Goal: Task Accomplishment & Management: Complete application form

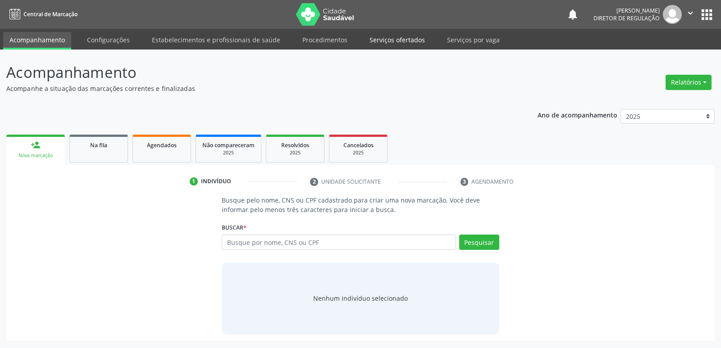
click at [388, 37] on link "Serviços ofertados" at bounding box center [397, 40] width 68 height 16
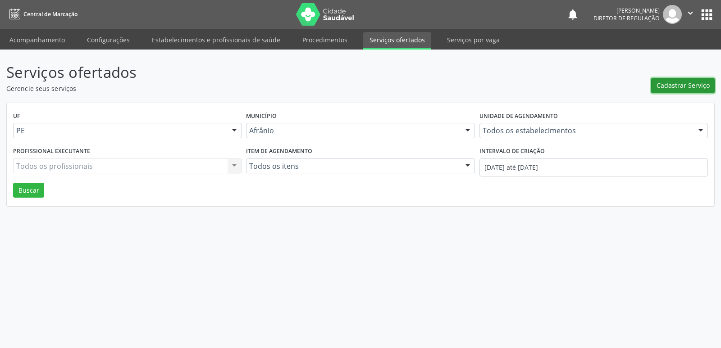
click at [688, 86] on span "Cadastrar Serviço" at bounding box center [683, 85] width 53 height 9
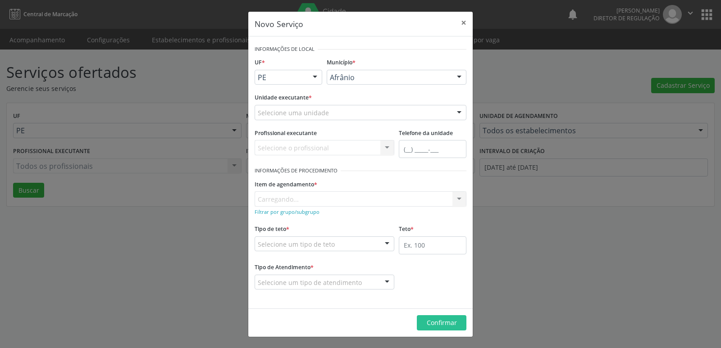
click at [381, 111] on div "Selecione uma unidade" at bounding box center [361, 112] width 212 height 15
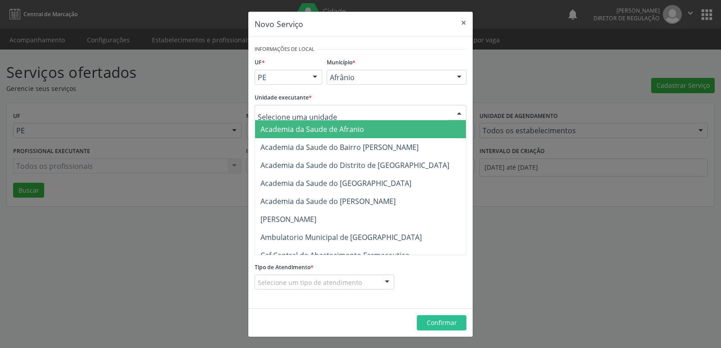
click at [349, 110] on input "text" at bounding box center [353, 117] width 190 height 18
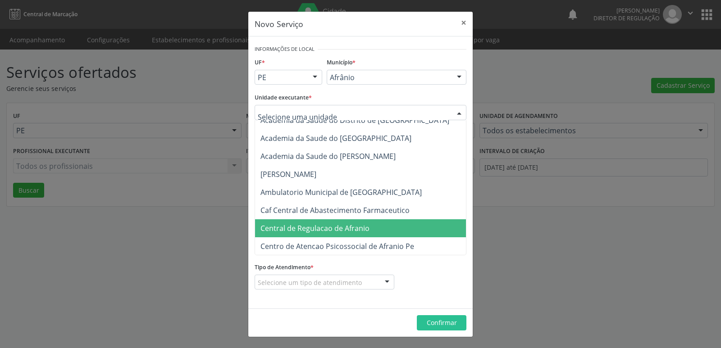
scroll to position [90, 0]
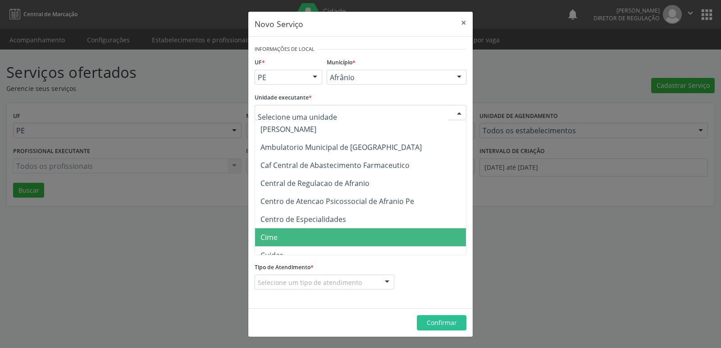
click at [302, 237] on span "Cime" at bounding box center [365, 237] width 220 height 18
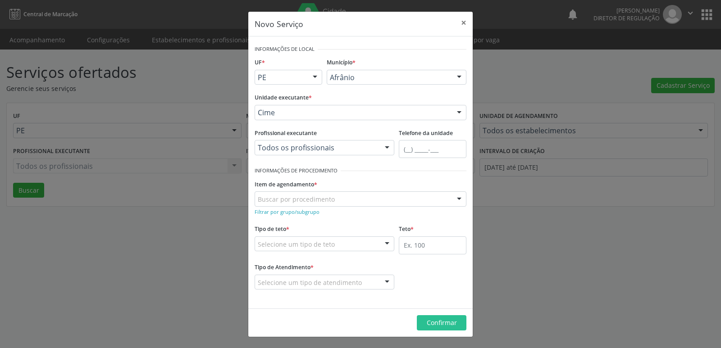
click at [346, 198] on div "Buscar por procedimento" at bounding box center [361, 199] width 212 height 15
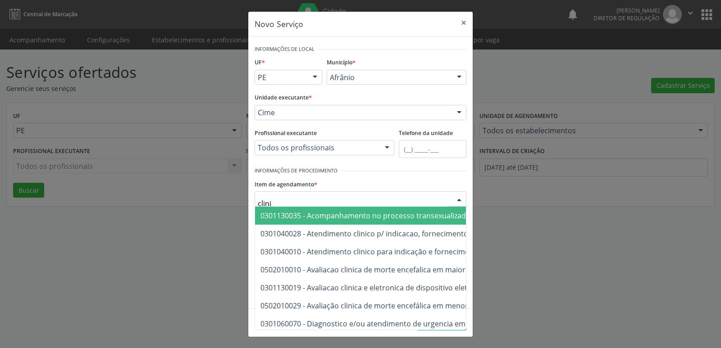
click at [265, 203] on input "clini" at bounding box center [353, 204] width 190 height 18
click at [294, 199] on input "clíni" at bounding box center [353, 204] width 190 height 18
type input "c"
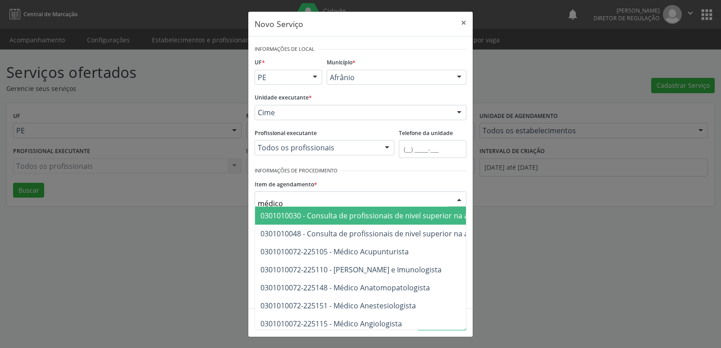
type input "médico c"
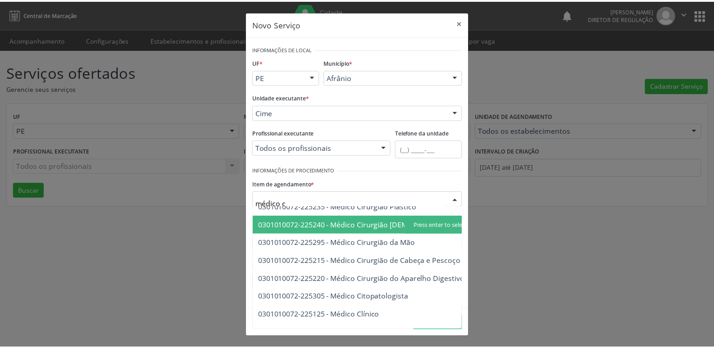
scroll to position [154, 0]
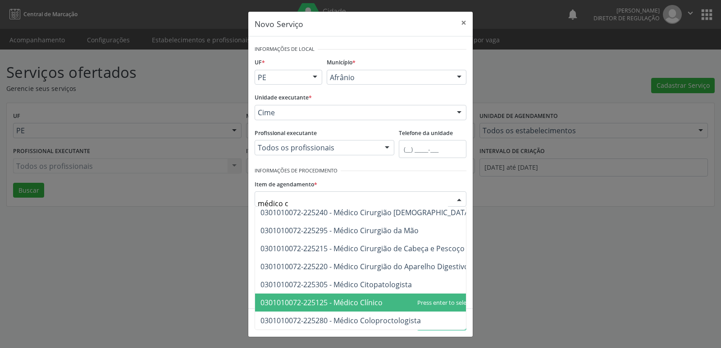
click at [371, 298] on span "0301010072-225125 - Médico Clínico" at bounding box center [321, 303] width 122 height 10
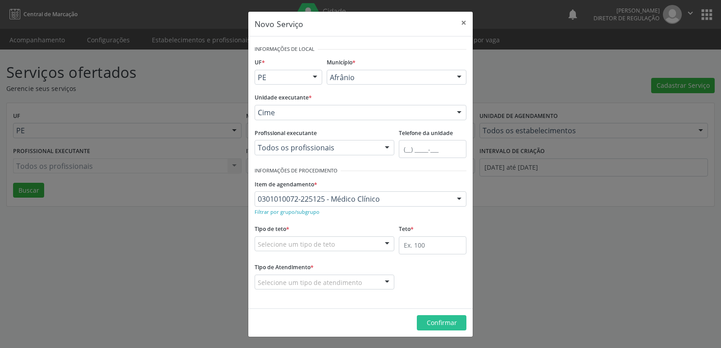
click at [357, 244] on div "Selecione um tipo de teto" at bounding box center [325, 244] width 140 height 15
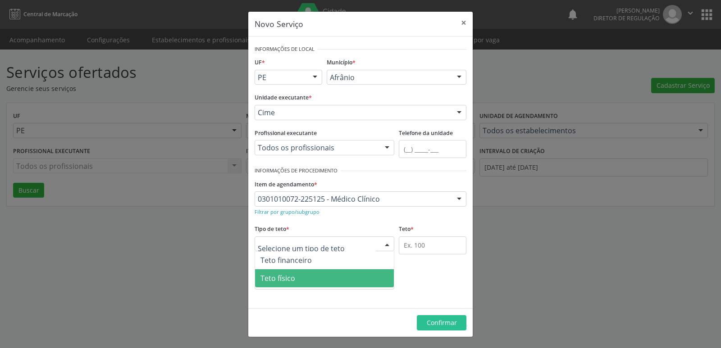
click at [346, 279] on span "Teto físico" at bounding box center [324, 278] width 139 height 18
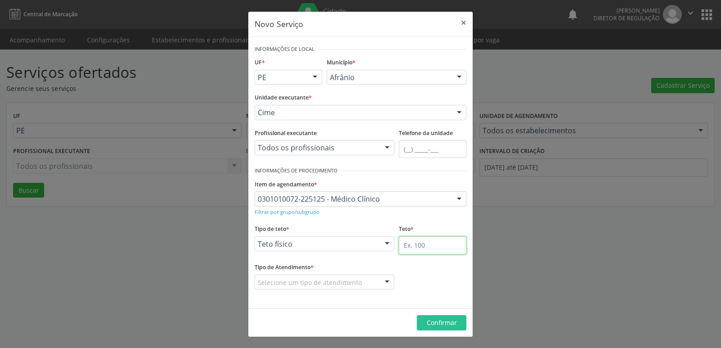
click at [424, 247] on input "text" at bounding box center [433, 246] width 68 height 18
type input "1"
click at [364, 282] on div "Selecione um tipo de atendimento" at bounding box center [325, 282] width 140 height 15
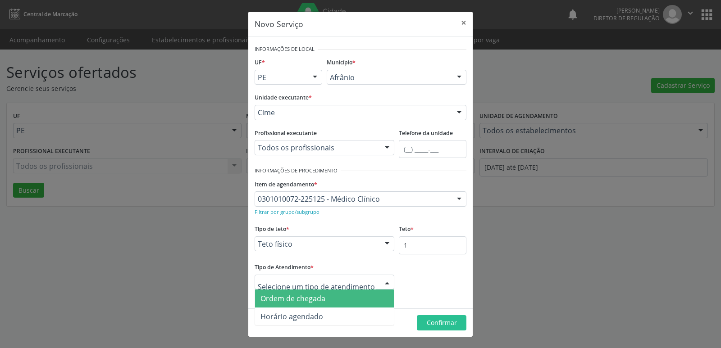
drag, startPoint x: 352, startPoint y: 298, endPoint x: 397, endPoint y: 302, distance: 44.3
click at [353, 299] on span "Ordem de chegada" at bounding box center [324, 299] width 139 height 18
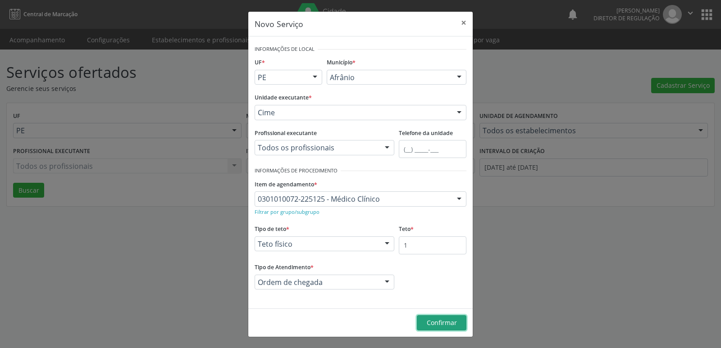
click at [434, 325] on span "Confirmar" at bounding box center [442, 323] width 30 height 9
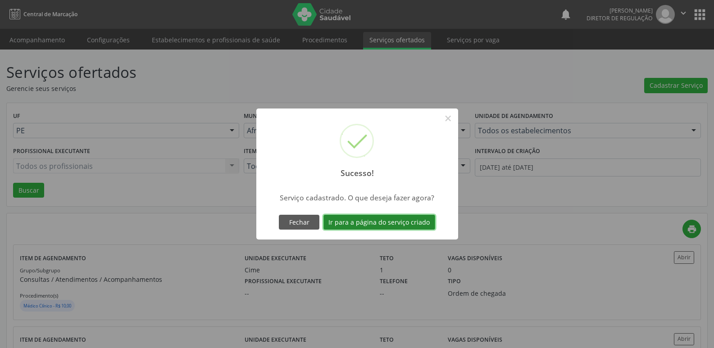
click at [413, 220] on button "Ir para a página do serviço criado" at bounding box center [380, 222] width 112 height 15
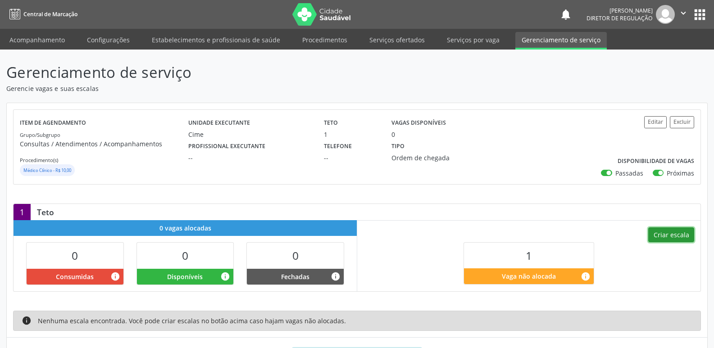
click at [668, 240] on button "Criar escala" at bounding box center [672, 235] width 46 height 15
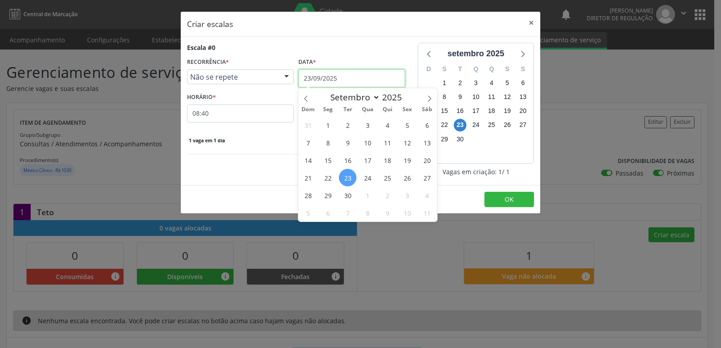
click at [374, 76] on input "23/09/2025" at bounding box center [351, 78] width 107 height 18
click at [348, 177] on span "23" at bounding box center [348, 178] width 18 height 18
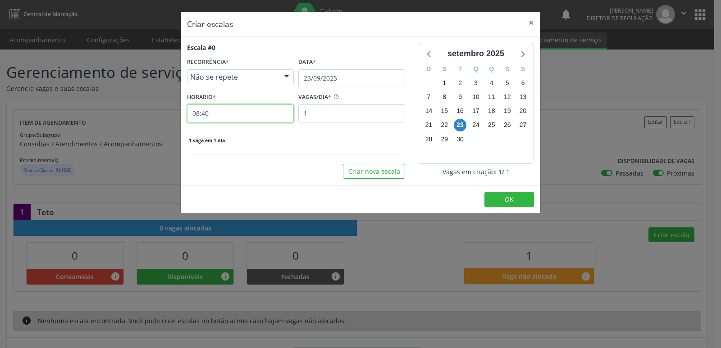
click at [244, 111] on input "08:40" at bounding box center [240, 114] width 107 height 18
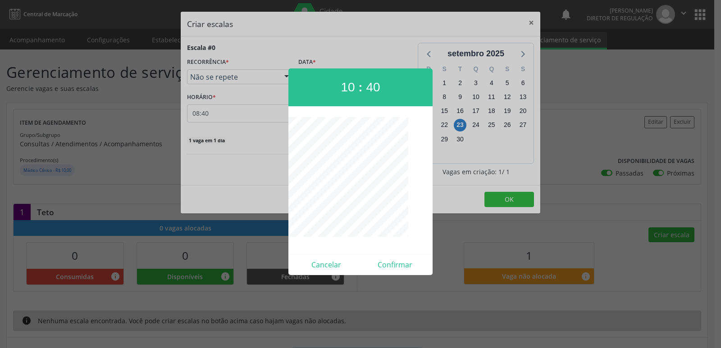
click at [348, 85] on span "10" at bounding box center [348, 87] width 14 height 14
click at [409, 266] on button "Confirmar" at bounding box center [395, 265] width 69 height 14
type input "09:00"
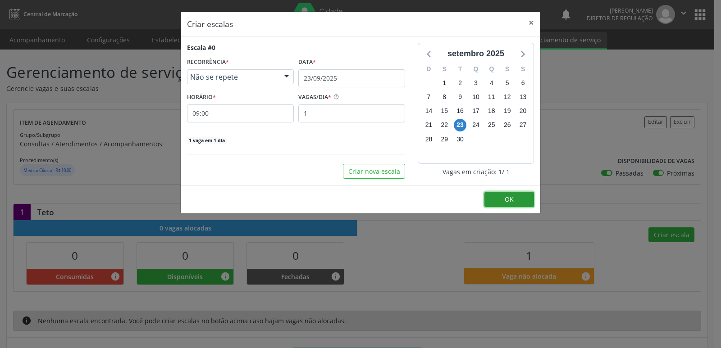
click at [503, 196] on button "OK" at bounding box center [509, 199] width 50 height 15
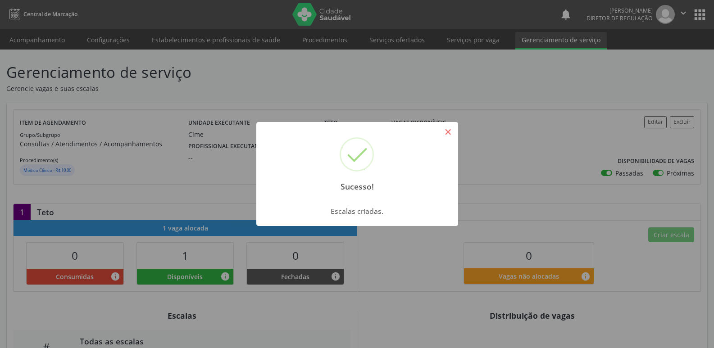
click at [446, 132] on button "×" at bounding box center [448, 131] width 15 height 15
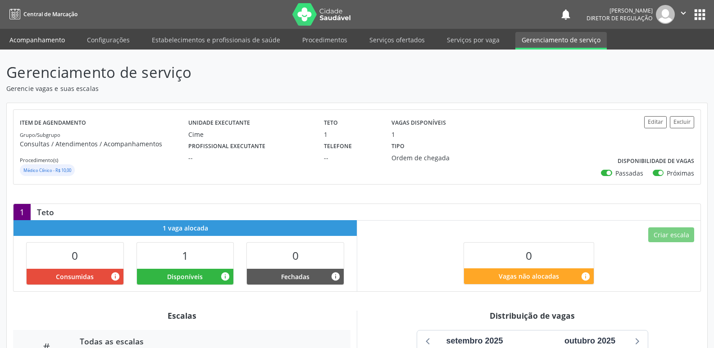
click at [50, 39] on link "Acompanhamento" at bounding box center [37, 40] width 68 height 16
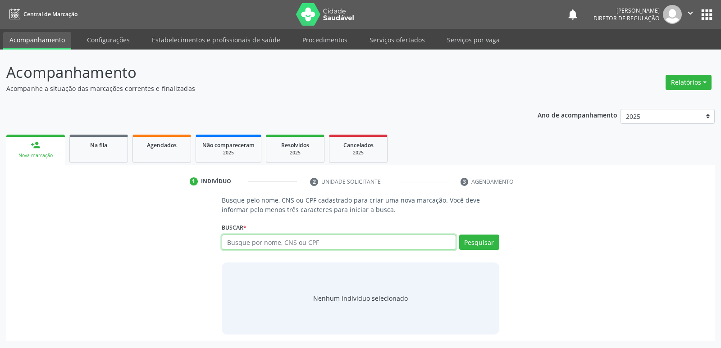
click at [251, 244] on input "text" at bounding box center [339, 242] width 234 height 15
type input "703408269093217"
click at [487, 246] on button "Pesquisar" at bounding box center [479, 242] width 40 height 15
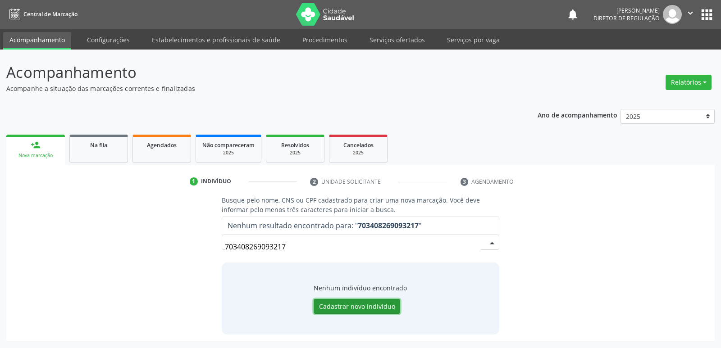
click at [364, 300] on button "Cadastrar novo indivíduo" at bounding box center [357, 306] width 87 height 15
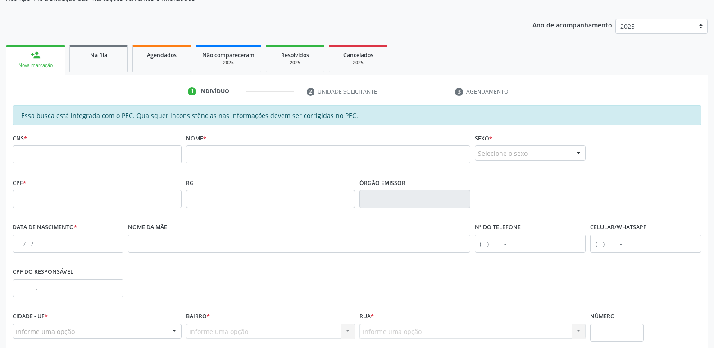
scroll to position [135, 0]
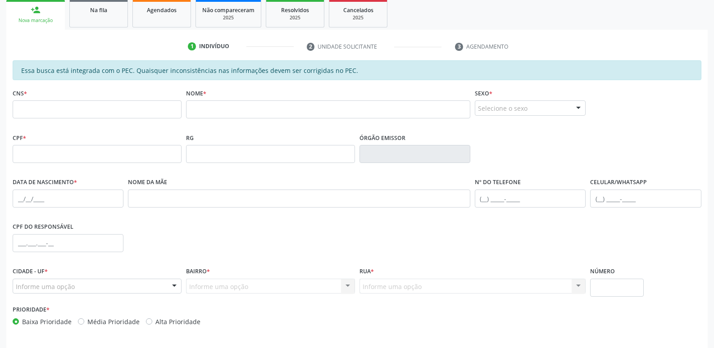
click at [152, 285] on div "Informe uma opção" at bounding box center [97, 286] width 169 height 15
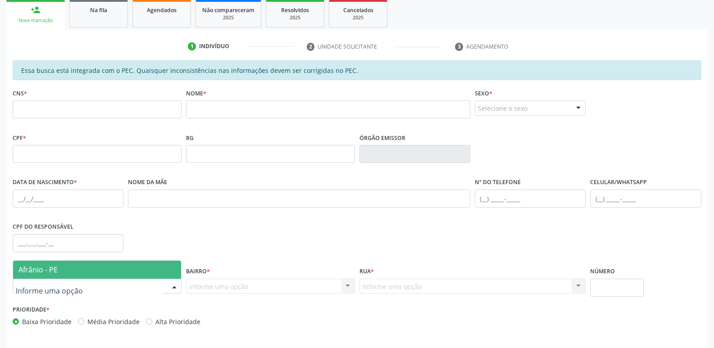
click at [142, 269] on span "Afrânio - PE" at bounding box center [97, 270] width 168 height 18
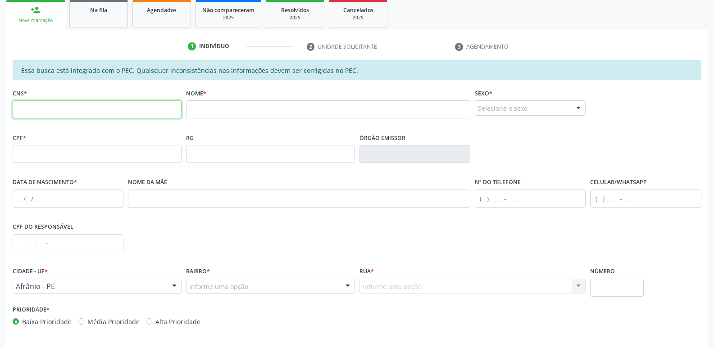
click at [100, 111] on input "text" at bounding box center [97, 109] width 169 height 18
type input "703 4082 6909 3217"
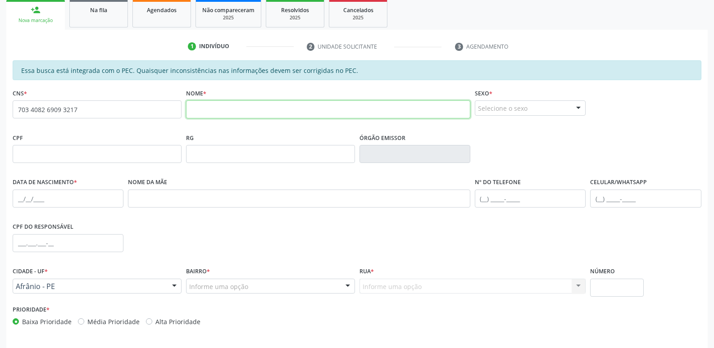
click at [233, 108] on input "text" at bounding box center [328, 109] width 284 height 18
type input "joao batista de macedo"
click at [498, 110] on div "Selecione o sexo" at bounding box center [530, 107] width 111 height 15
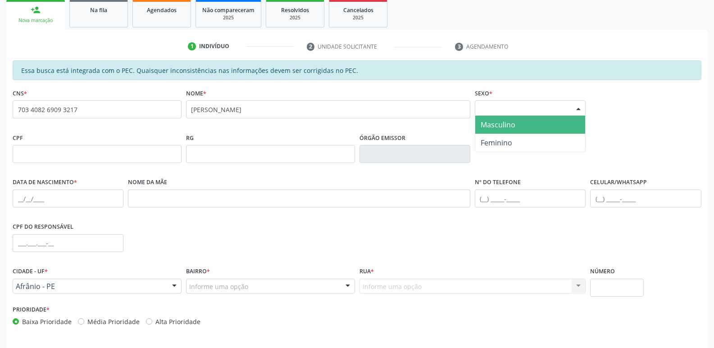
click at [498, 122] on span "Masculino" at bounding box center [498, 125] width 35 height 10
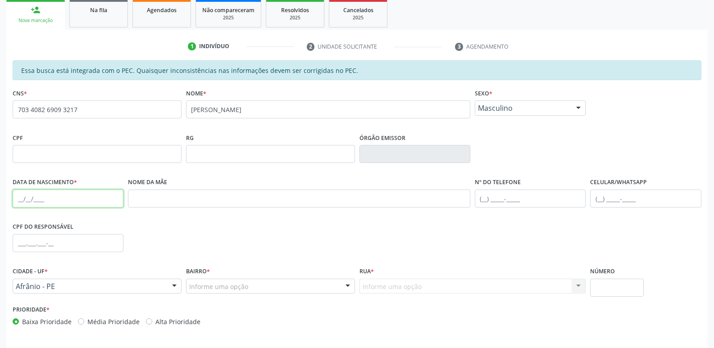
click at [33, 196] on input "text" at bounding box center [68, 199] width 111 height 18
type input "24/06/1954"
click at [487, 199] on input "text" at bounding box center [530, 199] width 111 height 18
type input "(87) 98172-6853"
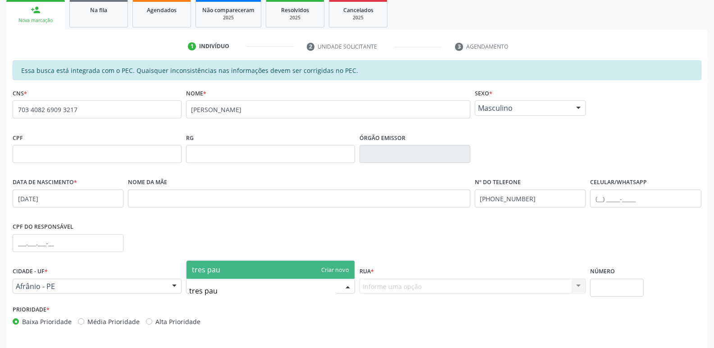
type input "tres paus"
click at [214, 271] on span "tres paus" at bounding box center [208, 270] width 32 height 10
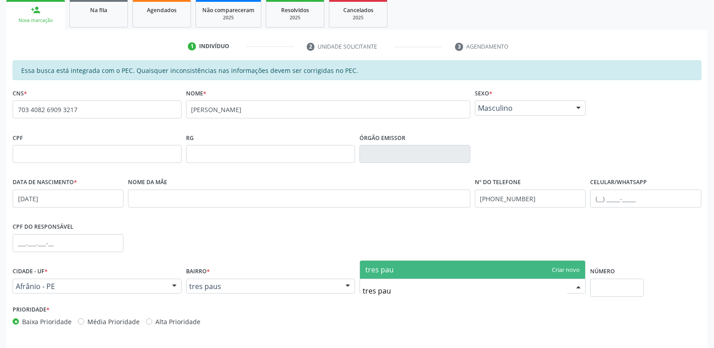
type input "tres paus"
click at [391, 274] on span "tres paus" at bounding box center [381, 270] width 32 height 10
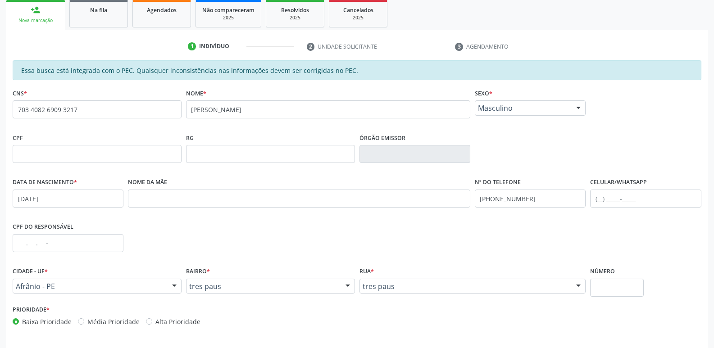
scroll to position [166, 0]
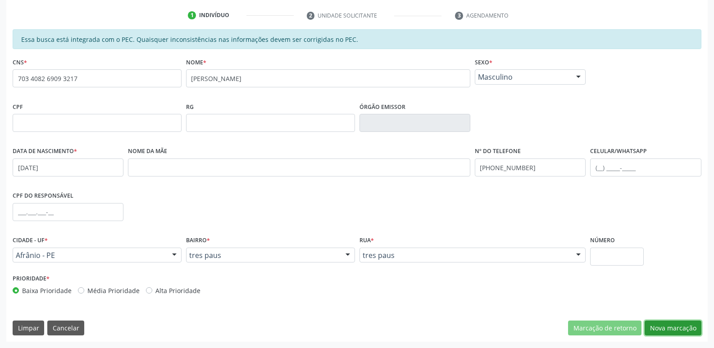
click at [660, 327] on button "Nova marcação" at bounding box center [673, 328] width 57 height 15
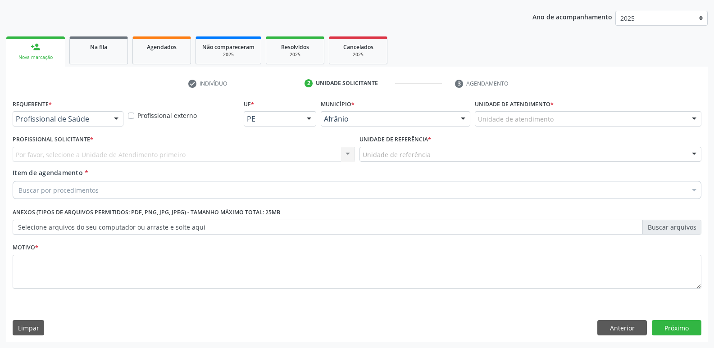
scroll to position [98, 0]
click at [589, 116] on div "Unidade de atendimento" at bounding box center [588, 118] width 227 height 15
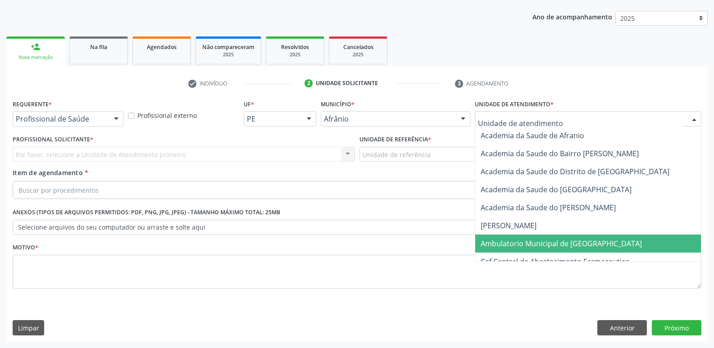
drag, startPoint x: 581, startPoint y: 243, endPoint x: 568, endPoint y: 243, distance: 13.1
click at [580, 244] on span "Ambulatorio Municipal de [GEOGRAPHIC_DATA]" at bounding box center [561, 244] width 161 height 10
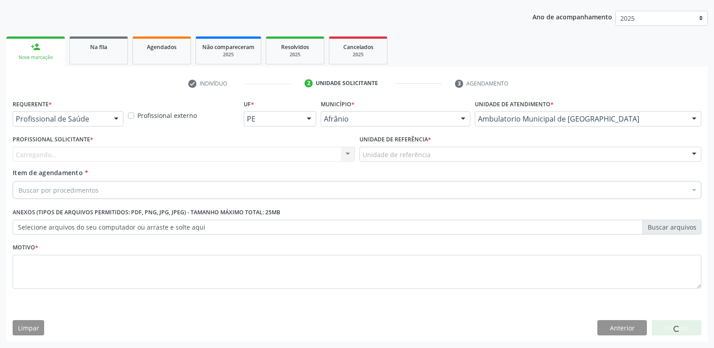
click at [457, 157] on div "Unidade de referência" at bounding box center [531, 154] width 343 height 15
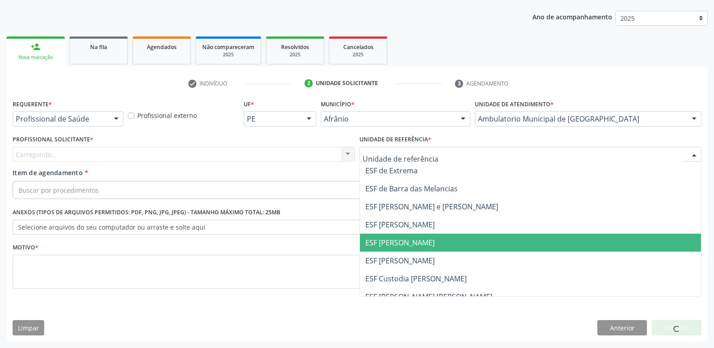
drag, startPoint x: 442, startPoint y: 240, endPoint x: 428, endPoint y: 242, distance: 13.6
click at [441, 241] on span "ESF [PERSON_NAME]" at bounding box center [531, 243] width 342 height 18
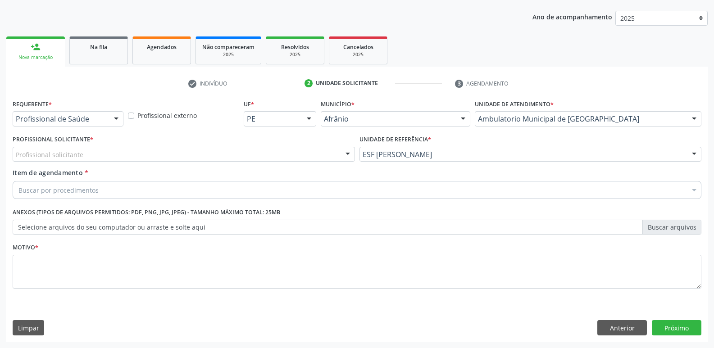
click at [311, 151] on div "Profissional solicitante" at bounding box center [184, 154] width 343 height 15
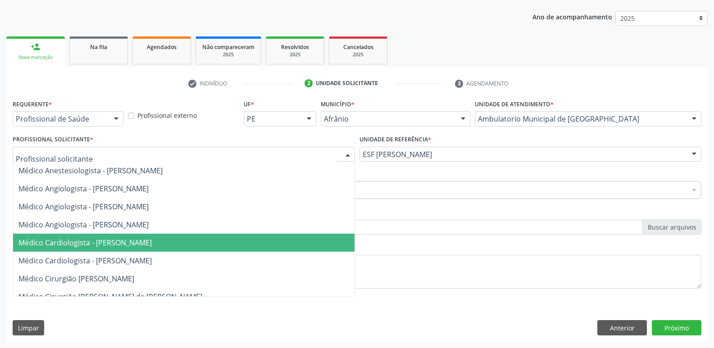
click at [277, 243] on span "Médico Cardiologista - Alysson Rodrigo Ferreira Cavalcanti" at bounding box center [184, 243] width 342 height 18
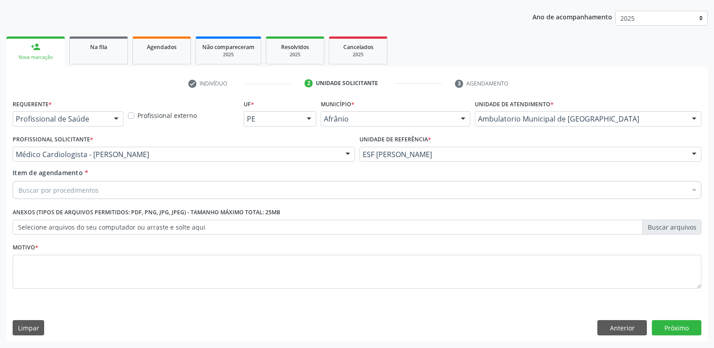
click at [260, 184] on div "Buscar por procedimentos" at bounding box center [357, 190] width 689 height 18
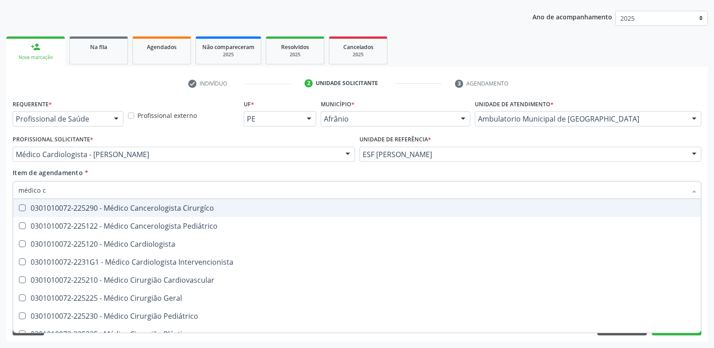
type input "médico cl"
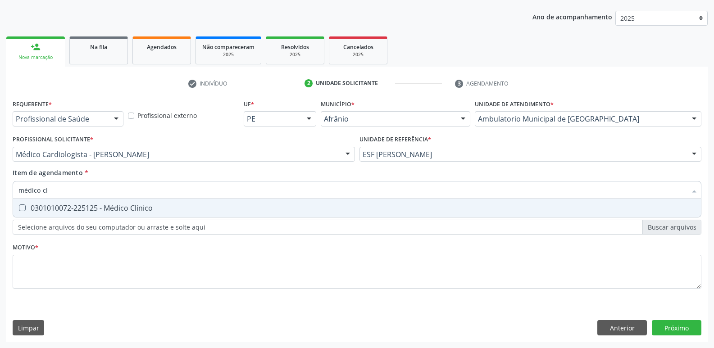
click at [256, 208] on div "0301010072-225125 - Médico Clínico" at bounding box center [356, 208] width 677 height 7
checkbox Clínico "true"
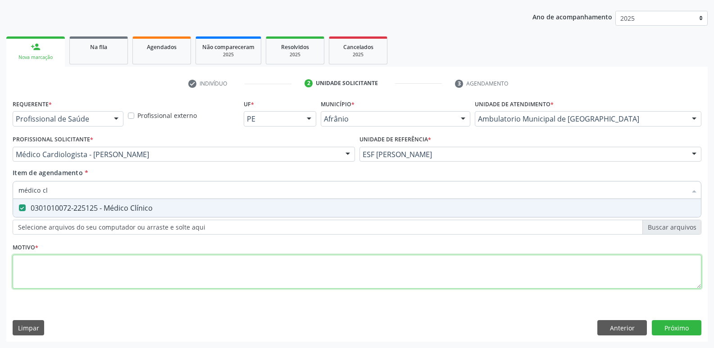
click at [219, 275] on div "Requerente * Profissional de Saúde Profissional de Saúde Paciente Nenhum result…" at bounding box center [357, 199] width 689 height 204
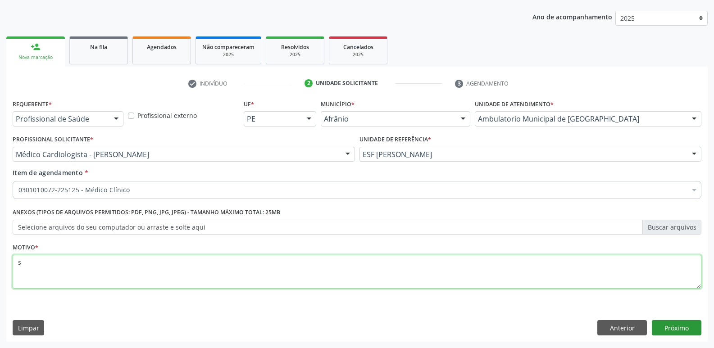
type textarea "s"
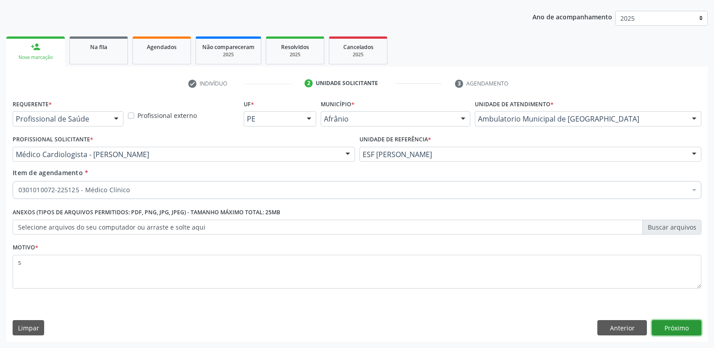
click at [670, 327] on button "Próximo" at bounding box center [677, 327] width 50 height 15
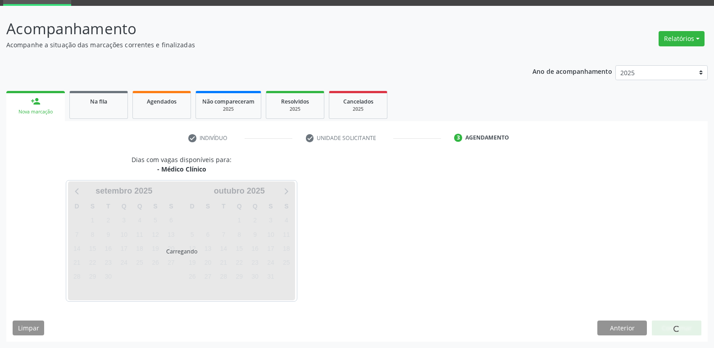
scroll to position [44, 0]
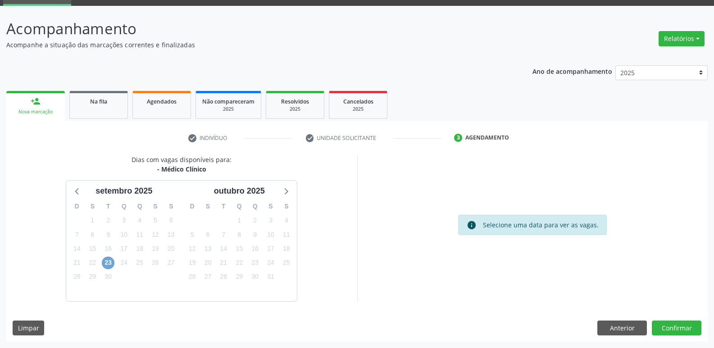
click at [108, 263] on span "23" at bounding box center [108, 263] width 13 height 13
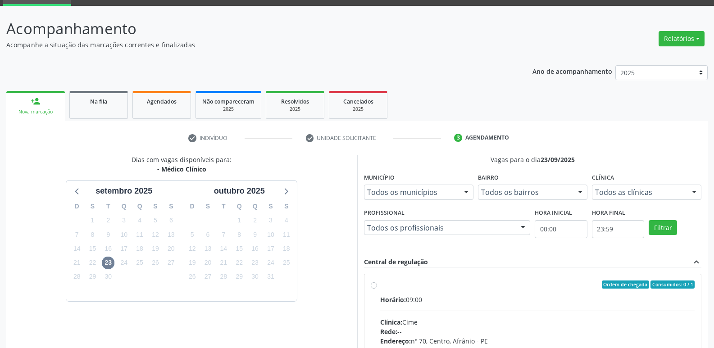
click at [457, 301] on div "Horário: 09:00" at bounding box center [537, 299] width 315 height 9
click at [377, 289] on input "Ordem de chegada Consumidos: 0 / 1 Horário: 09:00 Clínica: Cime Rede: -- Endere…" at bounding box center [374, 285] width 6 height 8
radio input "true"
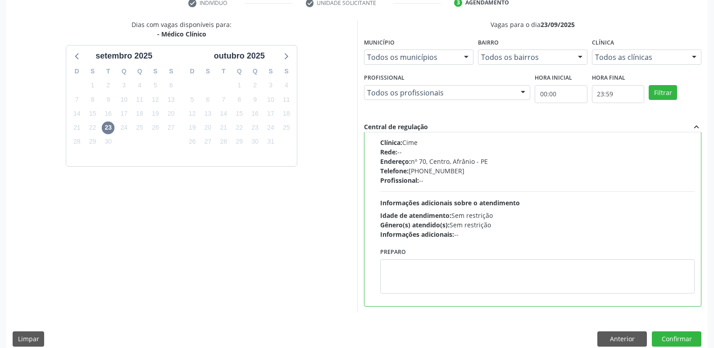
scroll to position [190, 0]
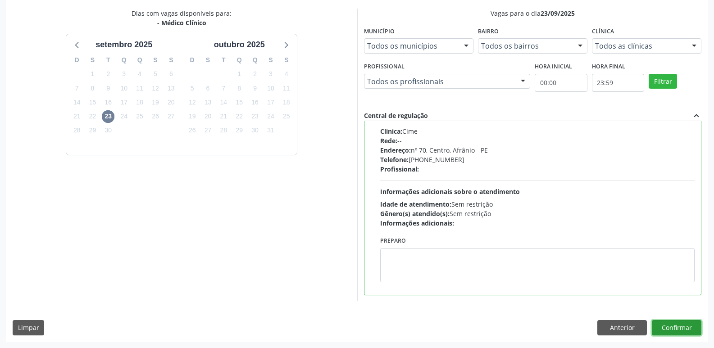
click at [681, 330] on button "Confirmar" at bounding box center [677, 327] width 50 height 15
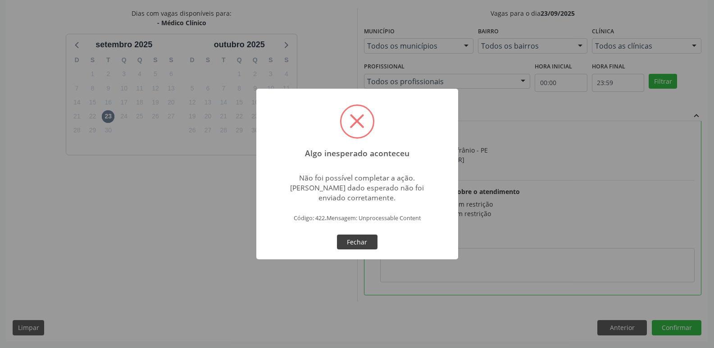
click at [365, 241] on button "Fechar" at bounding box center [357, 242] width 41 height 15
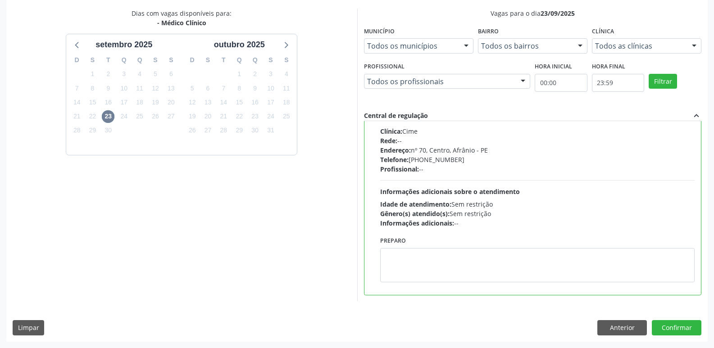
scroll to position [0, 0]
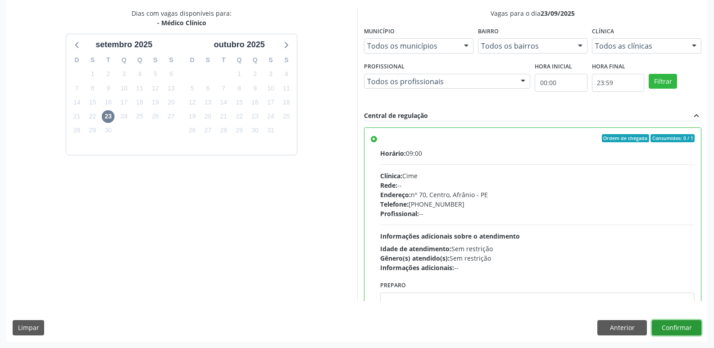
click at [667, 329] on button "Confirmar" at bounding box center [677, 327] width 50 height 15
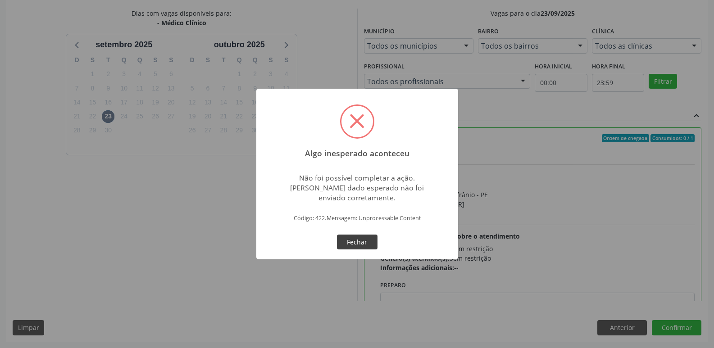
click at [372, 244] on button "Fechar" at bounding box center [357, 242] width 41 height 15
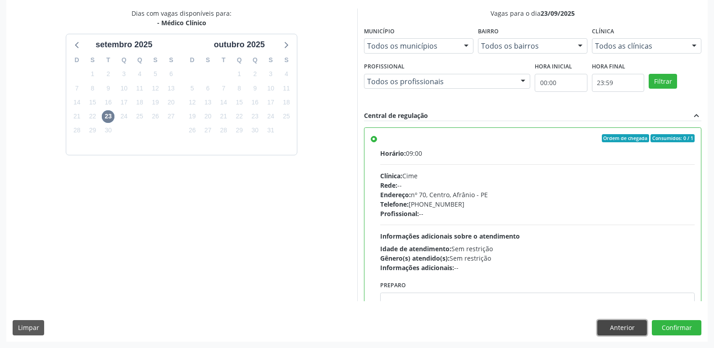
click at [620, 330] on button "Anterior" at bounding box center [623, 327] width 50 height 15
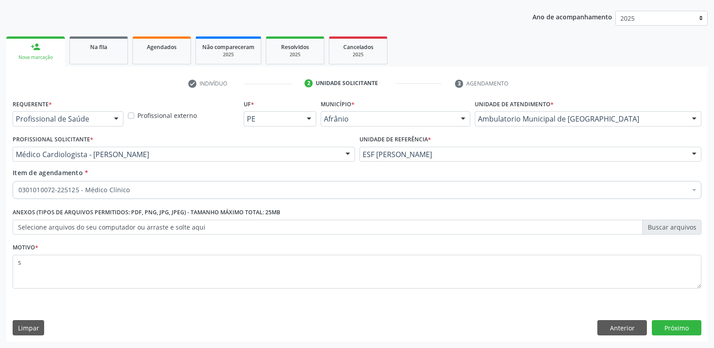
scroll to position [98, 0]
click at [673, 333] on button "Próximo" at bounding box center [677, 327] width 50 height 15
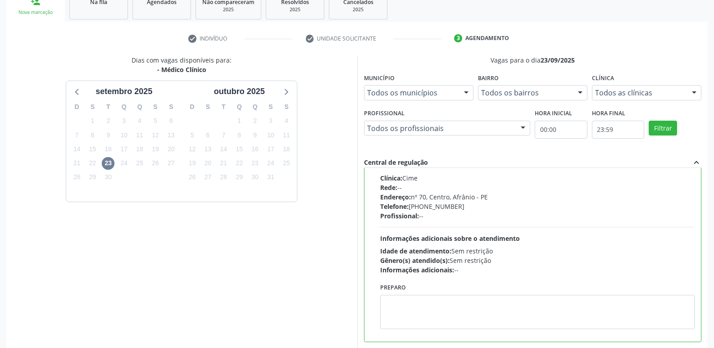
scroll to position [190, 0]
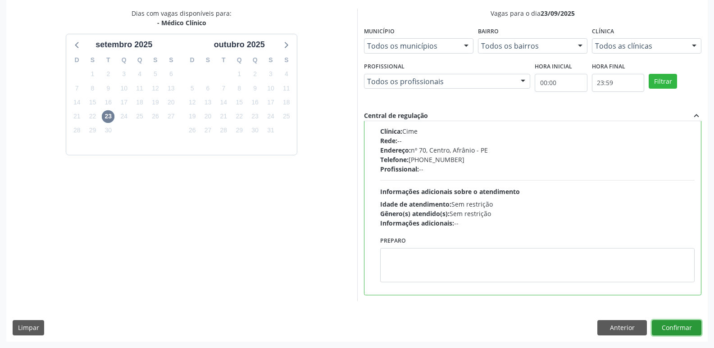
click at [675, 329] on button "Confirmar" at bounding box center [677, 327] width 50 height 15
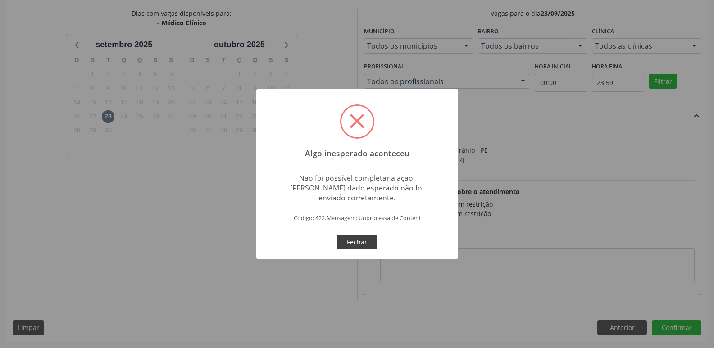
click at [359, 242] on button "Fechar" at bounding box center [357, 242] width 41 height 15
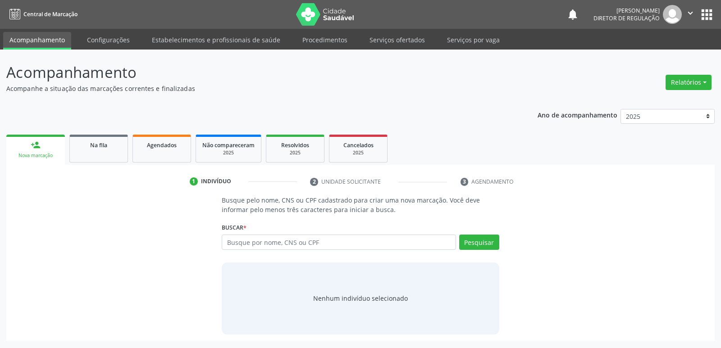
click at [287, 241] on input "text" at bounding box center [339, 242] width 234 height 15
type input "703408269093217"
click at [470, 239] on button "Pesquisar" at bounding box center [479, 242] width 40 height 15
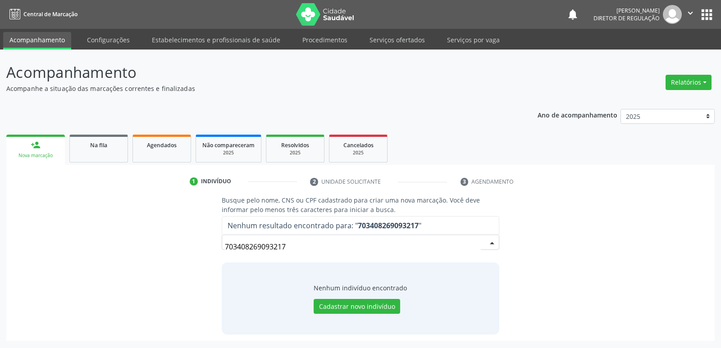
drag, startPoint x: 289, startPoint y: 246, endPoint x: 216, endPoint y: 246, distance: 72.6
click at [216, 246] on div "Busque pelo nome, CNS ou CPF cadastrado para criar uma nova marcação. Você deve…" at bounding box center [360, 265] width 290 height 139
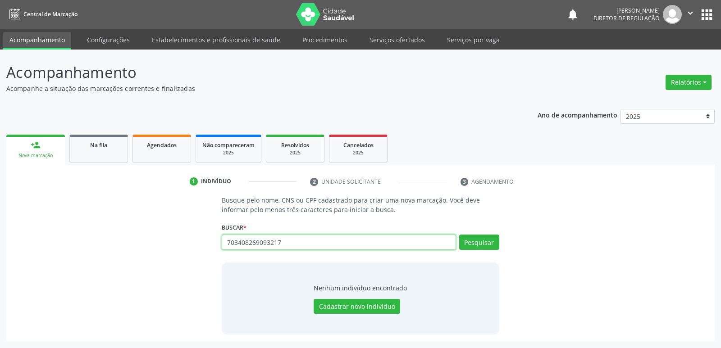
drag, startPoint x: 283, startPoint y: 243, endPoint x: 211, endPoint y: 242, distance: 71.7
click at [215, 243] on div "Busque pelo nome, CNS ou CPF cadastrado para criar uma nova marcação. Você deve…" at bounding box center [361, 265] width 696 height 139
drag, startPoint x: 210, startPoint y: 242, endPoint x: 304, endPoint y: 263, distance: 96.5
click at [304, 263] on div "Nenhum indivíduo encontrado Cadastrar novo indivíduo" at bounding box center [360, 299] width 277 height 72
drag, startPoint x: 309, startPoint y: 239, endPoint x: 219, endPoint y: 241, distance: 89.7
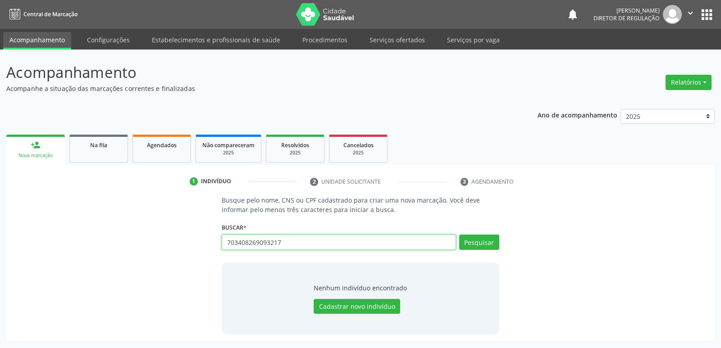
click at [219, 241] on div "Busque pelo nome, CNS ou CPF cadastrado para criar uma nova marcação. Você deve…" at bounding box center [360, 265] width 290 height 139
click at [400, 38] on link "Serviços ofertados" at bounding box center [397, 40] width 68 height 16
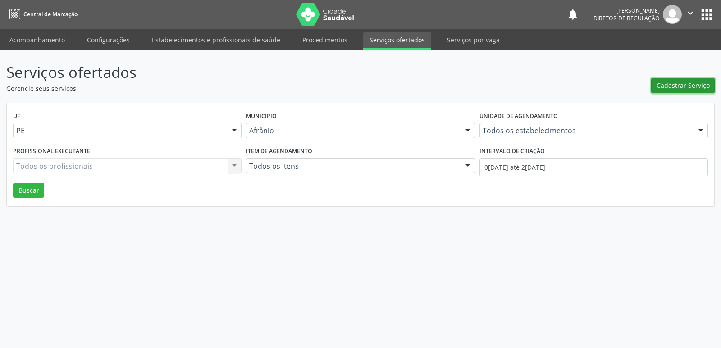
click at [674, 87] on span "Cadastrar Serviço" at bounding box center [683, 85] width 53 height 9
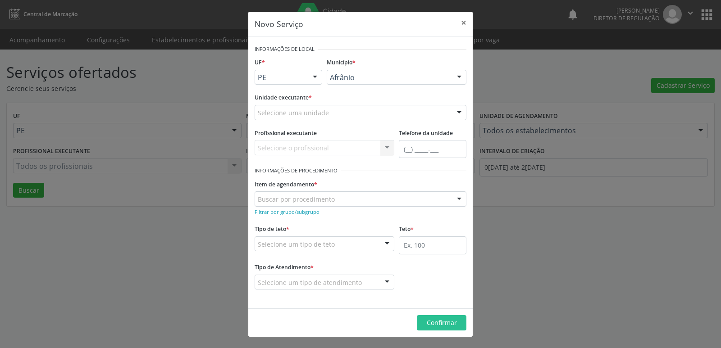
click at [317, 78] on div at bounding box center [315, 77] width 14 height 15
click at [311, 91] on span "BA" at bounding box center [288, 94] width 67 height 18
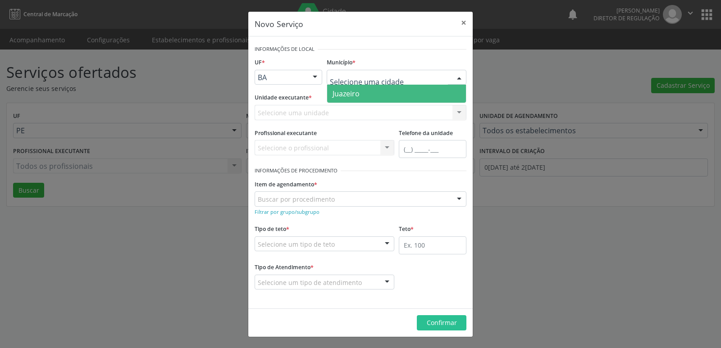
click at [362, 92] on span "Juazeiro" at bounding box center [396, 94] width 139 height 18
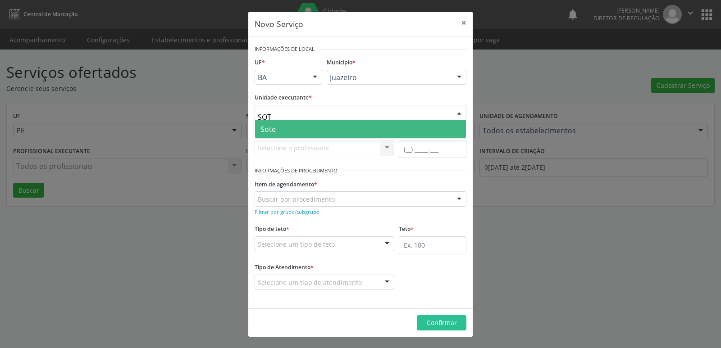
type input "SOTE"
click at [305, 129] on span "Sote" at bounding box center [360, 129] width 211 height 18
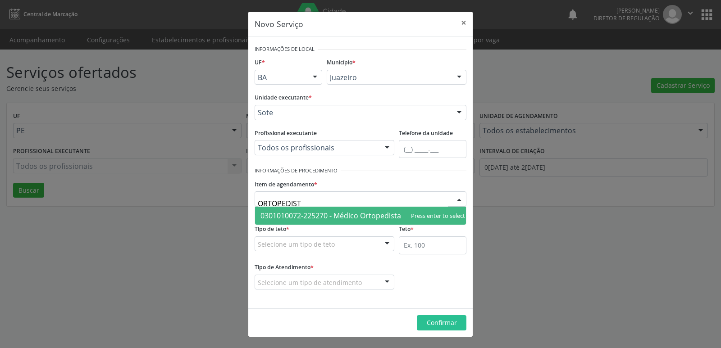
type input "ORTOPEDISTA"
click at [362, 219] on span "0301010072-225270 - Médico Ortopedista e Traumatologista" at bounding box center [362, 216] width 205 height 10
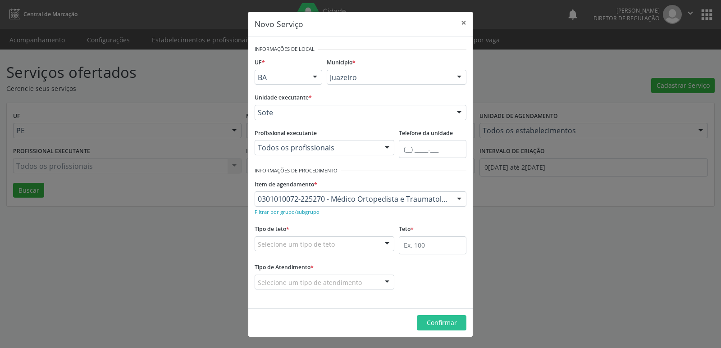
click at [354, 245] on div "Selecione um tipo de teto" at bounding box center [325, 244] width 140 height 15
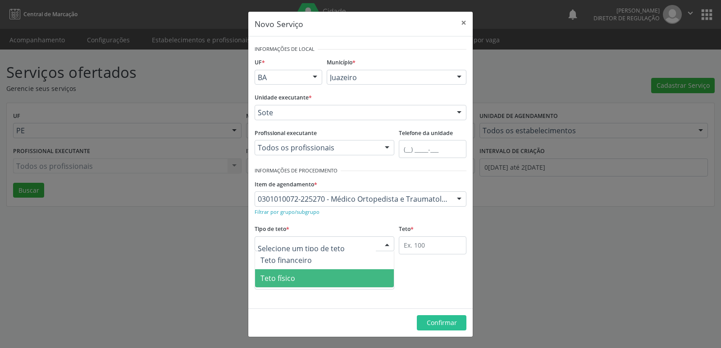
click at [315, 289] on div "Selecione um tipo de atendimento" at bounding box center [325, 282] width 140 height 15
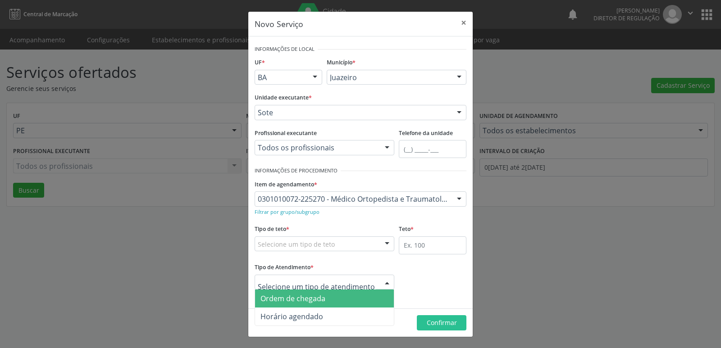
click at [312, 301] on span "Ordem de chegada" at bounding box center [292, 299] width 65 height 10
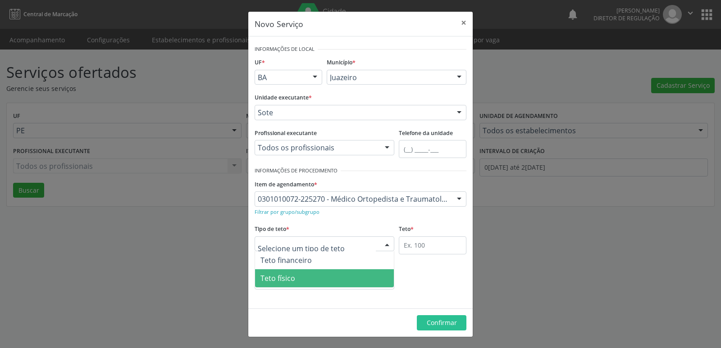
click at [320, 274] on span "Teto físico" at bounding box center [324, 278] width 139 height 18
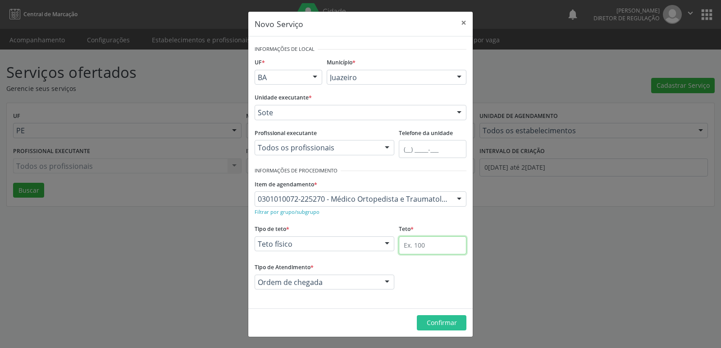
click at [422, 244] on input "text" at bounding box center [433, 246] width 68 height 18
type input "1"
click at [433, 321] on span "Confirmar" at bounding box center [442, 323] width 30 height 9
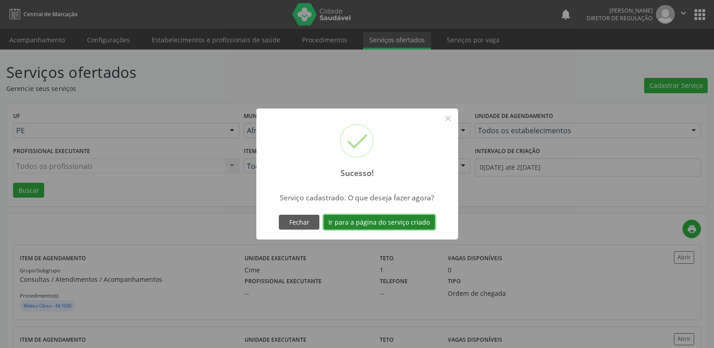
click at [405, 226] on button "Ir para a página do serviço criado" at bounding box center [380, 222] width 112 height 15
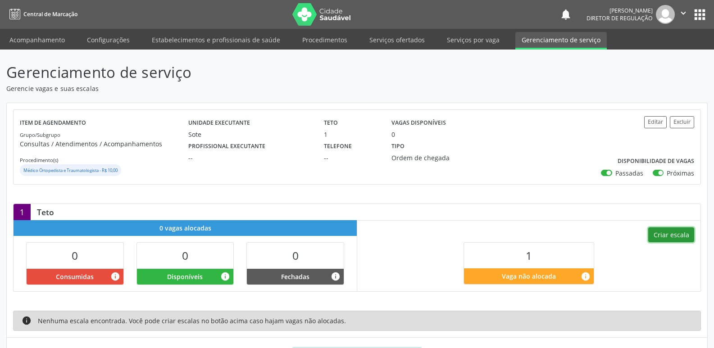
click at [667, 233] on button "Criar escala" at bounding box center [672, 235] width 46 height 15
select select "8"
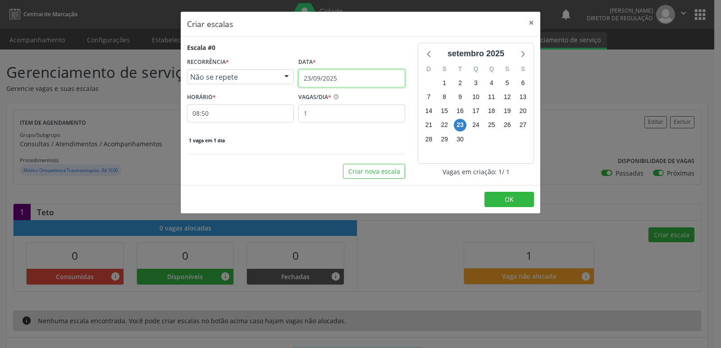
click at [379, 74] on input "23/09/2025" at bounding box center [351, 78] width 107 height 18
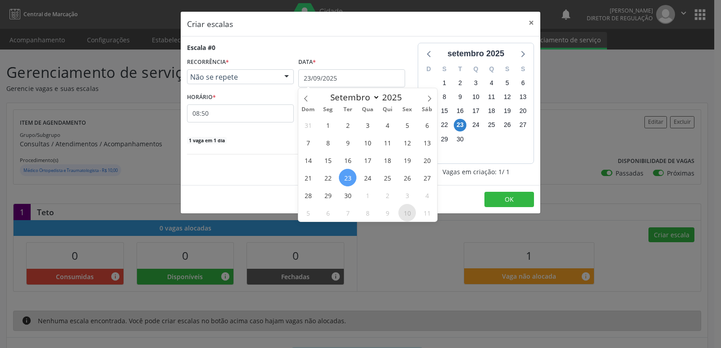
click at [407, 214] on span "10" at bounding box center [407, 213] width 18 height 18
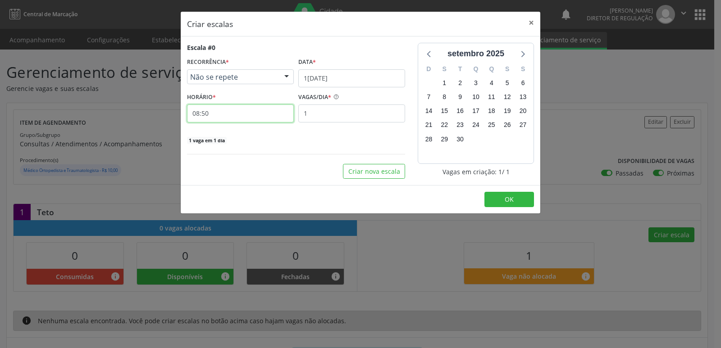
click at [242, 114] on input "08:50" at bounding box center [240, 114] width 107 height 18
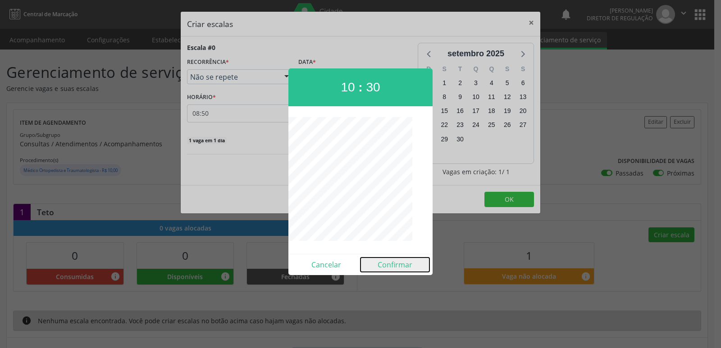
click at [399, 262] on button "Confirmar" at bounding box center [395, 265] width 69 height 14
type input "10:30"
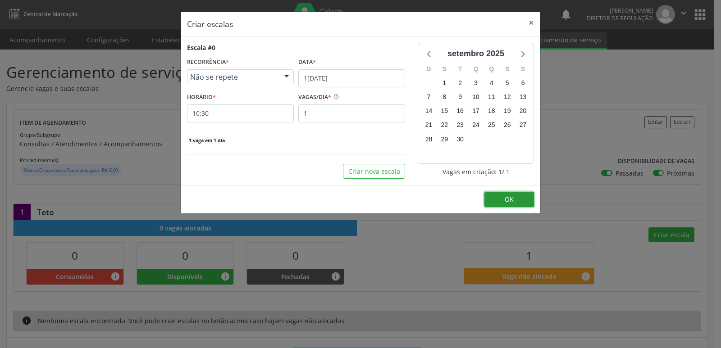
click at [492, 200] on button "OK" at bounding box center [509, 199] width 50 height 15
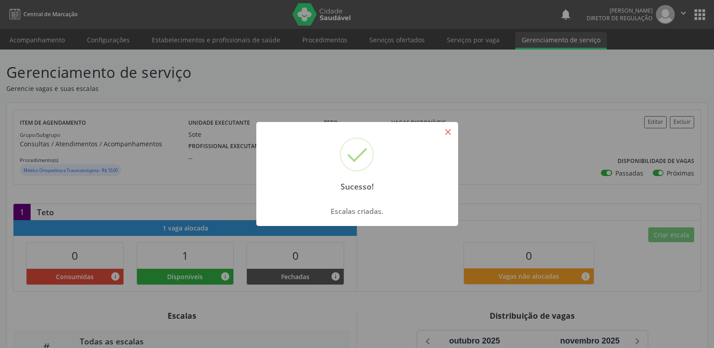
click at [447, 131] on button "×" at bounding box center [448, 131] width 15 height 15
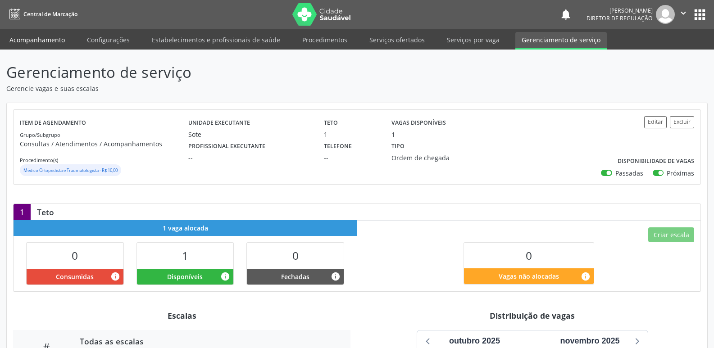
click at [63, 41] on link "Acompanhamento" at bounding box center [37, 40] width 68 height 16
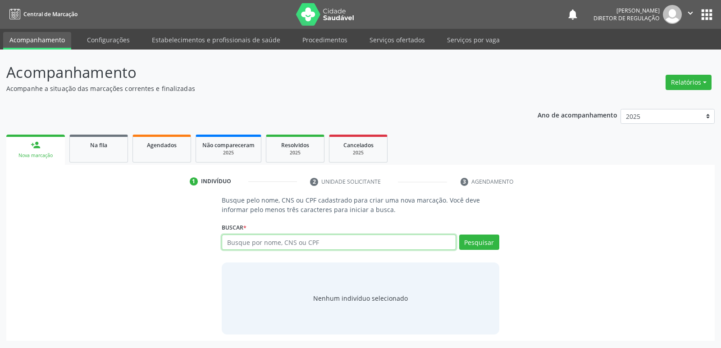
click at [279, 241] on input "text" at bounding box center [339, 242] width 234 height 15
type input "700806979341380"
click at [485, 244] on button "Pesquisar" at bounding box center [479, 242] width 40 height 15
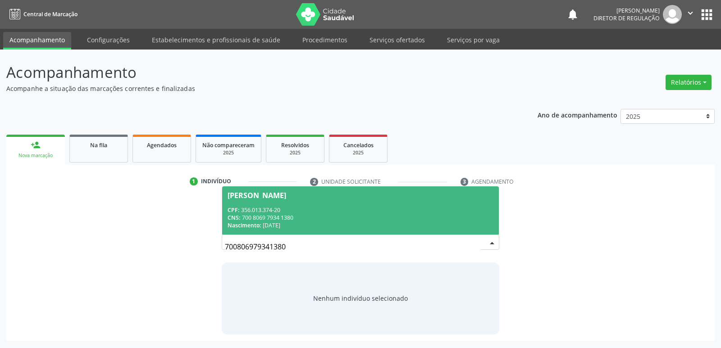
click at [290, 218] on div "CNS: 700 8069 7934 1380" at bounding box center [360, 218] width 265 height 8
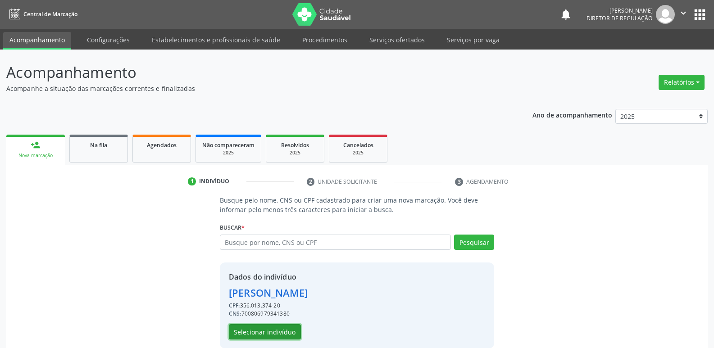
click at [289, 333] on button "Selecionar indivíduo" at bounding box center [265, 331] width 72 height 15
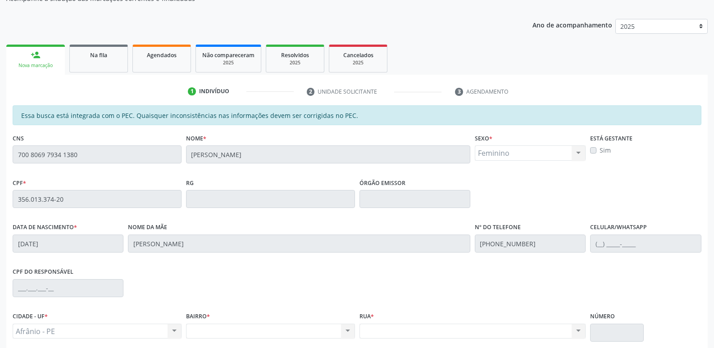
scroll to position [166, 0]
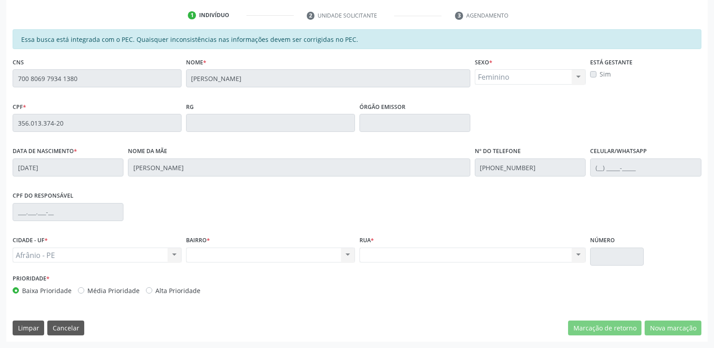
click at [12, 125] on div "CPF * 356.013.374-20" at bounding box center [97, 122] width 174 height 45
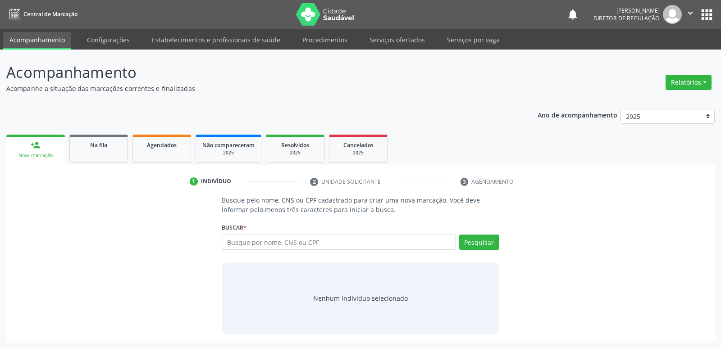
click at [238, 245] on input "text" at bounding box center [339, 242] width 234 height 15
type input "356.013.374-20"
click at [474, 243] on button "Pesquisar" at bounding box center [479, 242] width 40 height 15
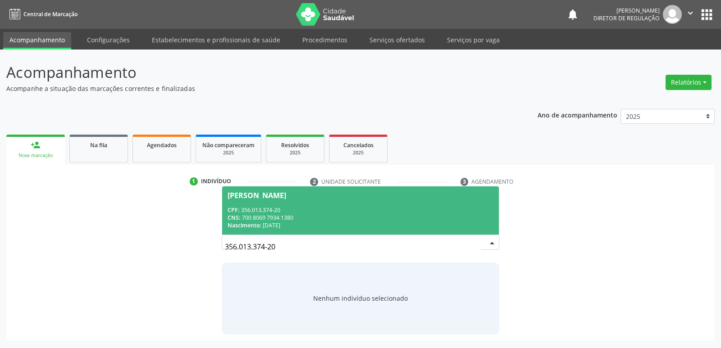
click at [274, 207] on div "CPF: 356.013.374-20" at bounding box center [360, 210] width 265 height 8
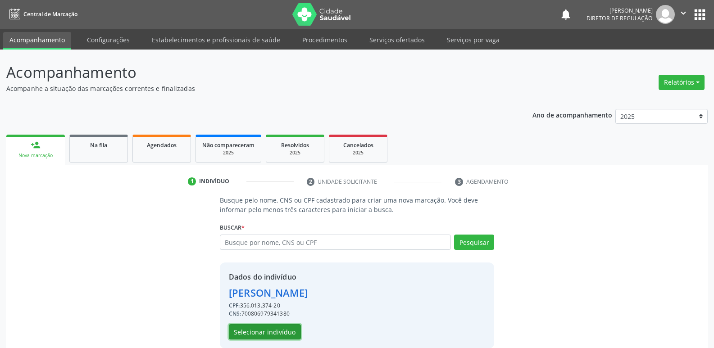
click at [278, 331] on button "Selecionar indivíduo" at bounding box center [265, 331] width 72 height 15
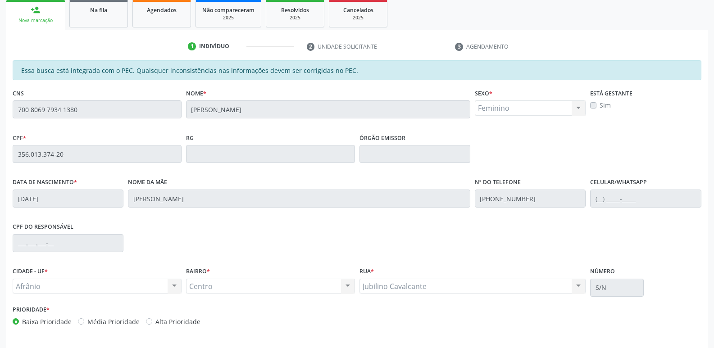
scroll to position [166, 0]
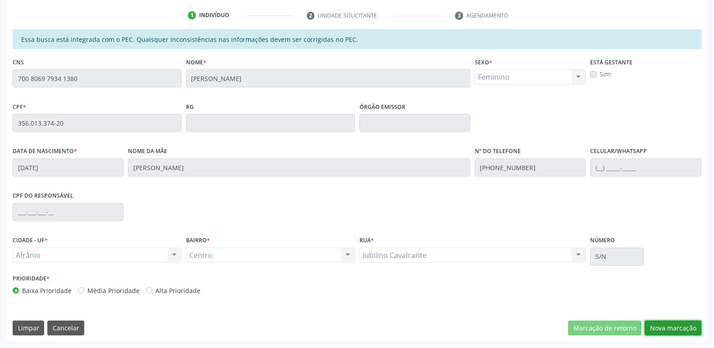
click at [666, 328] on button "Nova marcação" at bounding box center [673, 328] width 57 height 15
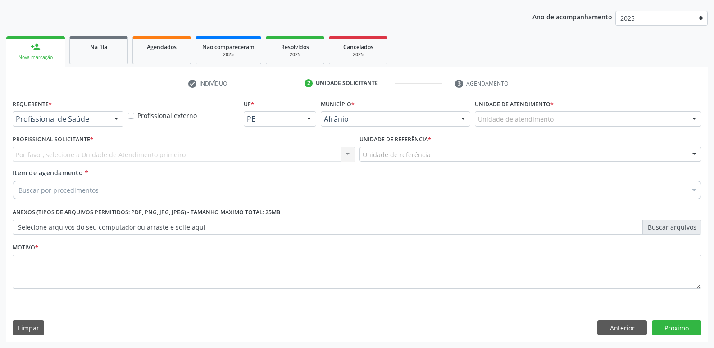
scroll to position [98, 0]
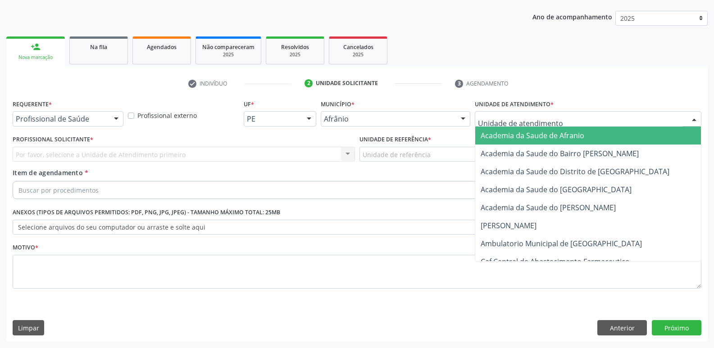
click at [561, 117] on div at bounding box center [588, 118] width 227 height 15
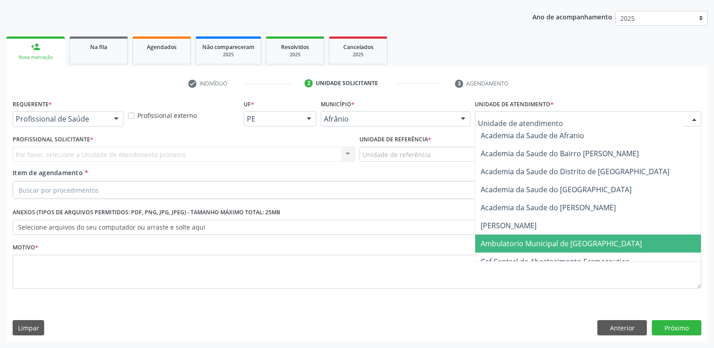
click at [560, 246] on span "Ambulatorio Municipal de [GEOGRAPHIC_DATA]" at bounding box center [561, 244] width 161 height 10
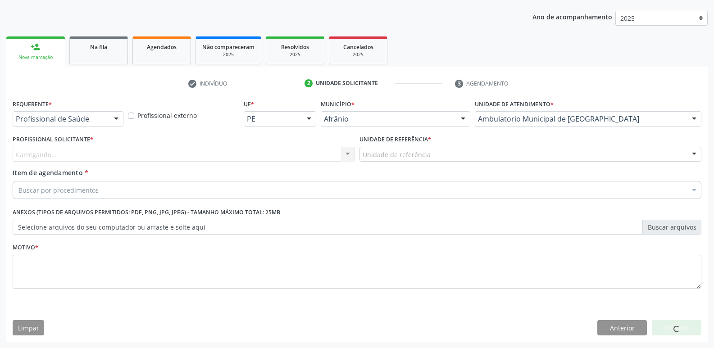
click at [432, 153] on div "Unidade de referência" at bounding box center [531, 154] width 343 height 15
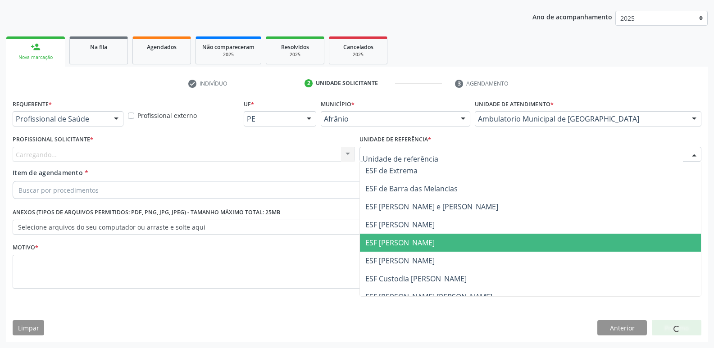
drag, startPoint x: 438, startPoint y: 245, endPoint x: 416, endPoint y: 242, distance: 21.5
click at [438, 246] on span "ESF [PERSON_NAME]" at bounding box center [531, 243] width 342 height 18
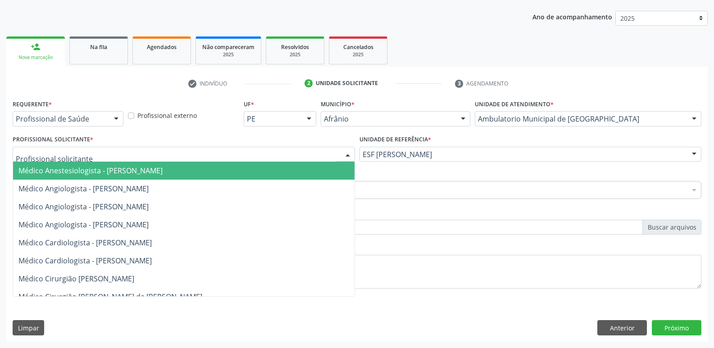
click at [299, 155] on div at bounding box center [184, 154] width 343 height 15
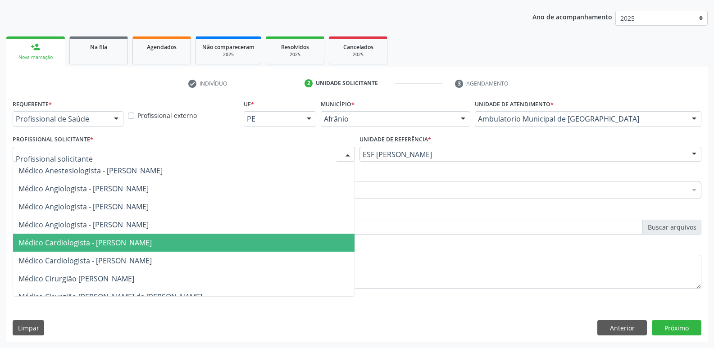
click at [292, 243] on span "Médico Cardiologista - Alysson Rodrigo Ferreira Cavalcanti" at bounding box center [184, 243] width 342 height 18
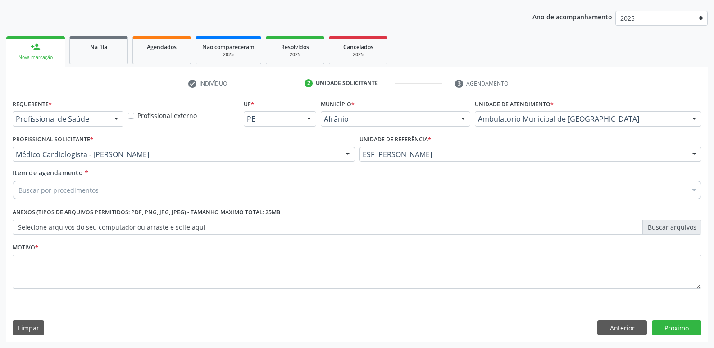
click at [210, 186] on div "Buscar por procedimentos" at bounding box center [357, 190] width 689 height 18
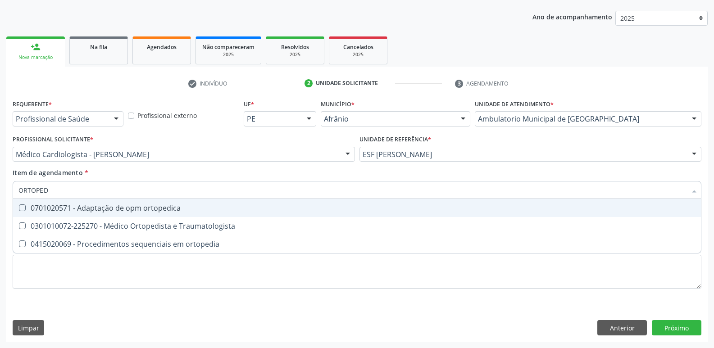
type input "ORTOPEDI"
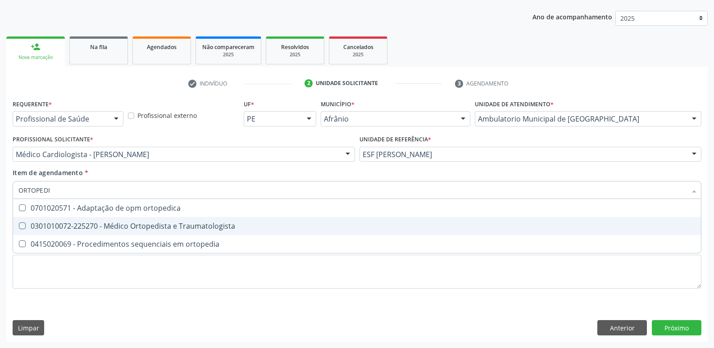
click at [212, 225] on div "0301010072-225270 - Médico Ortopedista e Traumatologista" at bounding box center [356, 226] width 677 height 7
checkbox Traumatologista "true"
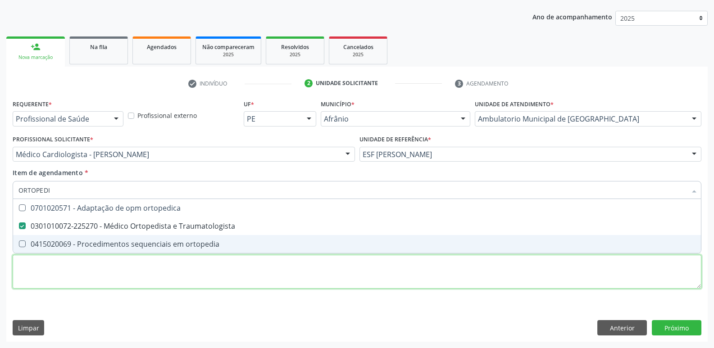
click at [273, 271] on div "Requerente * Profissional de Saúde Profissional de Saúde Paciente Nenhum result…" at bounding box center [357, 199] width 689 height 204
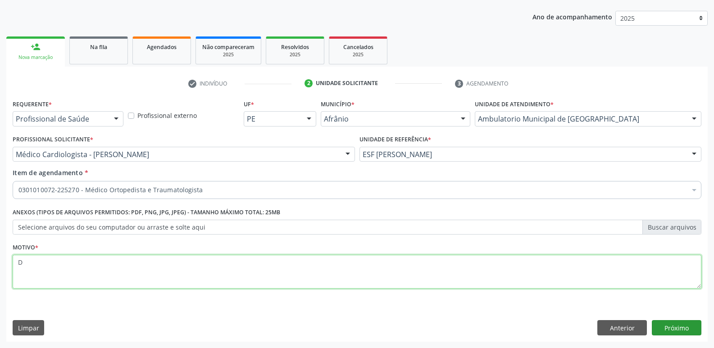
type textarea "D"
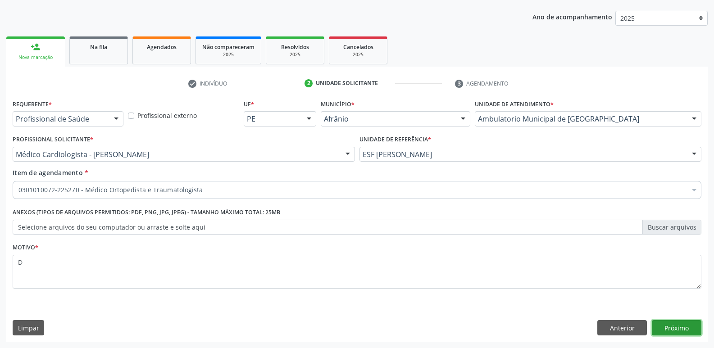
click at [673, 325] on button "Próximo" at bounding box center [677, 327] width 50 height 15
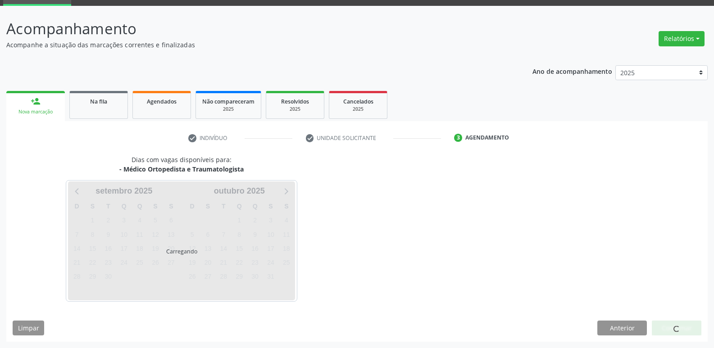
scroll to position [44, 0]
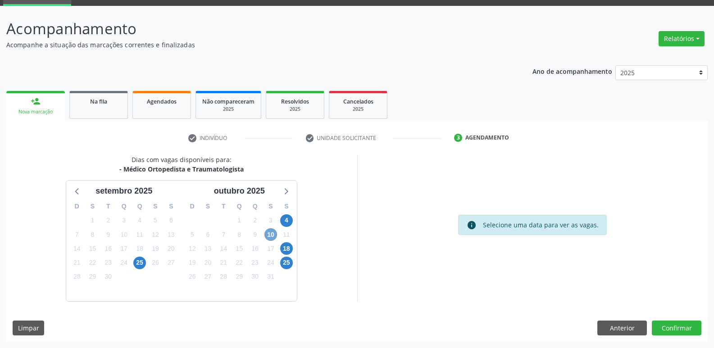
click at [271, 233] on span "10" at bounding box center [271, 234] width 13 height 13
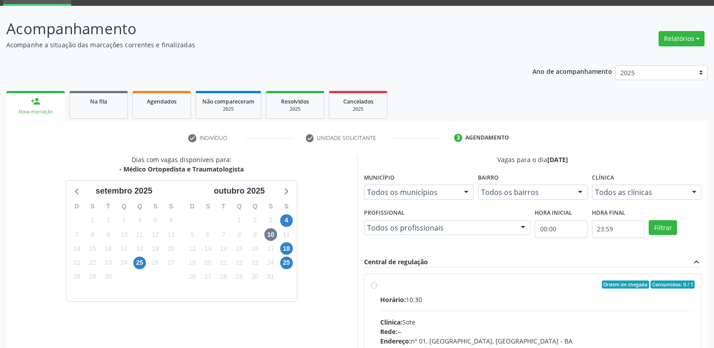
click at [386, 284] on div "Ordem de chegada Consumidos: 0 / 1" at bounding box center [537, 285] width 315 height 8
click at [377, 284] on input "Ordem de chegada Consumidos: 0 / 1 Horário: 10:30 Clínica: Sote Rede: -- Endere…" at bounding box center [374, 285] width 6 height 8
radio input "true"
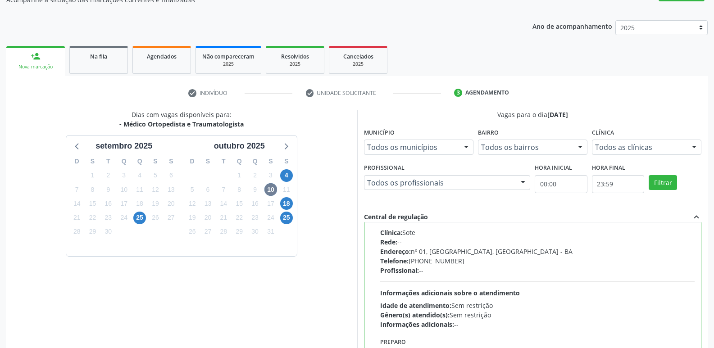
scroll to position [190, 0]
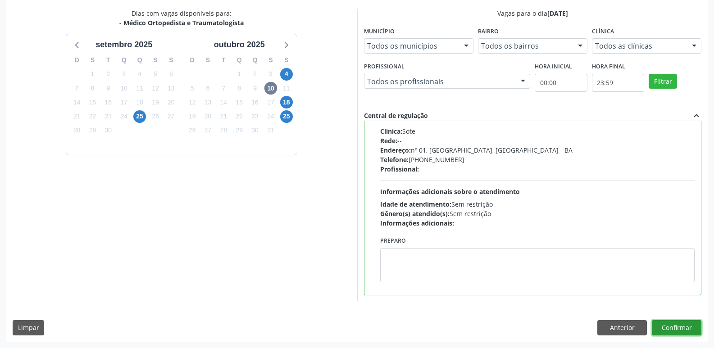
click at [673, 329] on button "Confirmar" at bounding box center [677, 327] width 50 height 15
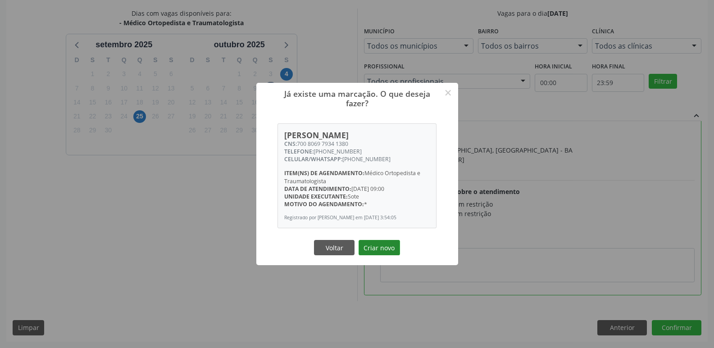
click at [388, 251] on button "Criar novo" at bounding box center [379, 247] width 41 height 15
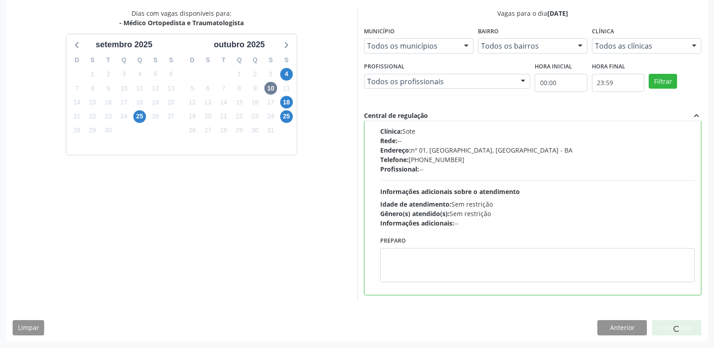
scroll to position [0, 0]
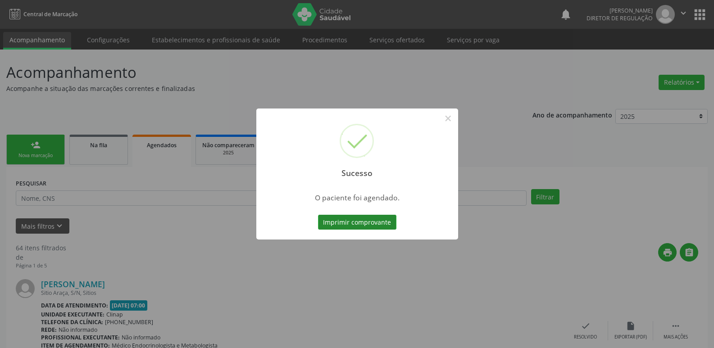
click at [381, 224] on button "Imprimir comprovante" at bounding box center [357, 222] width 78 height 15
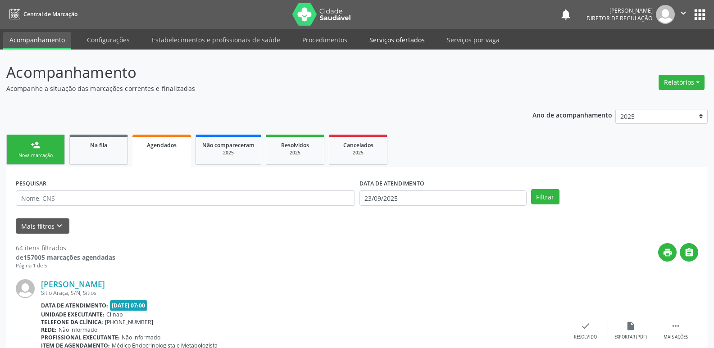
click at [409, 43] on link "Serviços ofertados" at bounding box center [397, 40] width 68 height 16
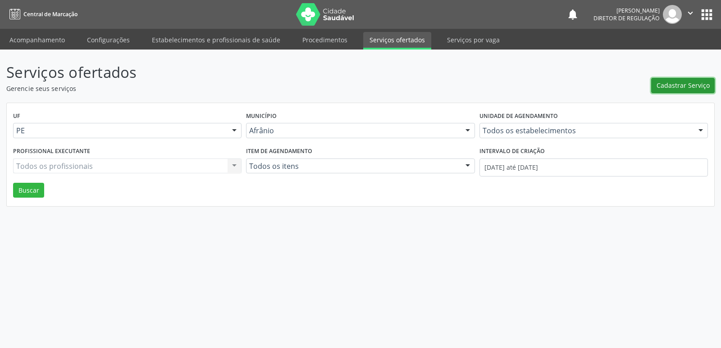
click at [687, 87] on span "Cadastrar Serviço" at bounding box center [683, 85] width 53 height 9
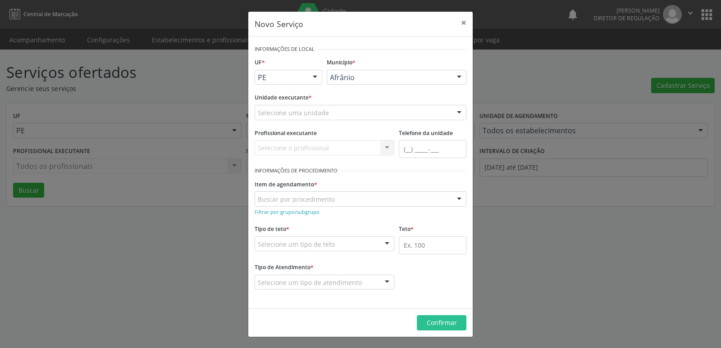
click at [315, 76] on div at bounding box center [315, 77] width 14 height 15
click at [309, 92] on span "BA" at bounding box center [288, 94] width 67 height 18
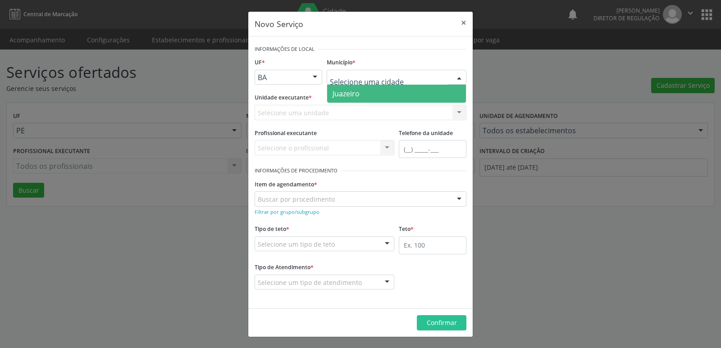
click at [357, 92] on span "Juazeiro" at bounding box center [346, 94] width 27 height 10
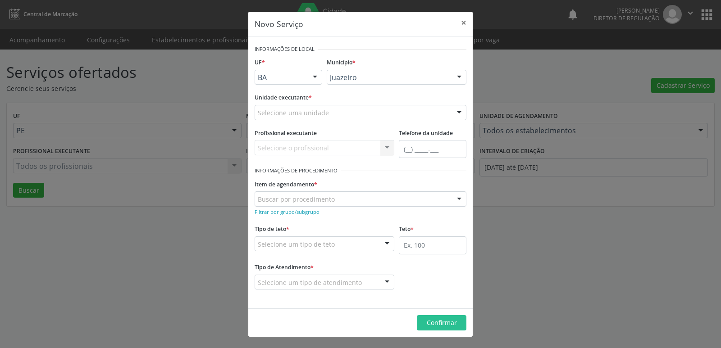
click at [333, 110] on div "Selecione uma unidade" at bounding box center [361, 112] width 212 height 15
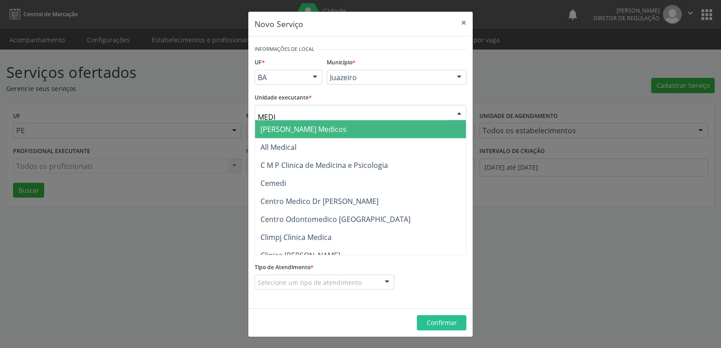
type input "MEDIV"
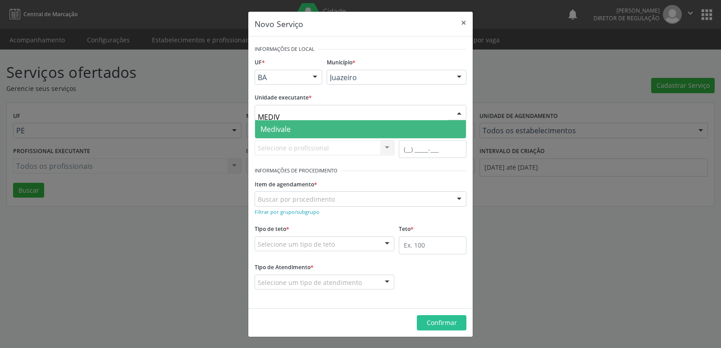
click at [292, 127] on span "Medivale" at bounding box center [360, 129] width 211 height 18
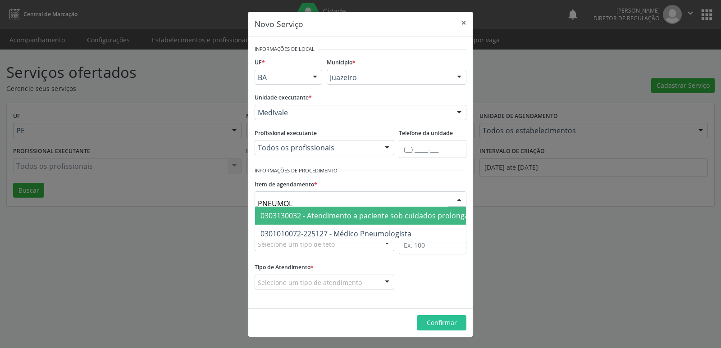
type input "PNEUMOLO"
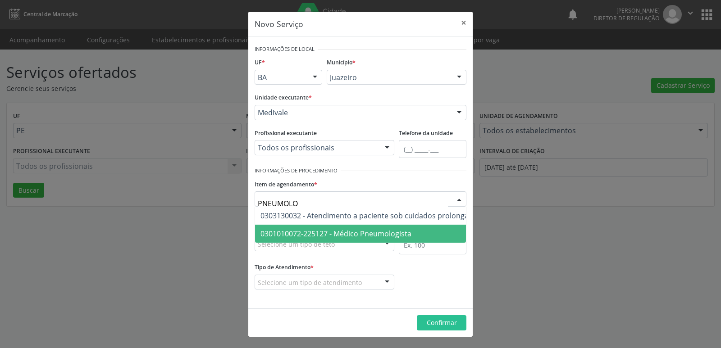
click at [372, 236] on span "0301010072-225127 - Médico Pneumologista" at bounding box center [335, 234] width 151 height 10
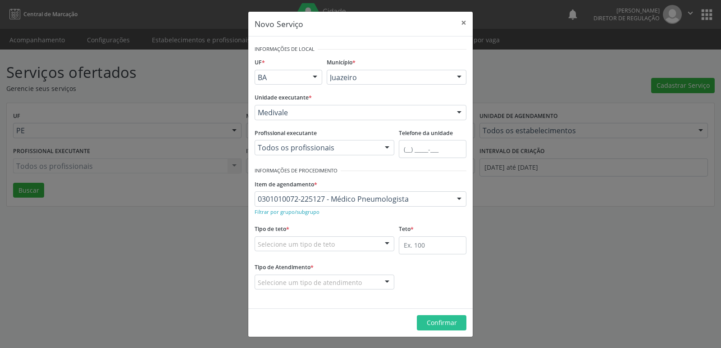
click at [349, 244] on div "Selecione um tipo de teto" at bounding box center [325, 244] width 140 height 15
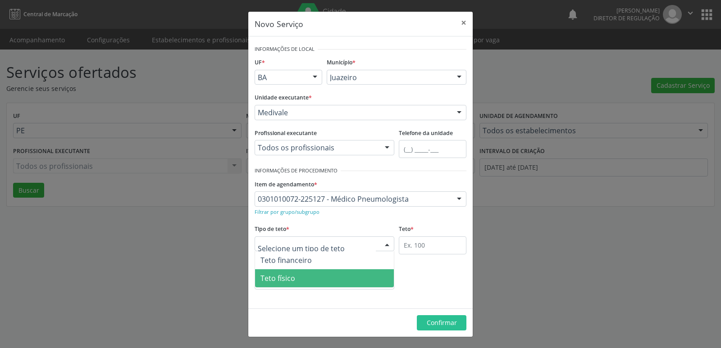
click at [329, 279] on span "Teto físico" at bounding box center [324, 278] width 139 height 18
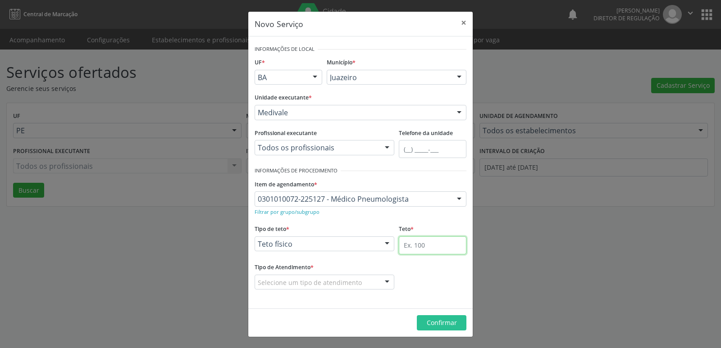
click at [434, 247] on input "text" at bounding box center [433, 246] width 68 height 18
type input "1"
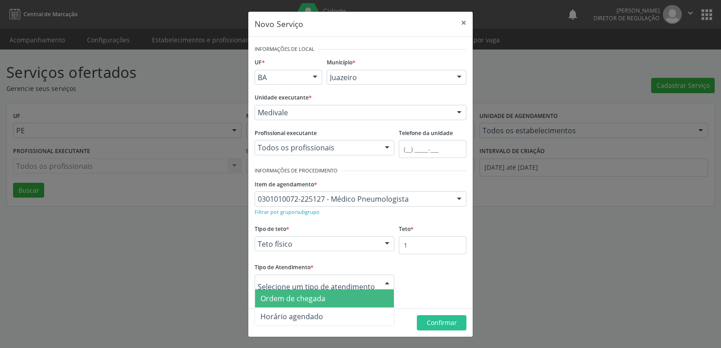
click at [323, 303] on span "Ordem de chegada" at bounding box center [292, 299] width 65 height 10
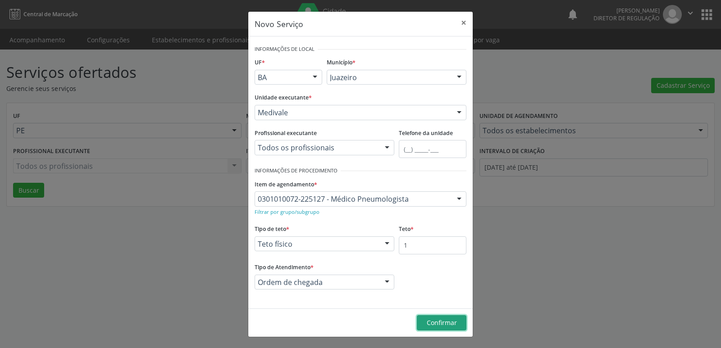
click at [456, 322] on span "Confirmar" at bounding box center [442, 323] width 30 height 9
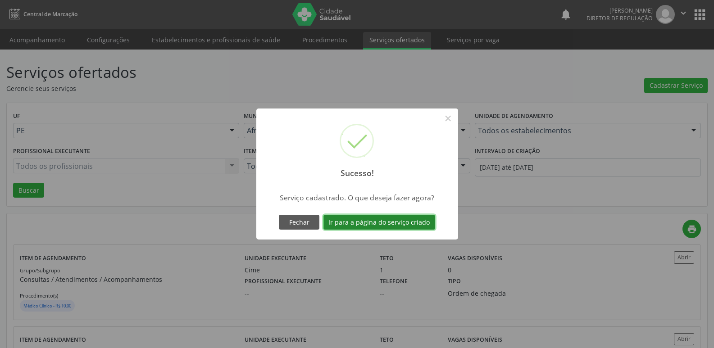
click at [363, 223] on button "Ir para a página do serviço criado" at bounding box center [380, 222] width 112 height 15
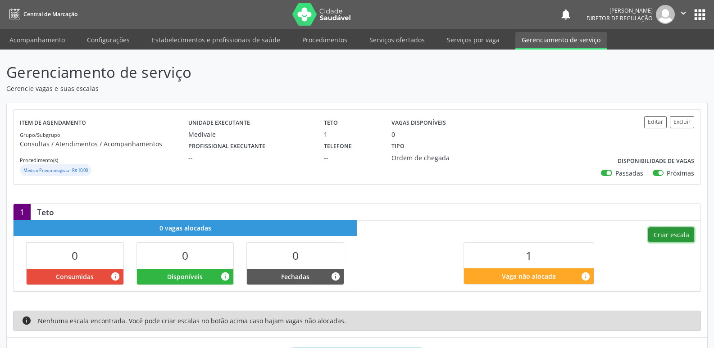
click at [672, 233] on button "Criar escala" at bounding box center [672, 235] width 46 height 15
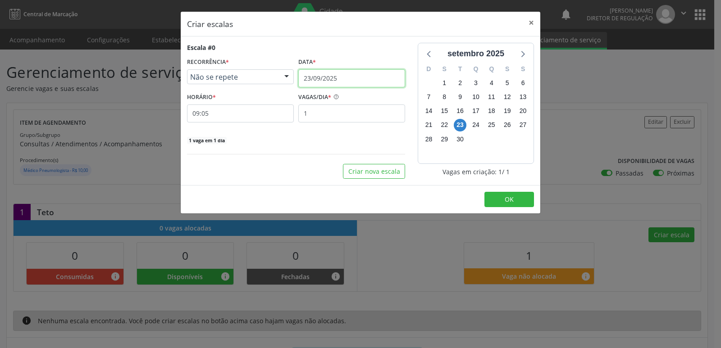
click at [352, 75] on input "23/09/2025" at bounding box center [351, 78] width 107 height 18
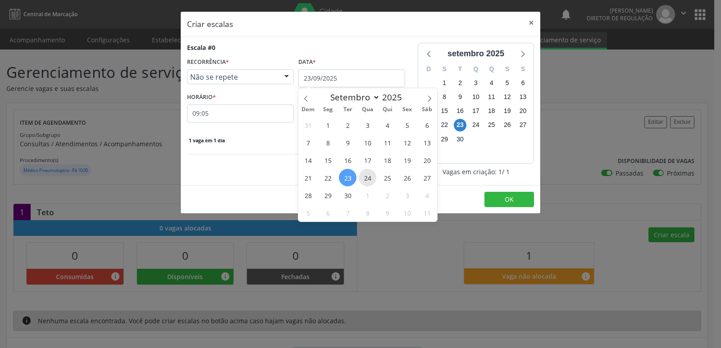
click at [366, 178] on span "24" at bounding box center [368, 178] width 18 height 18
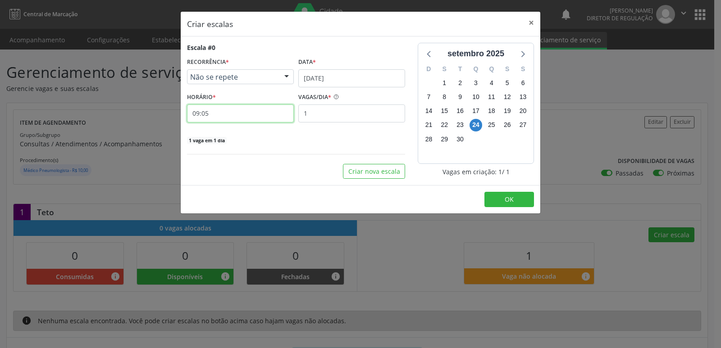
click at [250, 111] on input "09:05" at bounding box center [240, 114] width 107 height 18
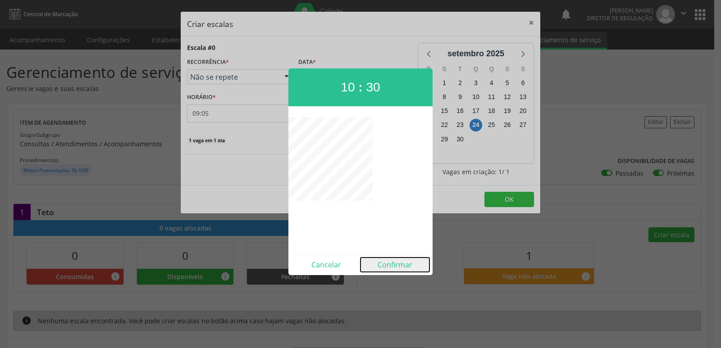
click at [386, 266] on button "Confirmar" at bounding box center [395, 265] width 69 height 14
type input "10:30"
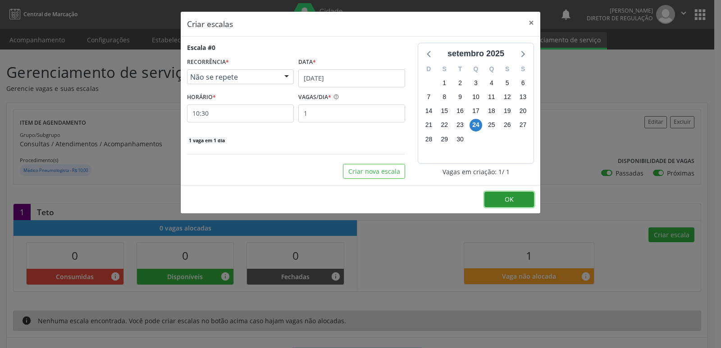
click at [495, 206] on button "OK" at bounding box center [509, 199] width 50 height 15
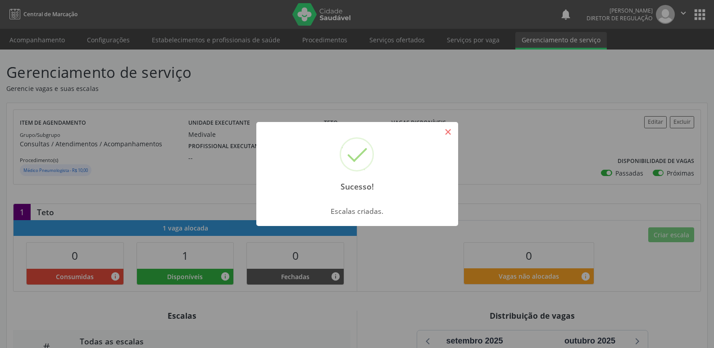
click at [453, 131] on button "×" at bounding box center [448, 131] width 15 height 15
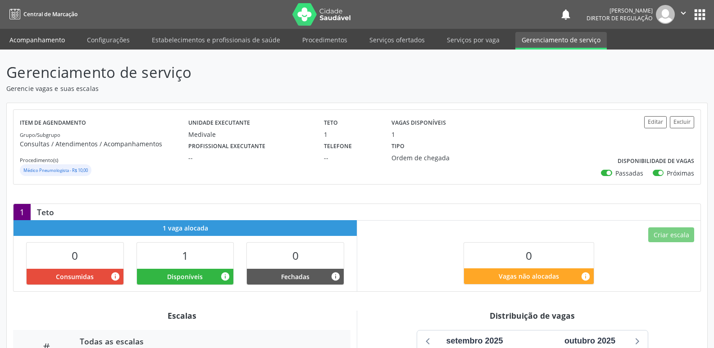
click at [45, 39] on link "Acompanhamento" at bounding box center [37, 40] width 68 height 16
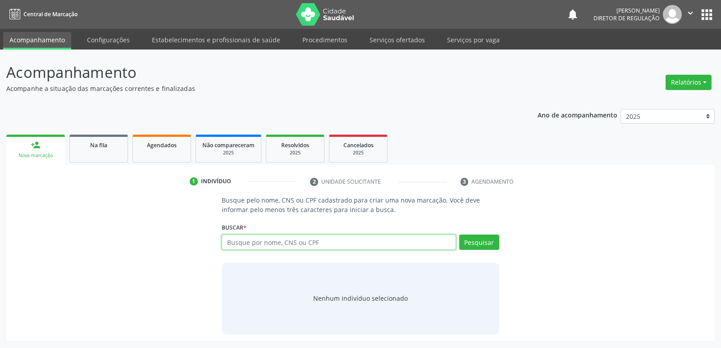
click at [292, 240] on input "text" at bounding box center [339, 242] width 234 height 15
type input "ARTUR RAIMUNDO"
click at [473, 244] on button "Pesquisar" at bounding box center [479, 242] width 40 height 15
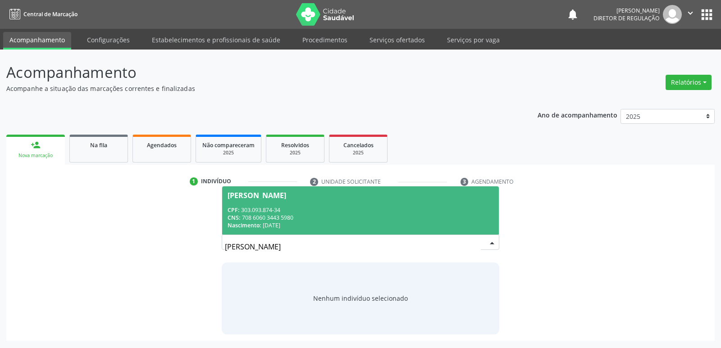
click at [256, 218] on div "CNS: 708 6060 3443 5980" at bounding box center [360, 218] width 265 height 8
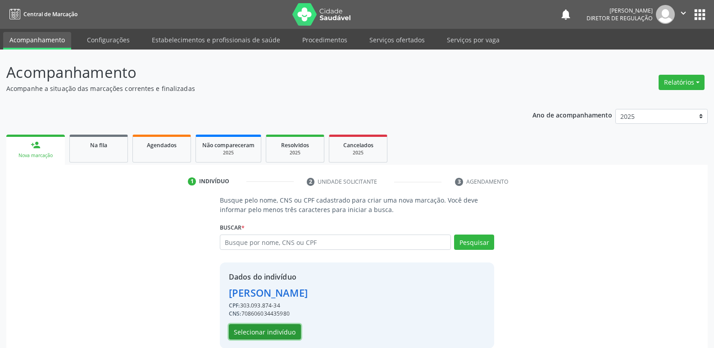
click at [274, 330] on button "Selecionar indivíduo" at bounding box center [265, 331] width 72 height 15
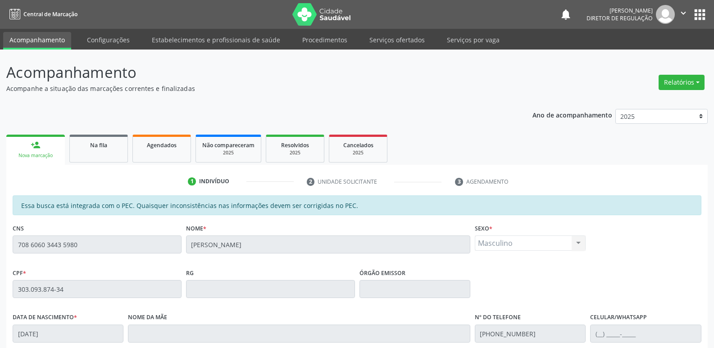
click at [7, 287] on div "Essa busca está integrada com o PEC. Quaisquer inconsistências nas informações …" at bounding box center [357, 352] width 702 height 313
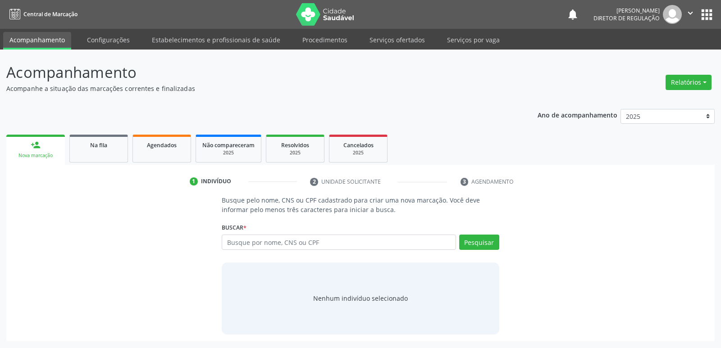
click at [233, 242] on input "text" at bounding box center [339, 242] width 234 height 15
type input "303.093.874-34"
click at [483, 245] on button "Pesquisar" at bounding box center [479, 242] width 40 height 15
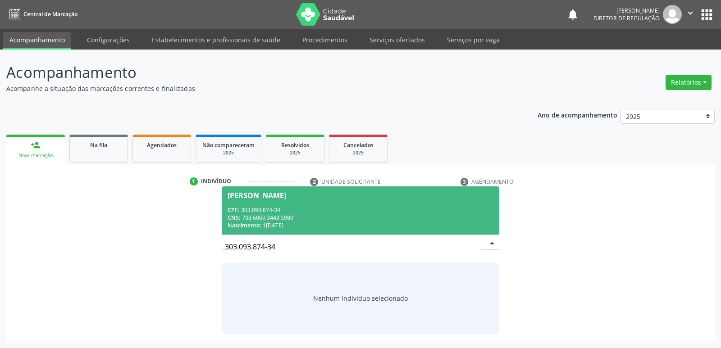
click at [287, 224] on div "Nascimento: 17/07/1939" at bounding box center [360, 226] width 265 height 8
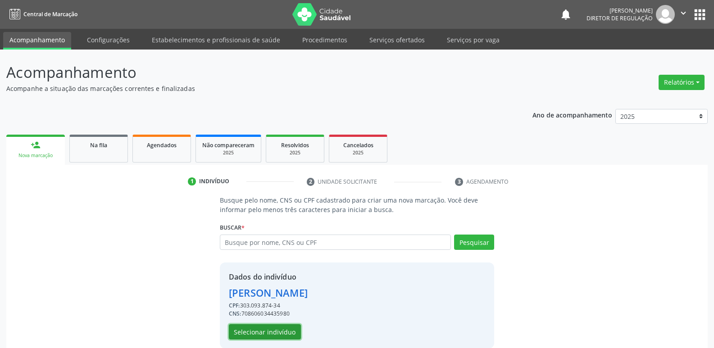
click at [277, 333] on button "Selecionar indivíduo" at bounding box center [265, 331] width 72 height 15
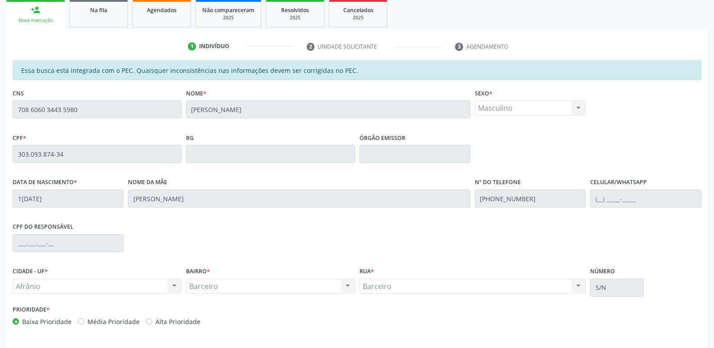
scroll to position [166, 0]
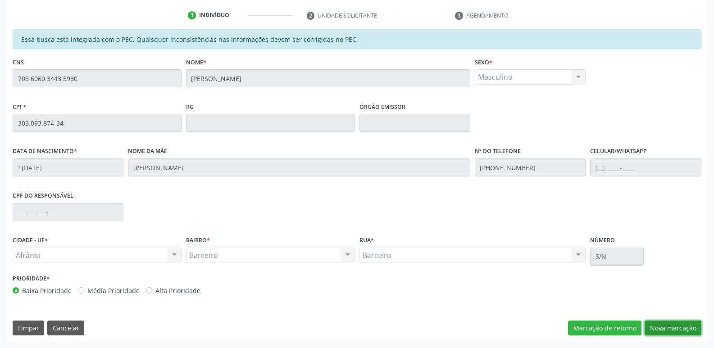
click at [662, 329] on button "Nova marcação" at bounding box center [673, 328] width 57 height 15
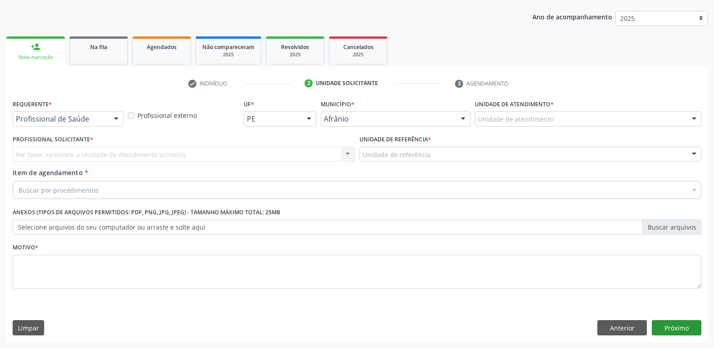
scroll to position [98, 0]
click at [563, 121] on div "Unidade de atendimento" at bounding box center [588, 118] width 227 height 15
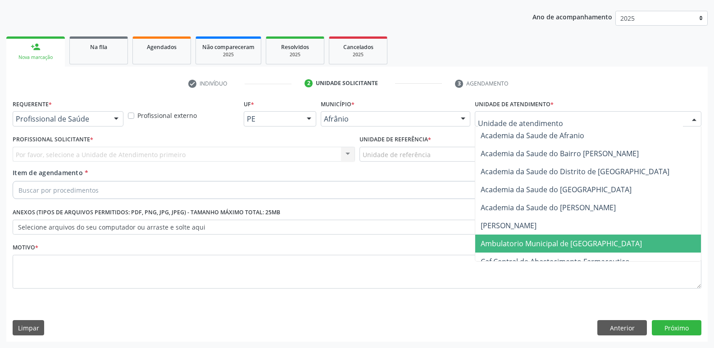
click at [549, 245] on span "Ambulatorio Municipal de [GEOGRAPHIC_DATA]" at bounding box center [561, 244] width 161 height 10
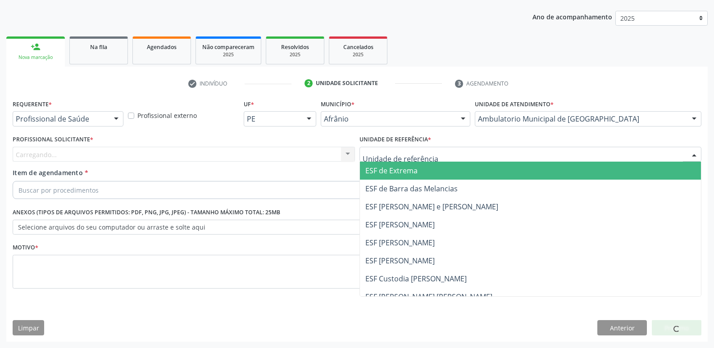
click at [442, 155] on div at bounding box center [531, 154] width 343 height 15
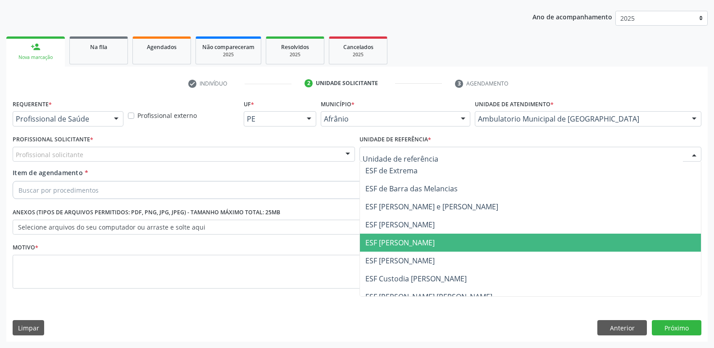
click at [432, 237] on span "ESF [PERSON_NAME]" at bounding box center [531, 243] width 342 height 18
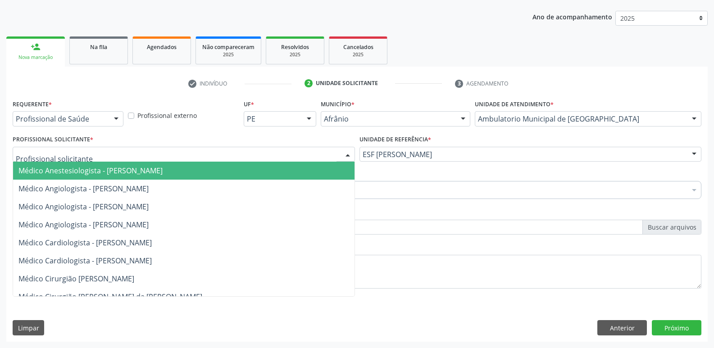
click at [294, 152] on div at bounding box center [184, 154] width 343 height 15
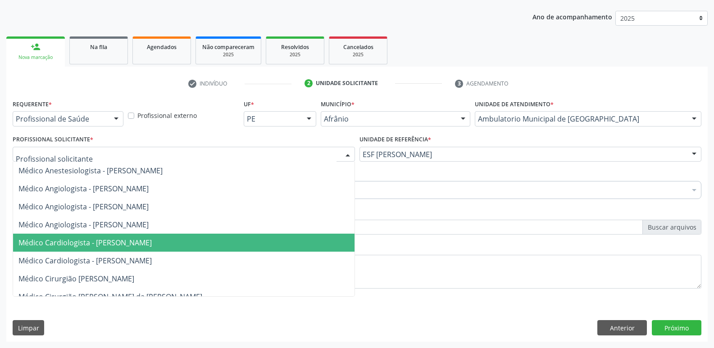
click at [291, 239] on span "Médico Cardiologista - Alysson Rodrigo Ferreira Cavalcanti" at bounding box center [184, 243] width 342 height 18
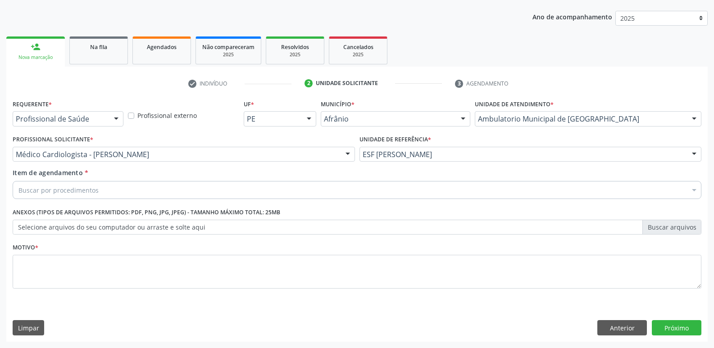
click at [246, 191] on div "Buscar por procedimentos" at bounding box center [357, 190] width 689 height 18
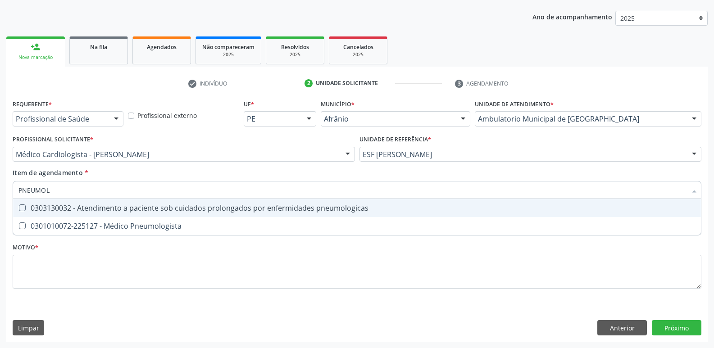
type input "PNEUMOLO"
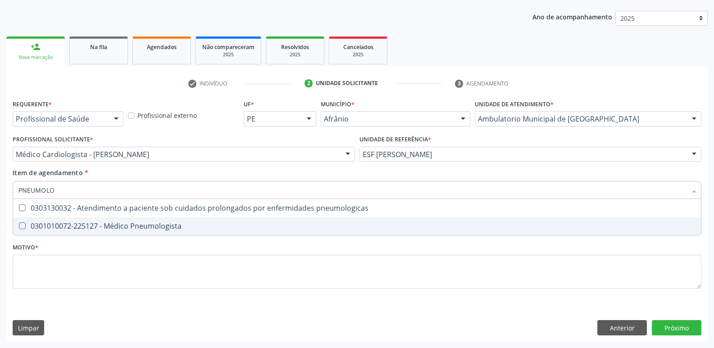
click at [223, 224] on div "0301010072-225127 - Médico Pneumologista" at bounding box center [356, 226] width 677 height 7
checkbox Pneumologista "true"
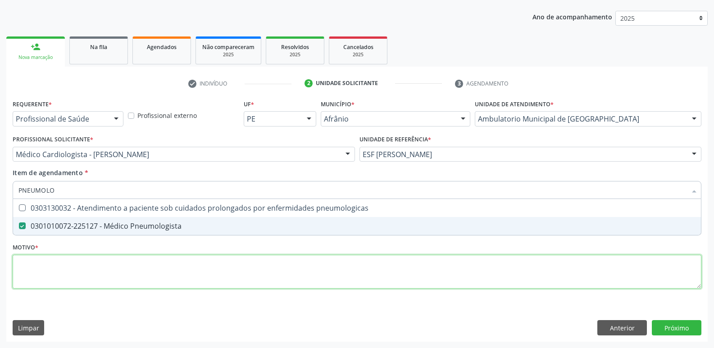
click at [212, 273] on div "Requerente * Profissional de Saúde Profissional de Saúde Paciente Nenhum result…" at bounding box center [357, 199] width 689 height 204
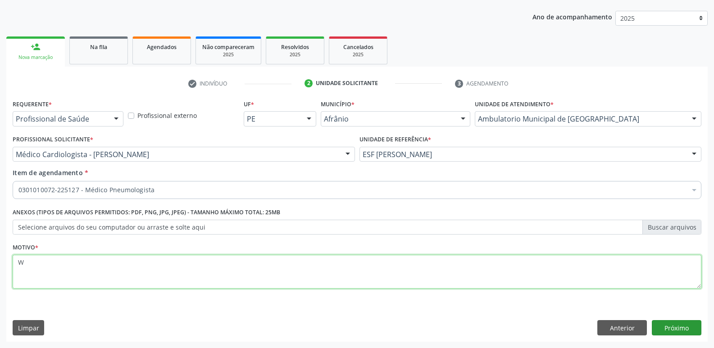
type textarea "W"
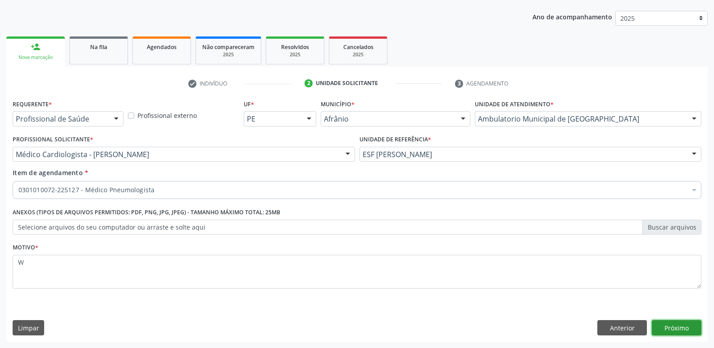
click at [664, 328] on button "Próximo" at bounding box center [677, 327] width 50 height 15
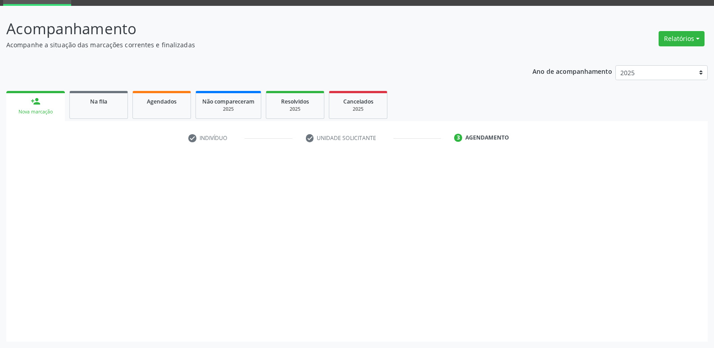
scroll to position [44, 0]
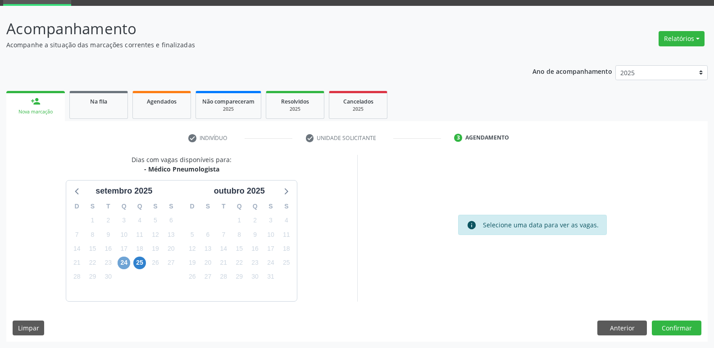
click at [125, 264] on span "24" at bounding box center [124, 263] width 13 height 13
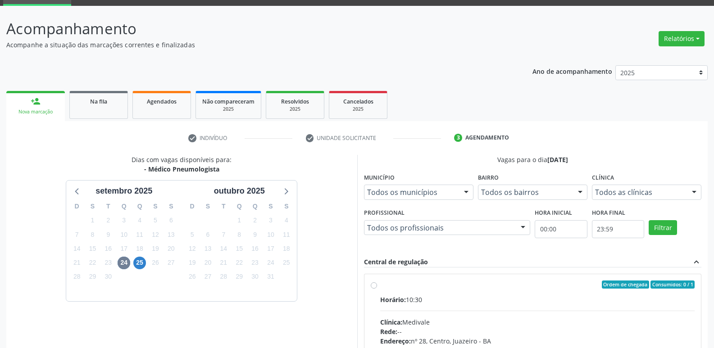
click at [389, 285] on div "Ordem de chegada Consumidos: 0 / 1" at bounding box center [537, 285] width 315 height 8
click at [377, 285] on input "Ordem de chegada Consumidos: 0 / 1 Horário: 10:30 Clínica: Medivale Rede: -- En…" at bounding box center [374, 285] width 6 height 8
radio input "true"
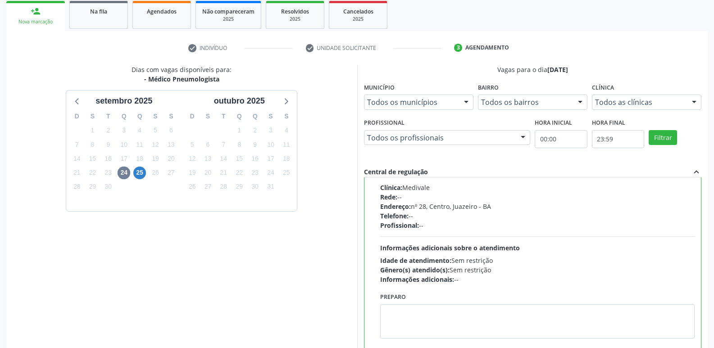
scroll to position [190, 0]
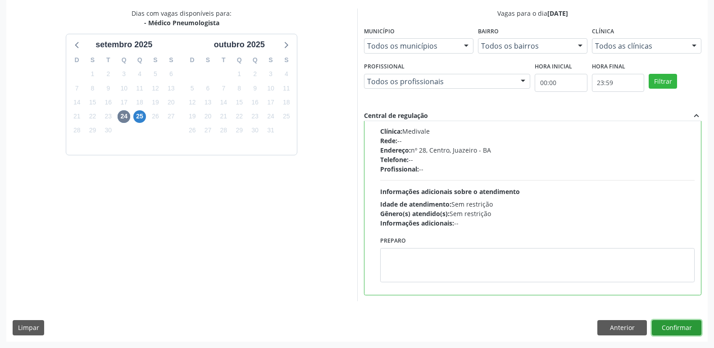
click at [680, 328] on button "Confirmar" at bounding box center [677, 327] width 50 height 15
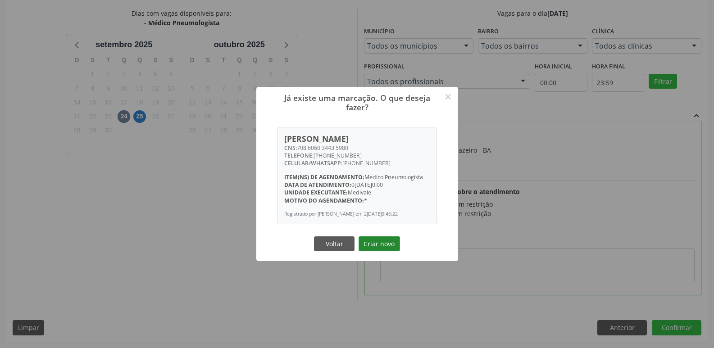
click at [387, 248] on button "Criar novo" at bounding box center [379, 244] width 41 height 15
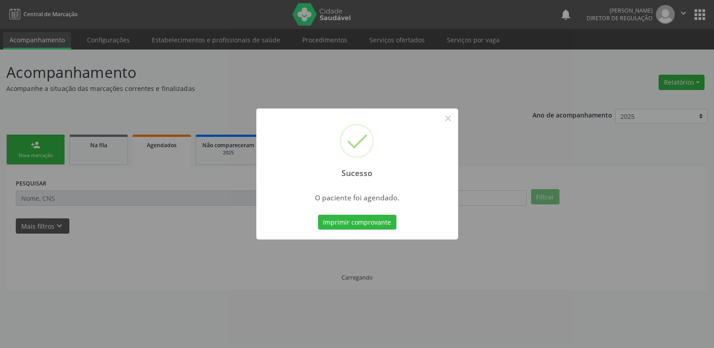
scroll to position [0, 0]
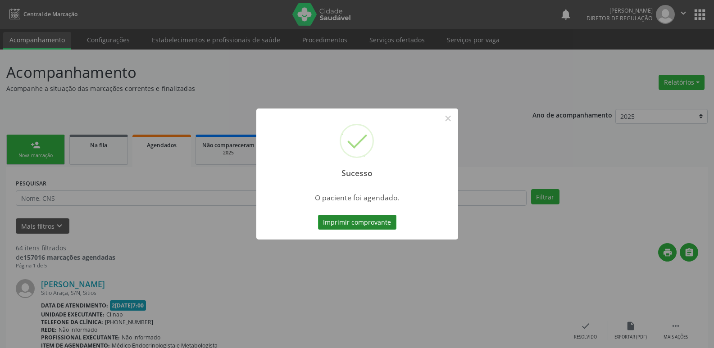
click at [375, 225] on button "Imprimir comprovante" at bounding box center [357, 222] width 78 height 15
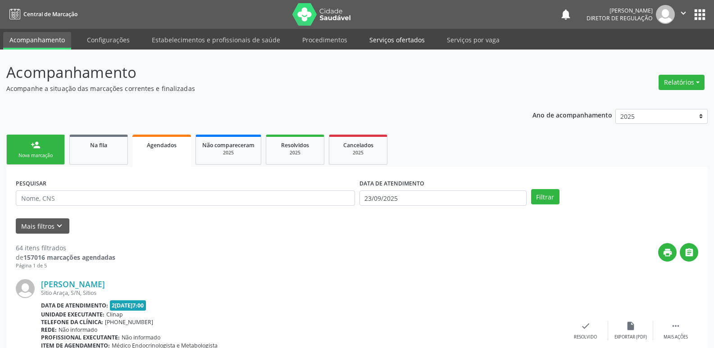
click at [409, 41] on link "Serviços ofertados" at bounding box center [397, 40] width 68 height 16
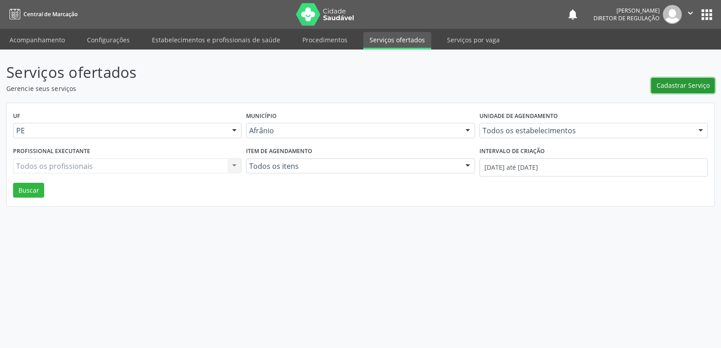
click at [690, 84] on span "Cadastrar Serviço" at bounding box center [683, 85] width 53 height 9
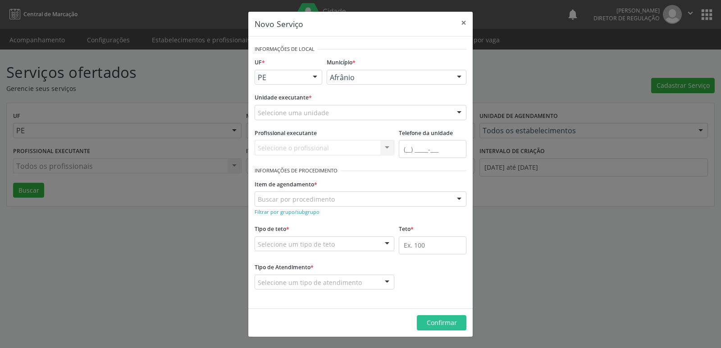
click at [315, 75] on div at bounding box center [315, 77] width 14 height 15
click at [306, 90] on span "BA" at bounding box center [288, 94] width 67 height 18
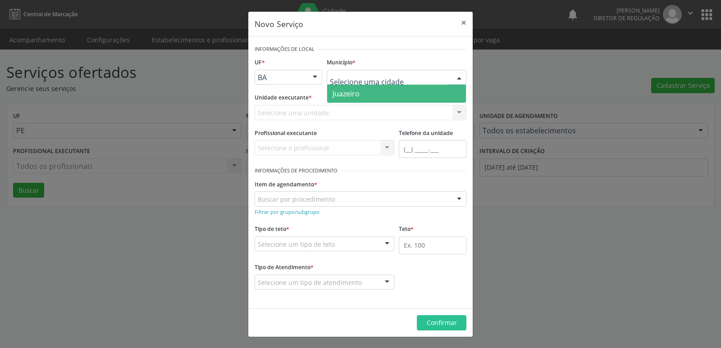
click at [357, 99] on span "Juazeiro" at bounding box center [396, 94] width 139 height 18
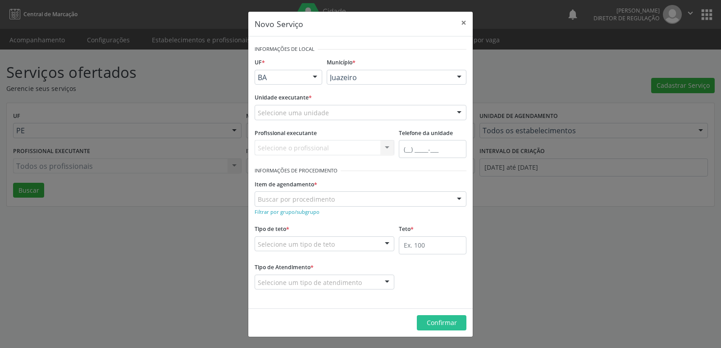
click at [360, 110] on div "Selecione uma unidade" at bounding box center [361, 112] width 212 height 15
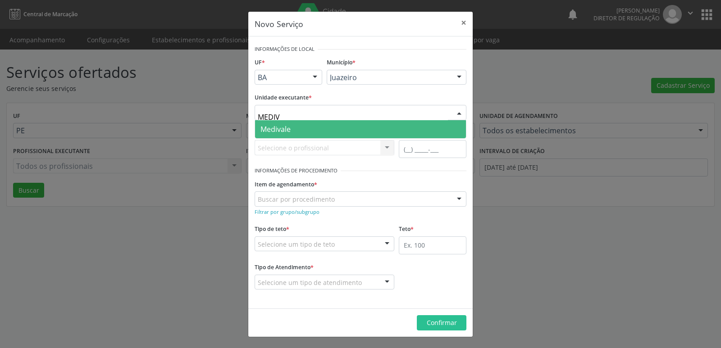
type input "MEDIVA"
click at [295, 136] on span "Medivale" at bounding box center [360, 129] width 211 height 18
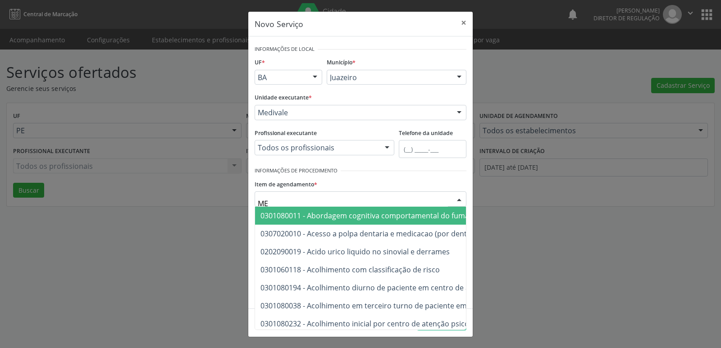
type input "M"
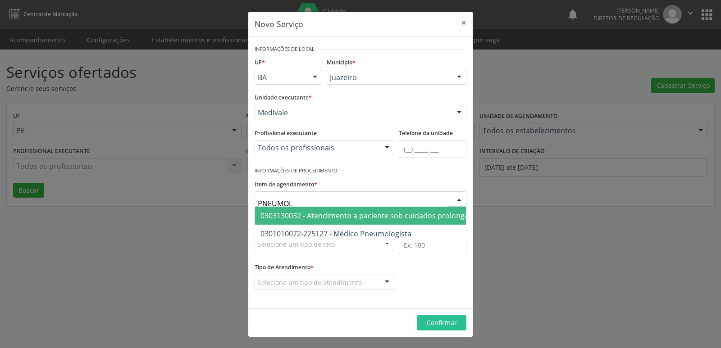
type input "PNEUMOLO"
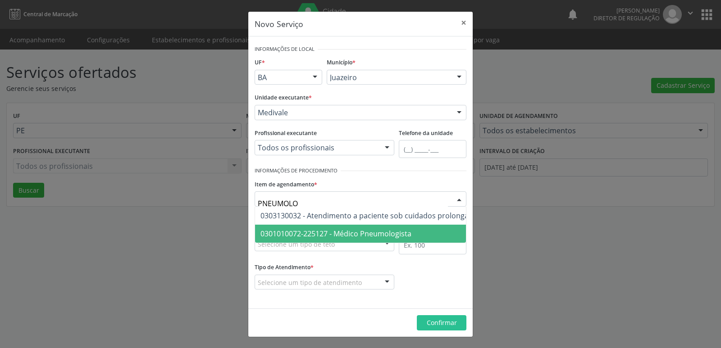
click at [295, 232] on span "0301010072-225127 - Médico Pneumologista" at bounding box center [335, 234] width 151 height 10
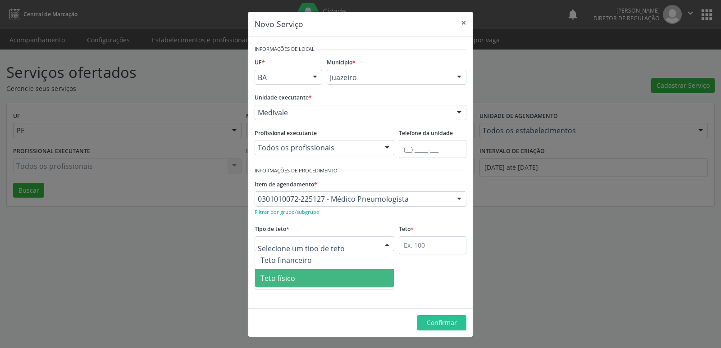
click at [292, 279] on span "Teto físico" at bounding box center [277, 279] width 35 height 10
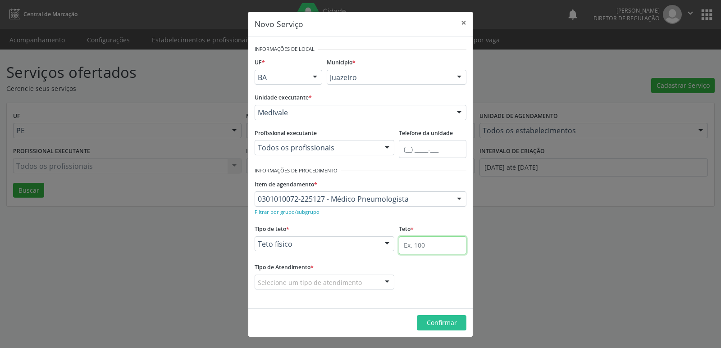
click at [416, 247] on input "text" at bounding box center [433, 246] width 68 height 18
type input "1"
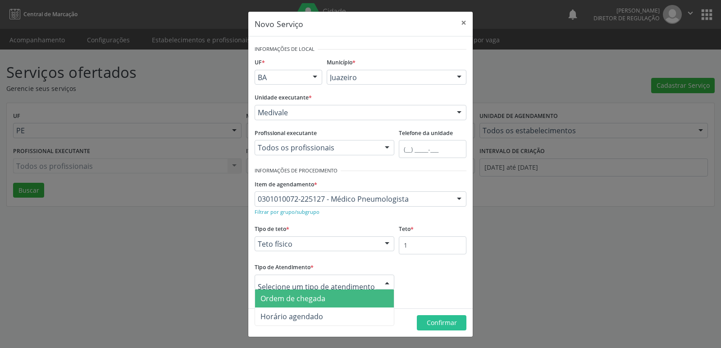
click at [314, 296] on span "Ordem de chegada" at bounding box center [292, 299] width 65 height 10
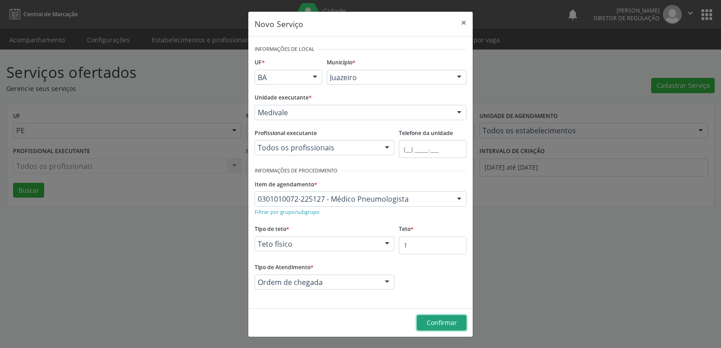
click at [438, 320] on span "Confirmar" at bounding box center [442, 323] width 30 height 9
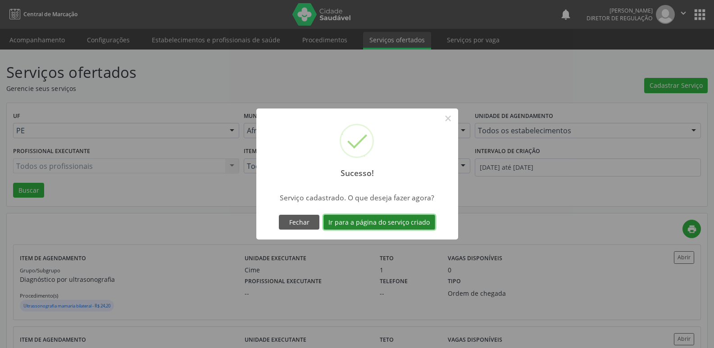
click at [409, 224] on button "Ir para a página do serviço criado" at bounding box center [380, 222] width 112 height 15
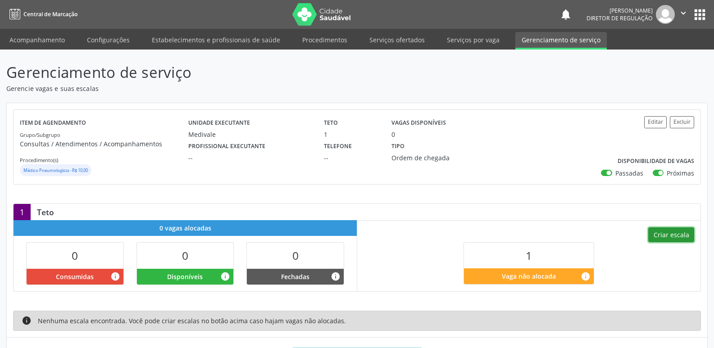
click at [669, 237] on button "Criar escala" at bounding box center [672, 235] width 46 height 15
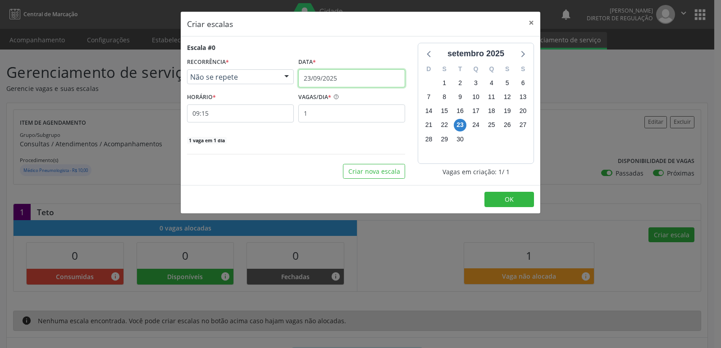
click at [364, 78] on input "23/09/2025" at bounding box center [351, 78] width 107 height 18
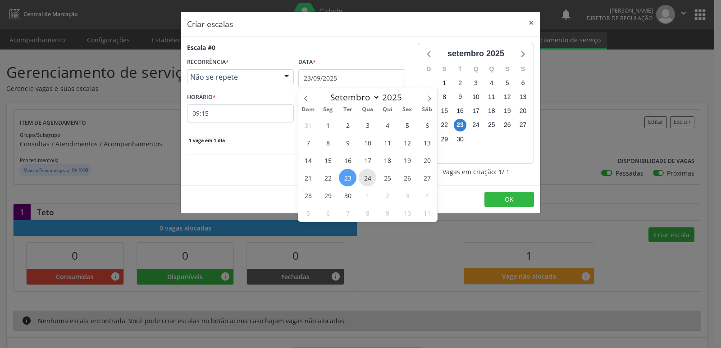
click at [370, 174] on span "24" at bounding box center [368, 178] width 18 height 18
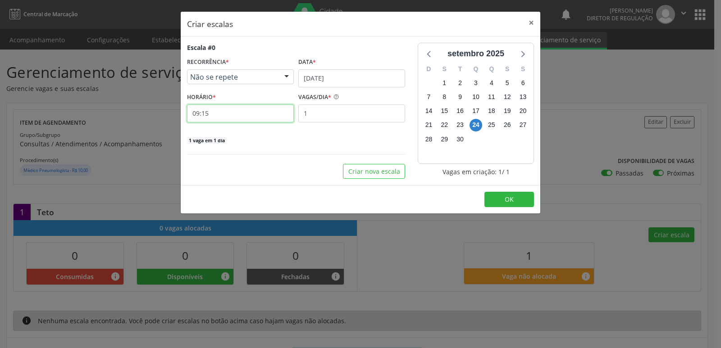
click at [256, 116] on input "09:15" at bounding box center [240, 114] width 107 height 18
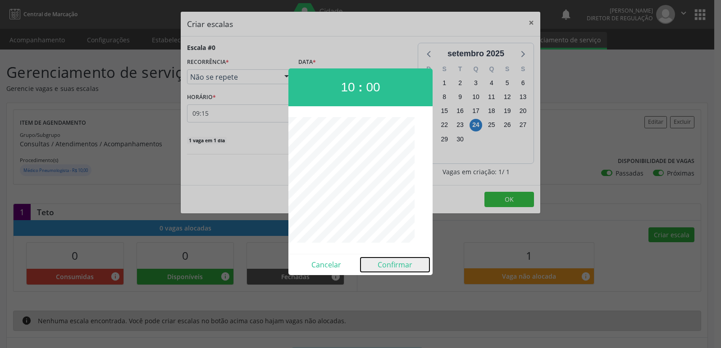
drag, startPoint x: 398, startPoint y: 264, endPoint x: 449, endPoint y: 241, distance: 55.9
click at [398, 264] on button "Confirmar" at bounding box center [395, 265] width 69 height 14
type input "10:00"
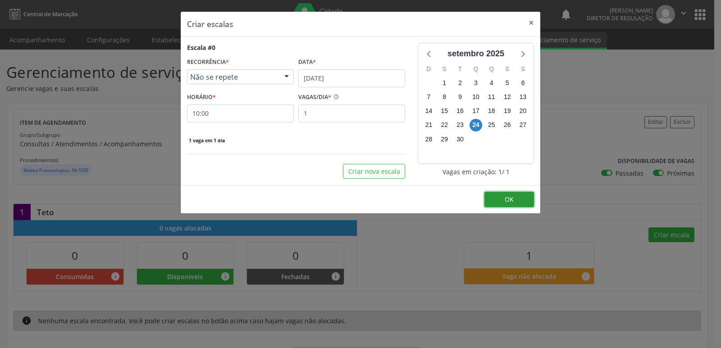
click at [500, 198] on button "OK" at bounding box center [509, 199] width 50 height 15
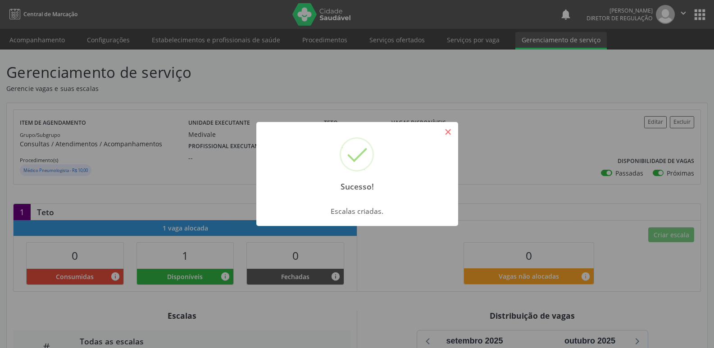
click at [442, 132] on button "×" at bounding box center [448, 131] width 15 height 15
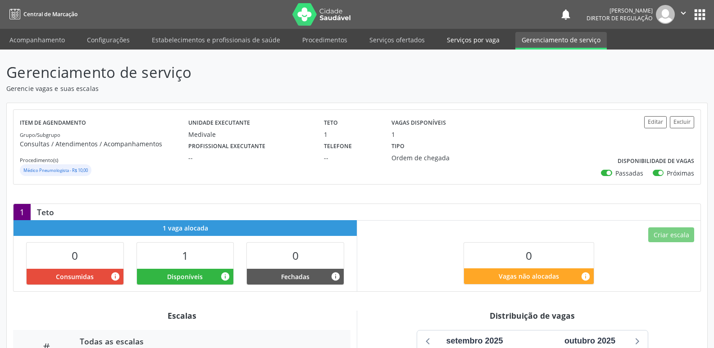
click at [477, 38] on link "Serviços por vaga" at bounding box center [473, 40] width 65 height 16
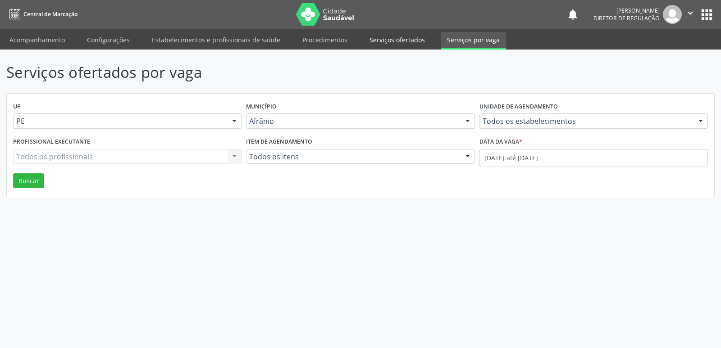
click at [394, 37] on link "Serviços ofertados" at bounding box center [397, 40] width 68 height 16
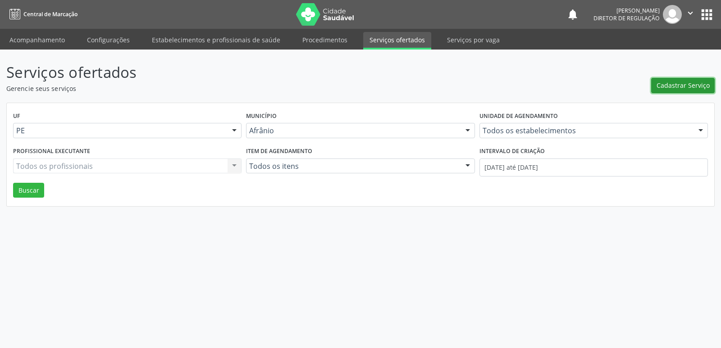
click at [687, 84] on span "Cadastrar Serviço" at bounding box center [683, 85] width 53 height 9
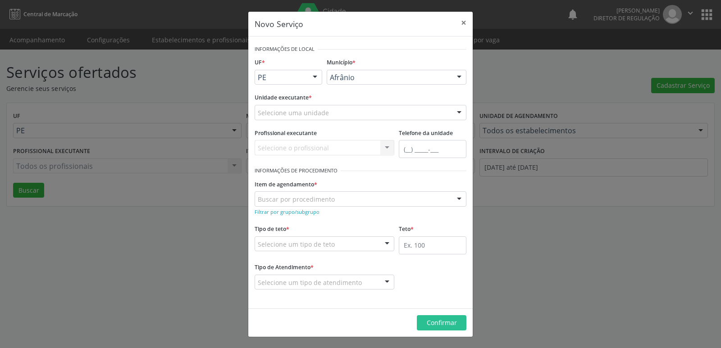
click at [318, 78] on div at bounding box center [315, 77] width 14 height 15
click at [311, 91] on span "BA" at bounding box center [288, 94] width 67 height 18
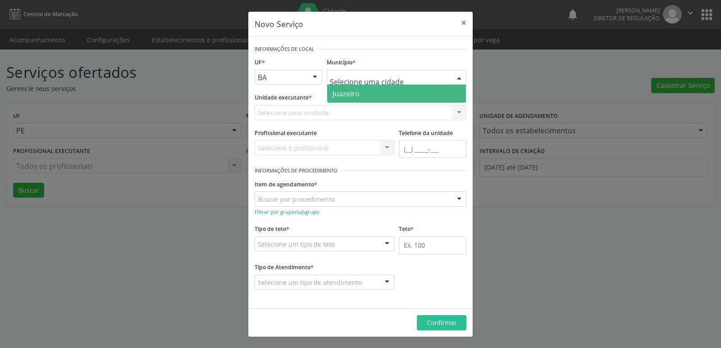
click at [365, 92] on span "Juazeiro" at bounding box center [396, 94] width 139 height 18
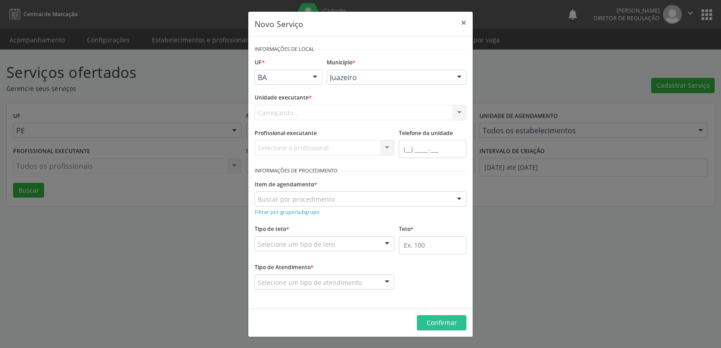
click at [352, 110] on div "Carregando... Academia da Saude de Afranio Academia da Saude do Bairro Roberto …" at bounding box center [361, 112] width 212 height 15
click at [352, 110] on div "Selecione uma unidade" at bounding box center [361, 112] width 212 height 15
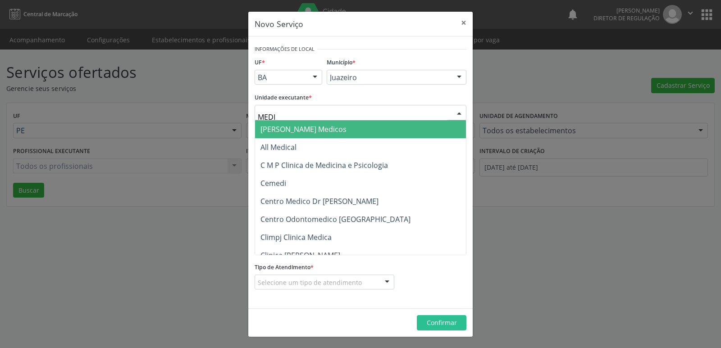
type input "MEDIV"
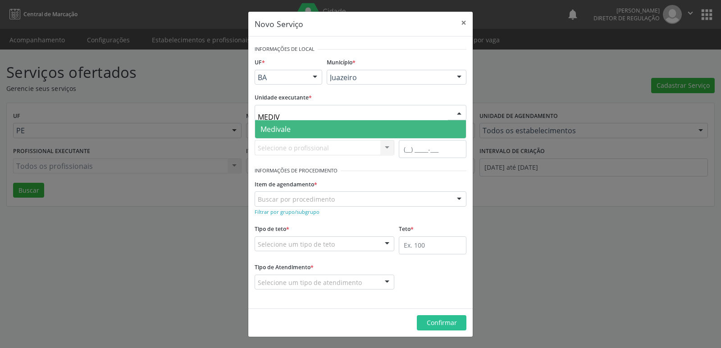
click at [322, 130] on span "Medivale" at bounding box center [360, 129] width 211 height 18
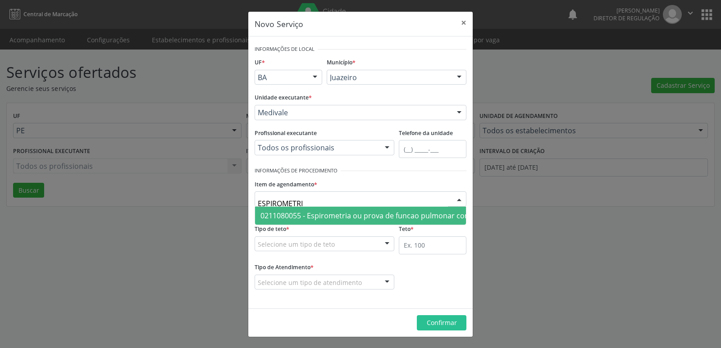
type input "ESPIROMETRIA"
click at [329, 215] on span "0211080055 - Espirometria ou prova de funcao pulmonar completa com broncodilata…" at bounding box center [411, 216] width 302 height 10
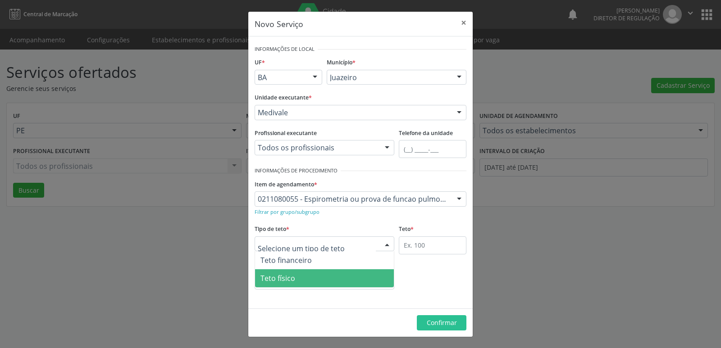
click at [317, 277] on span "Teto físico" at bounding box center [324, 278] width 139 height 18
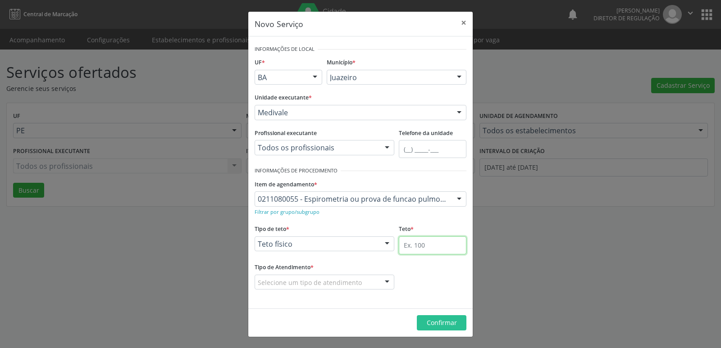
click at [415, 252] on input "text" at bounding box center [433, 246] width 68 height 18
type input "1"
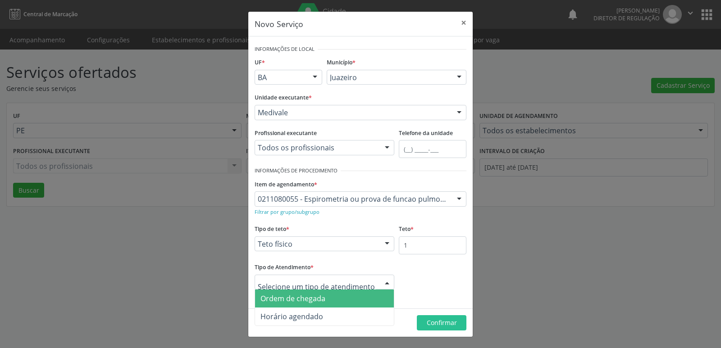
click at [340, 302] on span "Ordem de chegada" at bounding box center [324, 299] width 139 height 18
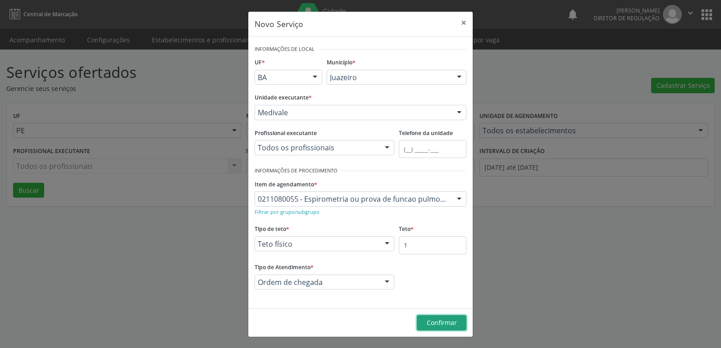
click at [451, 322] on span "Confirmar" at bounding box center [442, 323] width 30 height 9
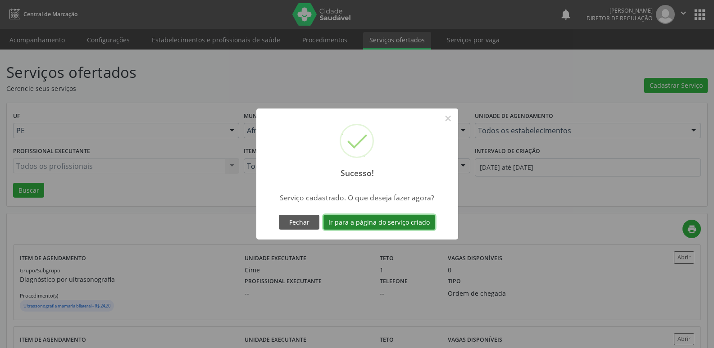
click at [398, 222] on button "Ir para a página do serviço criado" at bounding box center [380, 222] width 112 height 15
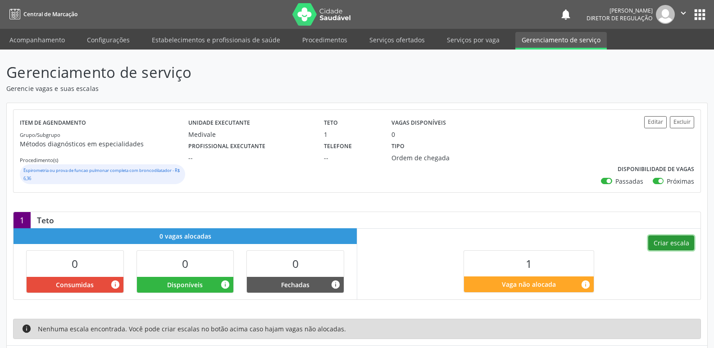
click at [655, 243] on button "Criar escala" at bounding box center [672, 243] width 46 height 15
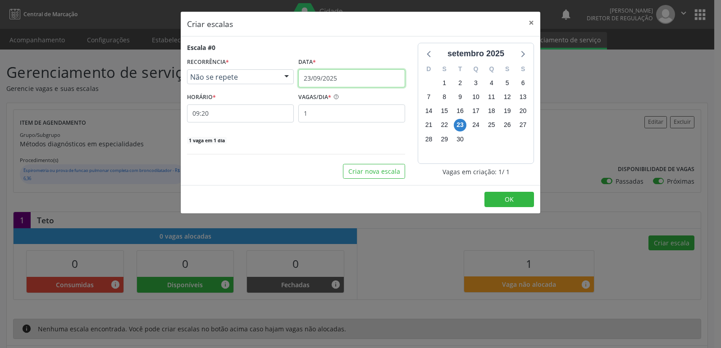
click at [344, 75] on input "23/09/2025" at bounding box center [351, 78] width 107 height 18
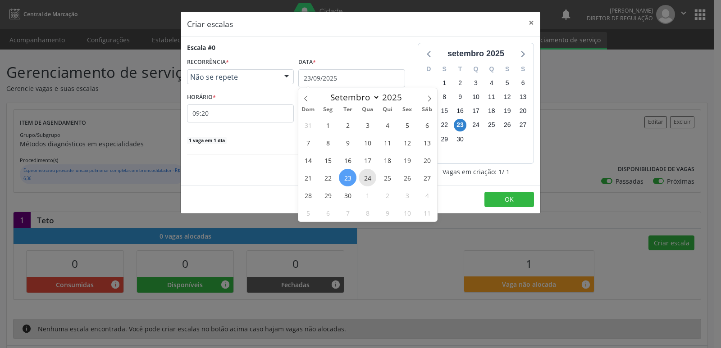
click at [370, 176] on span "24" at bounding box center [368, 178] width 18 height 18
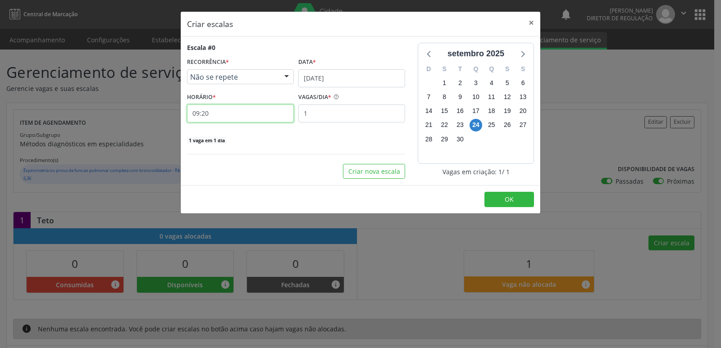
click at [251, 119] on input "09:20" at bounding box center [240, 114] width 107 height 18
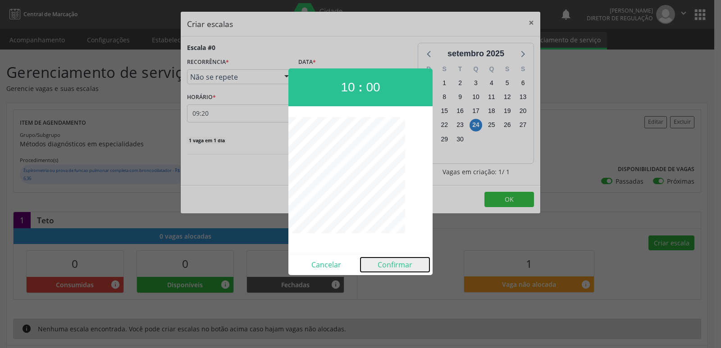
click at [402, 265] on button "Confirmar" at bounding box center [395, 265] width 69 height 14
type input "10:00"
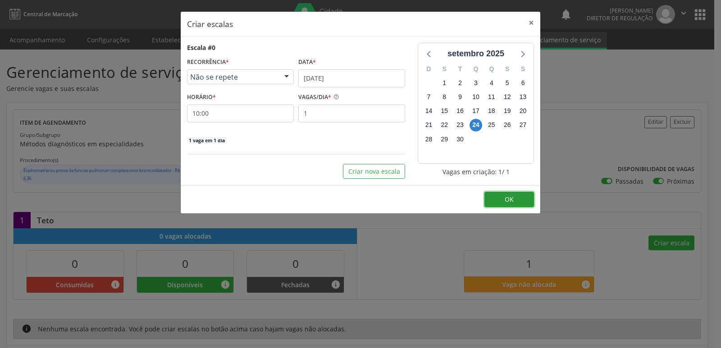
click at [514, 202] on button "OK" at bounding box center [509, 199] width 50 height 15
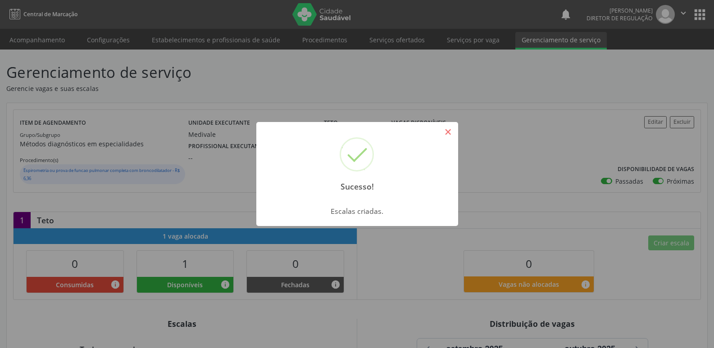
click at [448, 134] on button "×" at bounding box center [448, 131] width 15 height 15
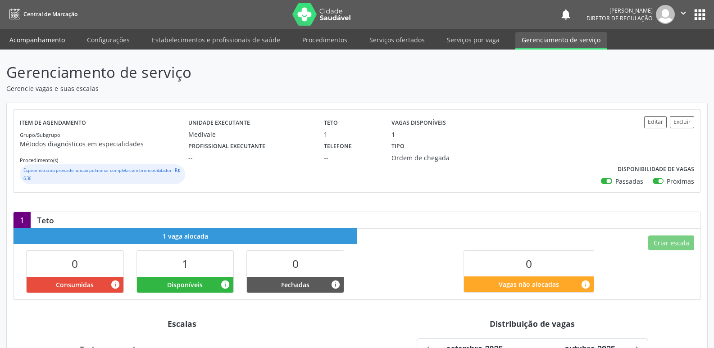
click at [51, 40] on link "Acompanhamento" at bounding box center [37, 40] width 68 height 16
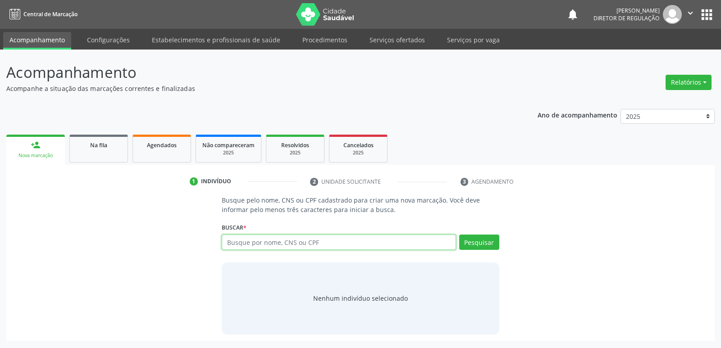
click at [264, 240] on input "text" at bounding box center [339, 242] width 234 height 15
type input "708604595328588"
click at [473, 240] on button "Pesquisar" at bounding box center [479, 242] width 40 height 15
type input "708604595328588"
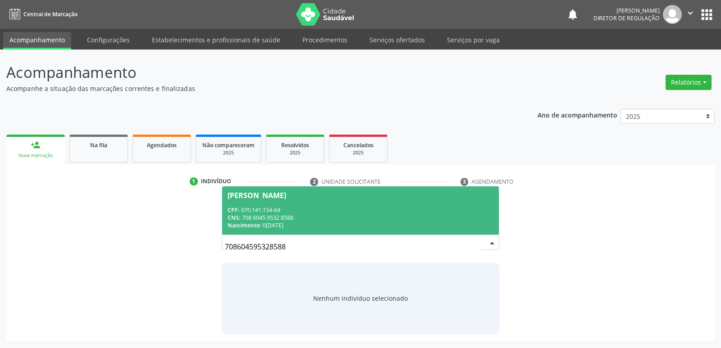
drag, startPoint x: 284, startPoint y: 239, endPoint x: 287, endPoint y: 230, distance: 9.5
click at [285, 235] on div "708604595328588 Girlene Silva Gomes CPF: 070.141.154-64 CNS: 708 6045 9532 8588…" at bounding box center [360, 242] width 277 height 15
click at [289, 221] on div "CNS: 708 6045 9532 8588" at bounding box center [360, 218] width 265 height 8
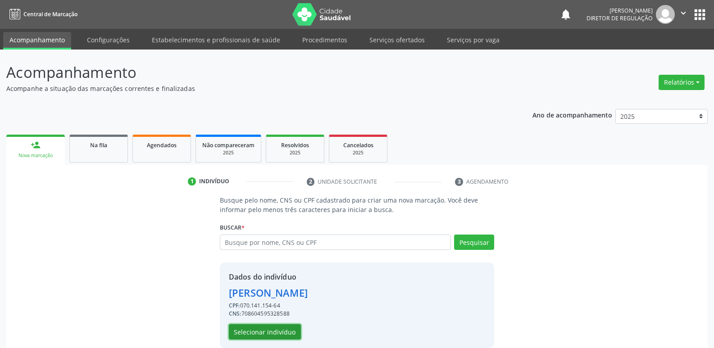
click at [287, 328] on button "Selecionar indivíduo" at bounding box center [265, 331] width 72 height 15
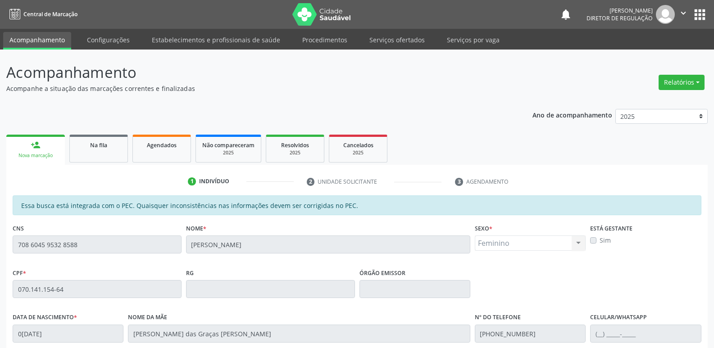
scroll to position [166, 0]
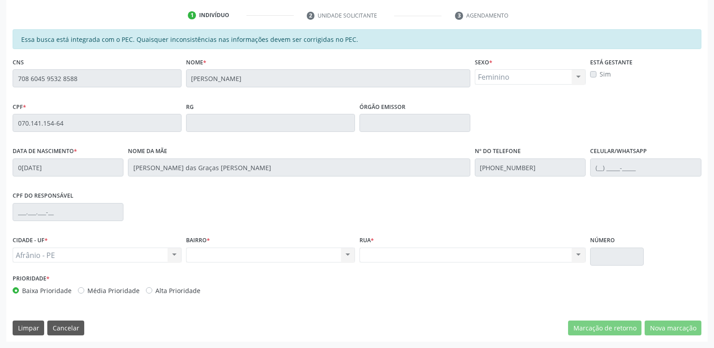
click at [7, 119] on div "Essa busca está integrada com o PEC. Quaisquer inconsistências nas informações …" at bounding box center [357, 185] width 702 height 313
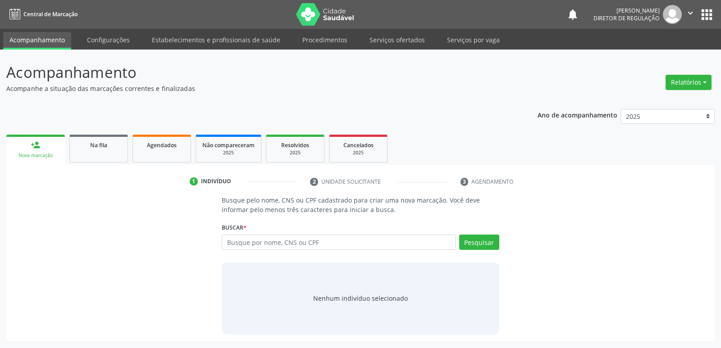
click at [258, 241] on input "text" at bounding box center [339, 242] width 234 height 15
type input "070.141.154-64"
click at [492, 242] on button "Pesquisar" at bounding box center [479, 242] width 40 height 15
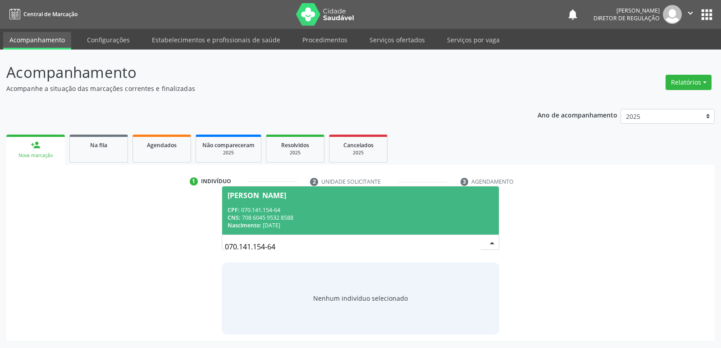
click at [265, 211] on div "CPF: 070.141.154-64" at bounding box center [360, 210] width 265 height 8
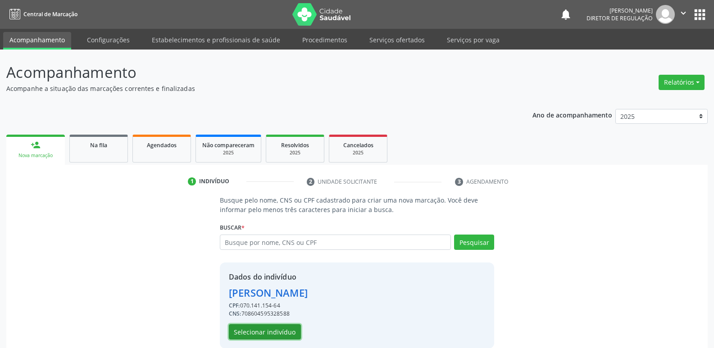
click at [273, 333] on button "Selecionar indivíduo" at bounding box center [265, 331] width 72 height 15
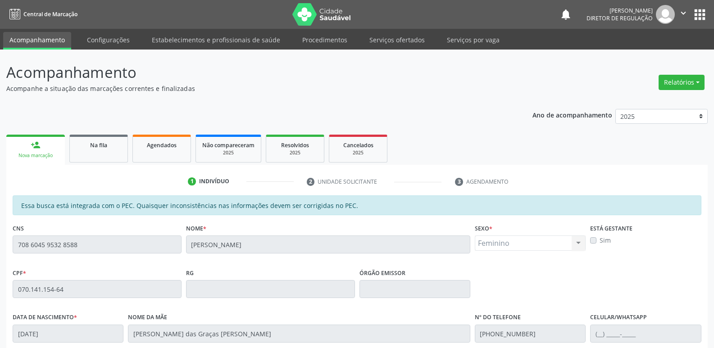
scroll to position [135, 0]
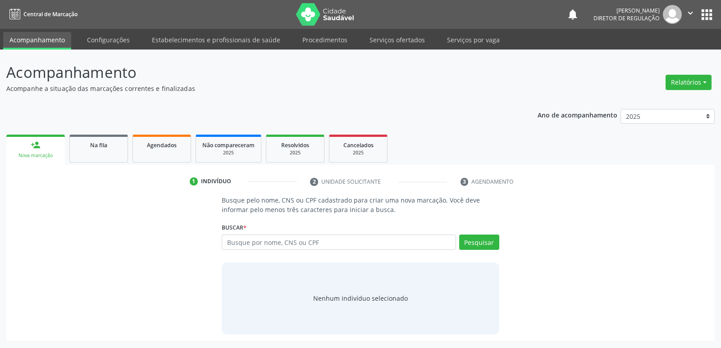
click at [250, 242] on input "text" at bounding box center [339, 242] width 234 height 15
type input "070.141.154-64"
click at [476, 241] on button "Pesquisar" at bounding box center [479, 242] width 40 height 15
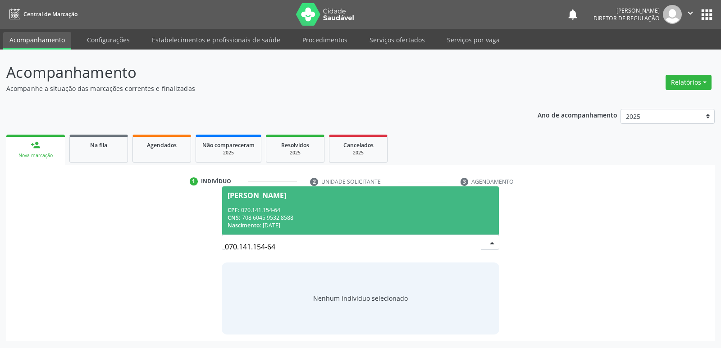
click at [290, 220] on div "CNS: 708 6045 9532 8588" at bounding box center [360, 218] width 265 height 8
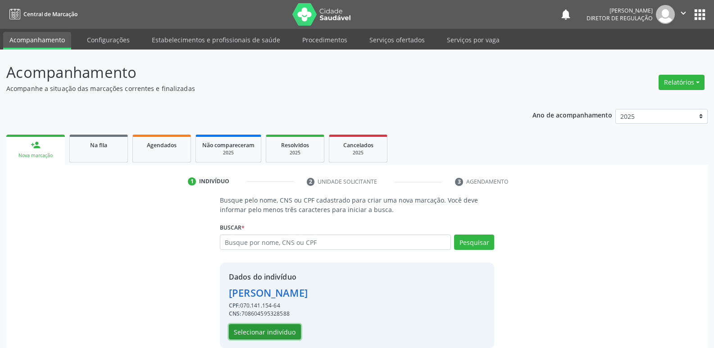
click at [283, 332] on button "Selecionar indivíduo" at bounding box center [265, 331] width 72 height 15
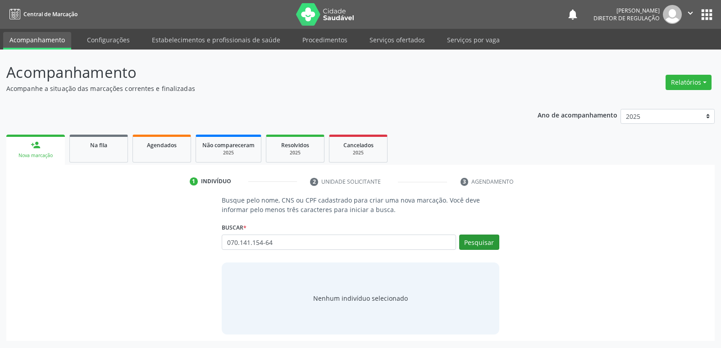
type input "070.141.154-64"
click at [471, 244] on button "Pesquisar" at bounding box center [479, 242] width 40 height 15
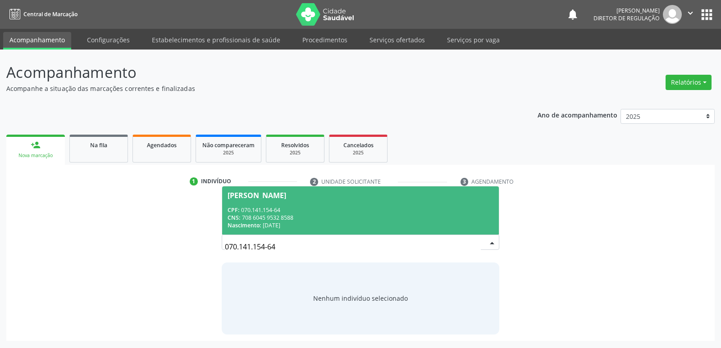
click at [266, 224] on div "Nascimento: 0[DATE]" at bounding box center [360, 226] width 265 height 8
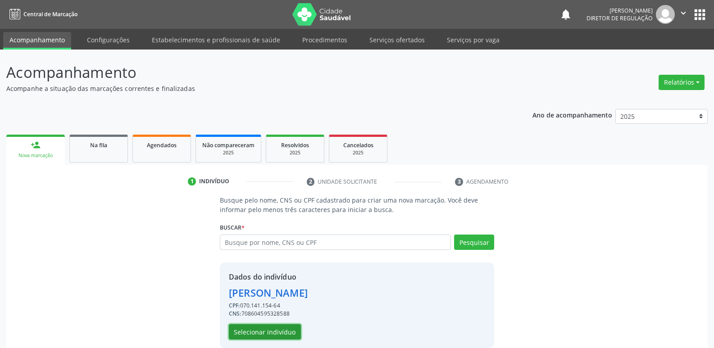
click at [277, 329] on button "Selecionar indivíduo" at bounding box center [265, 331] width 72 height 15
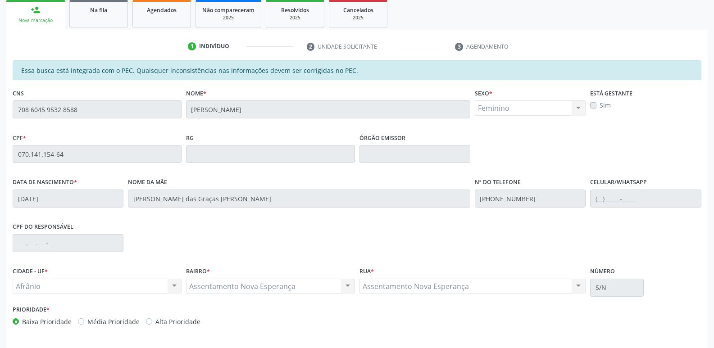
scroll to position [166, 0]
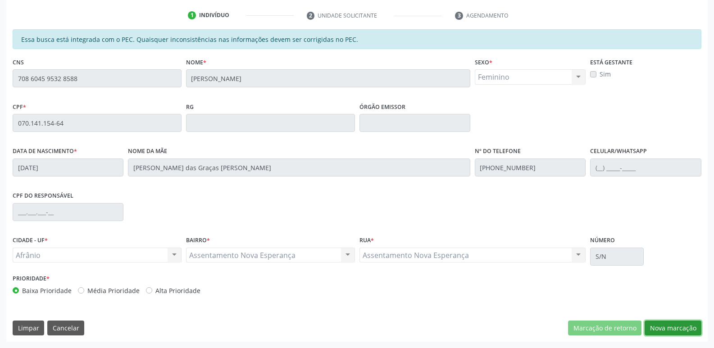
click at [662, 332] on button "Nova marcação" at bounding box center [673, 328] width 57 height 15
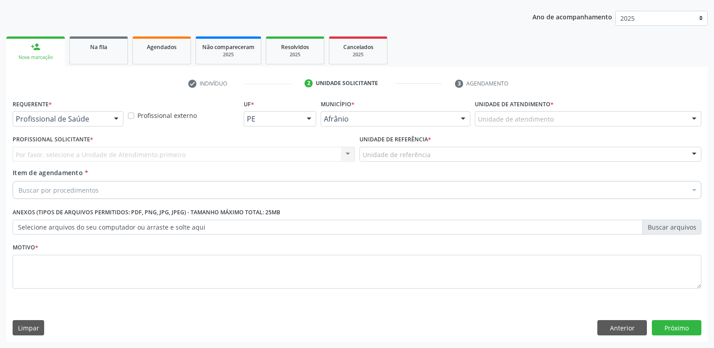
scroll to position [98, 0]
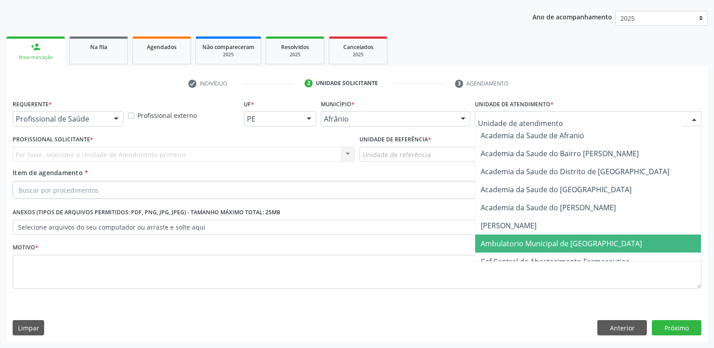
click at [547, 243] on span "Ambulatorio Municipal de [GEOGRAPHIC_DATA]" at bounding box center [561, 244] width 161 height 10
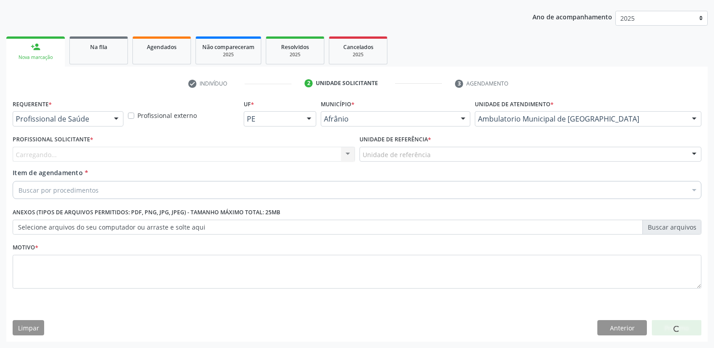
click at [438, 150] on div "Unidade de referência" at bounding box center [531, 154] width 343 height 15
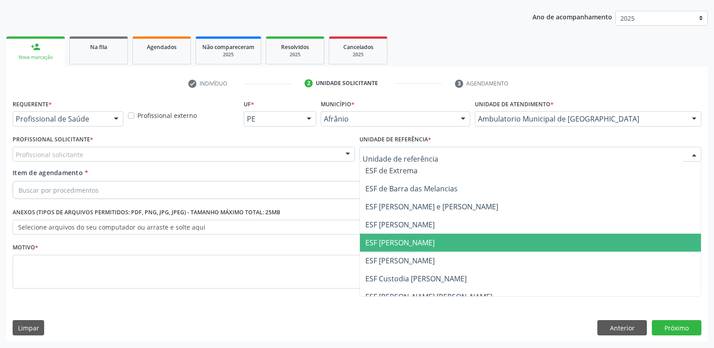
drag, startPoint x: 429, startPoint y: 244, endPoint x: 424, endPoint y: 244, distance: 5.9
click at [428, 245] on span "ESF [PERSON_NAME]" at bounding box center [531, 243] width 342 height 18
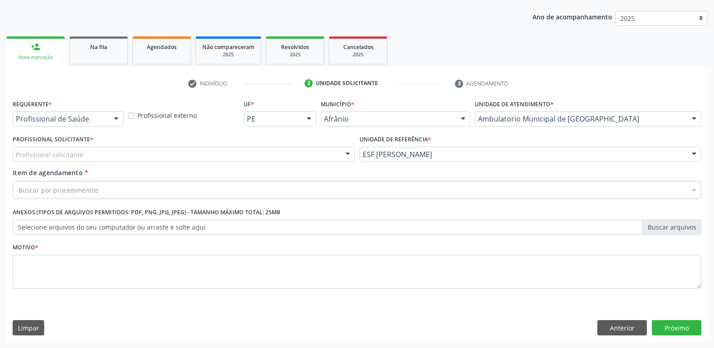
click at [285, 156] on div "Profissional solicitante" at bounding box center [184, 154] width 343 height 15
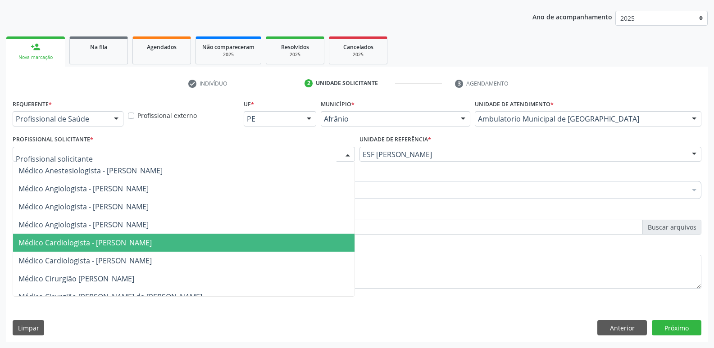
click at [224, 238] on span "Médico Cardiologista - [PERSON_NAME]" at bounding box center [184, 243] width 342 height 18
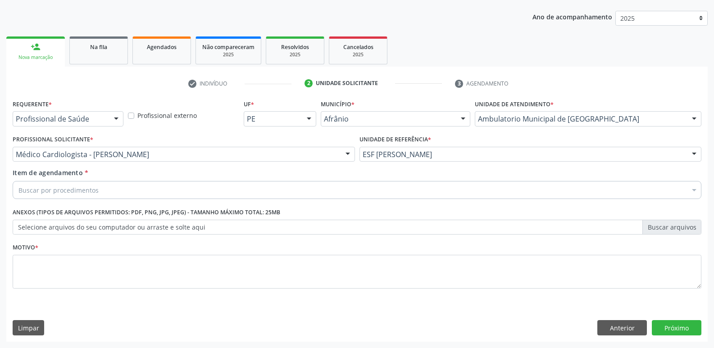
click at [195, 187] on div "Buscar por procedimentos" at bounding box center [357, 190] width 689 height 18
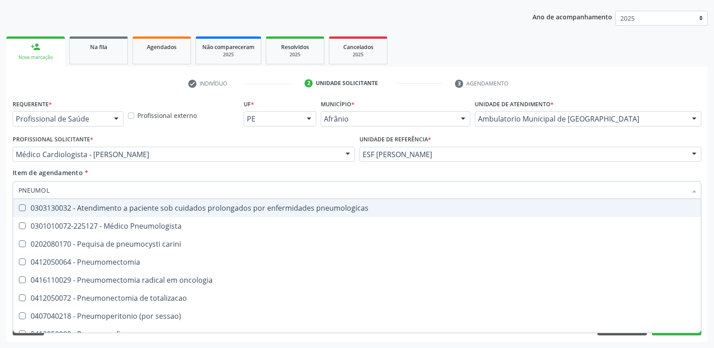
type input "PNEUMOLO"
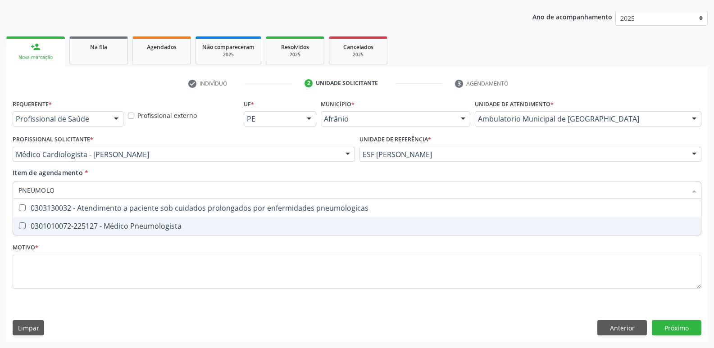
click at [169, 231] on span "0301010072-225127 - Médico Pneumologista" at bounding box center [357, 226] width 688 height 18
checkbox Pneumologista "true"
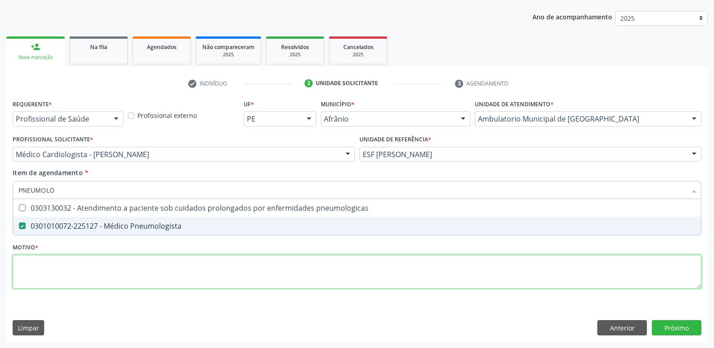
click at [168, 269] on div "Requerente * Profissional de Saúde Profissional de Saúde Paciente Nenhum result…" at bounding box center [357, 199] width 689 height 204
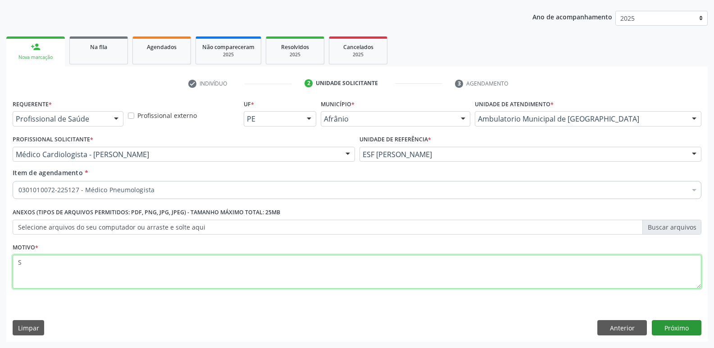
type textarea "S"
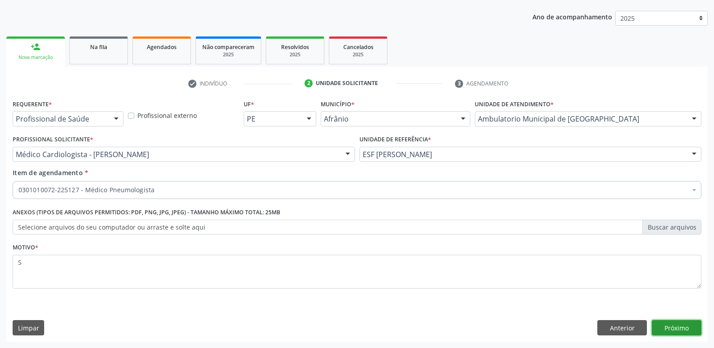
click at [681, 327] on button "Próximo" at bounding box center [677, 327] width 50 height 15
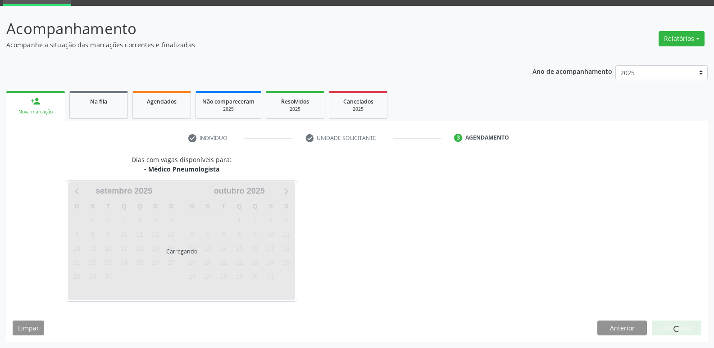
scroll to position [44, 0]
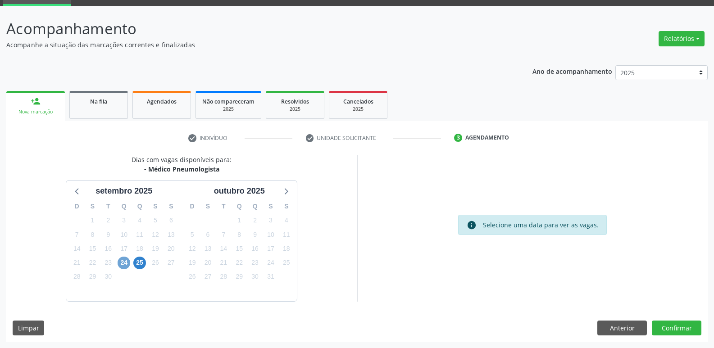
click at [122, 262] on span "24" at bounding box center [124, 263] width 13 height 13
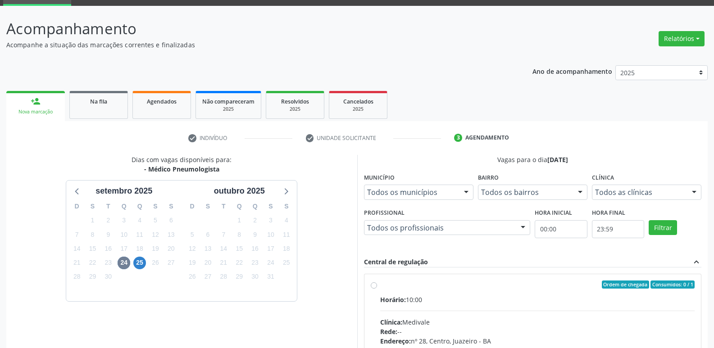
click at [384, 289] on label "Ordem de chegada Consumidos: 0 / 1 Horário: 10:00 Clínica: Medivale Rede: -- En…" at bounding box center [537, 350] width 315 height 138
click at [377, 289] on input "Ordem de chegada Consumidos: 0 / 1 Horário: 10:00 Clínica: Medivale Rede: -- En…" at bounding box center [374, 285] width 6 height 8
radio input "true"
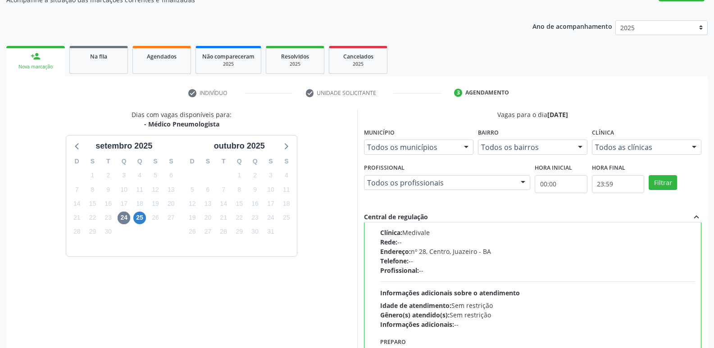
scroll to position [190, 0]
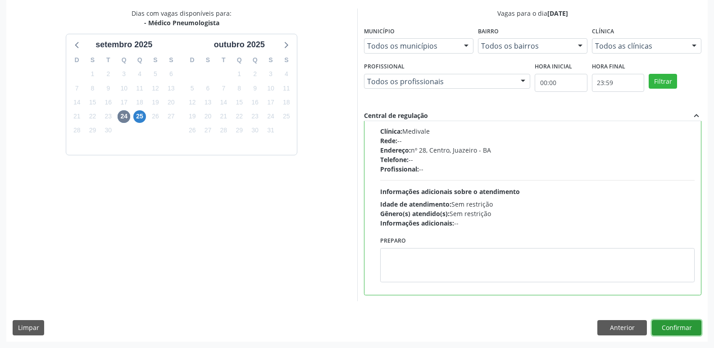
click at [672, 330] on button "Confirmar" at bounding box center [677, 327] width 50 height 15
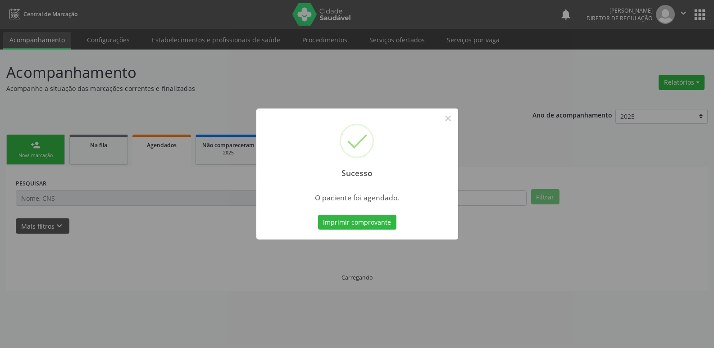
scroll to position [0, 0]
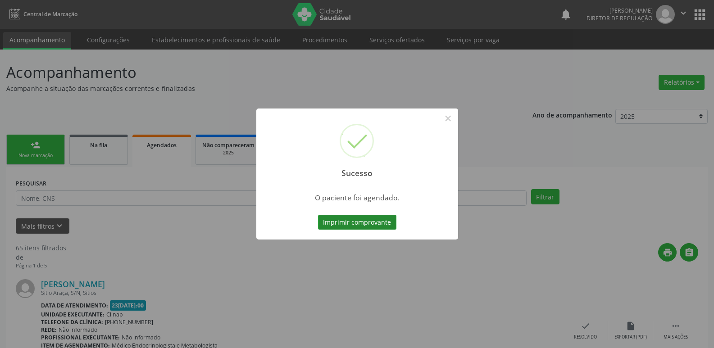
click at [361, 221] on button "Imprimir comprovante" at bounding box center [357, 222] width 78 height 15
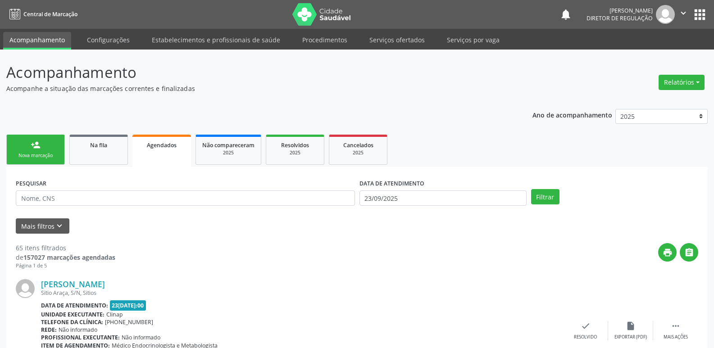
click at [50, 152] on div "Nova marcação" at bounding box center [35, 155] width 45 height 7
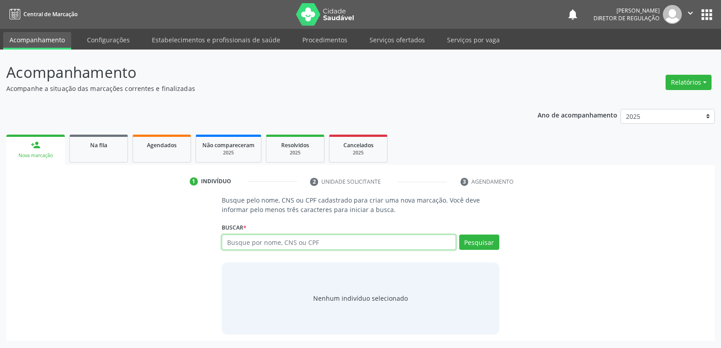
click at [250, 243] on input "text" at bounding box center [339, 242] width 234 height 15
paste input "070.141.154-64"
type input "070.141.154-64"
click at [485, 239] on button "Pesquisar" at bounding box center [479, 242] width 40 height 15
type input "070.141.154-64"
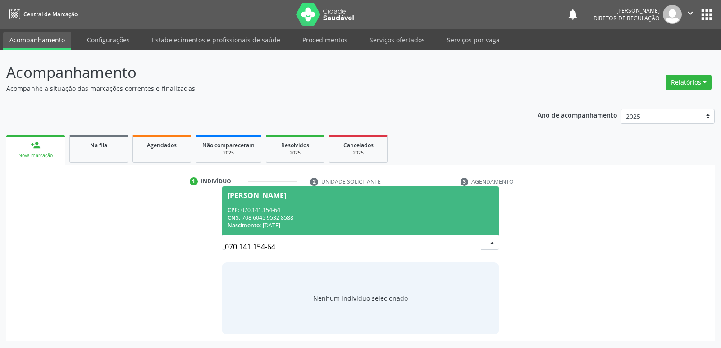
click at [297, 221] on div "CNS: 708 6045 9532 8588" at bounding box center [360, 218] width 265 height 8
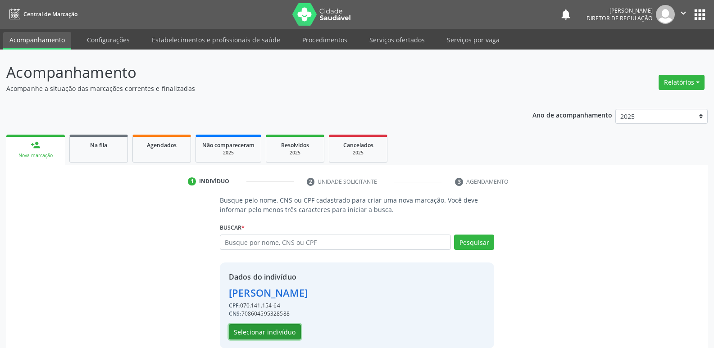
click at [293, 332] on button "Selecionar indivíduo" at bounding box center [265, 331] width 72 height 15
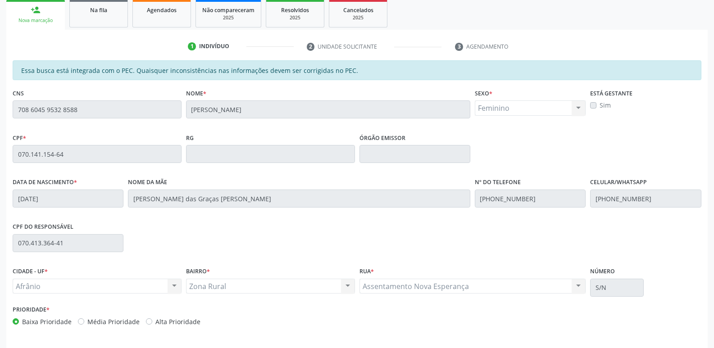
scroll to position [166, 0]
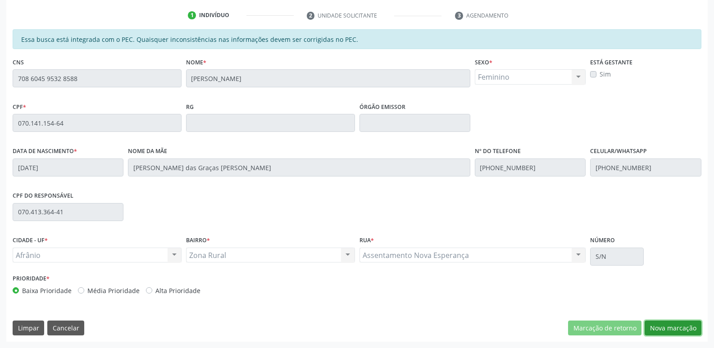
click at [676, 330] on button "Nova marcação" at bounding box center [673, 328] width 57 height 15
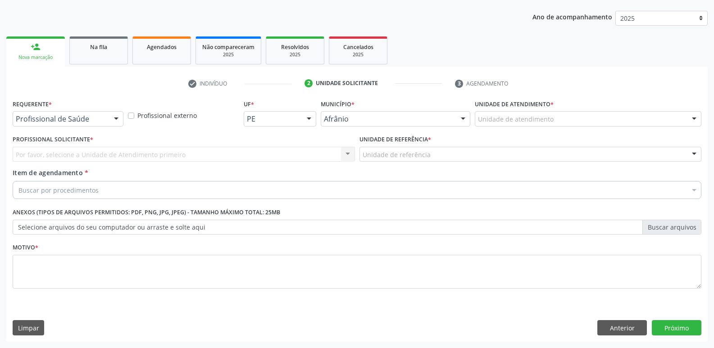
scroll to position [98, 0]
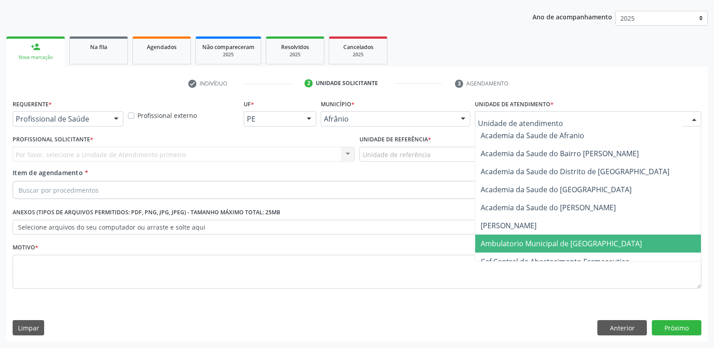
click at [536, 245] on span "Ambulatorio Municipal de [GEOGRAPHIC_DATA]" at bounding box center [561, 244] width 161 height 10
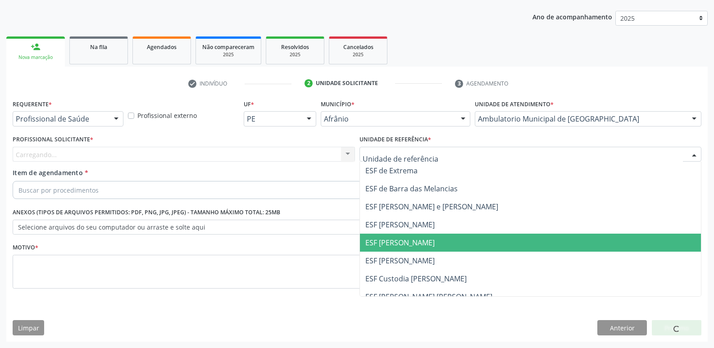
click at [403, 242] on span "ESF [PERSON_NAME]" at bounding box center [399, 243] width 69 height 10
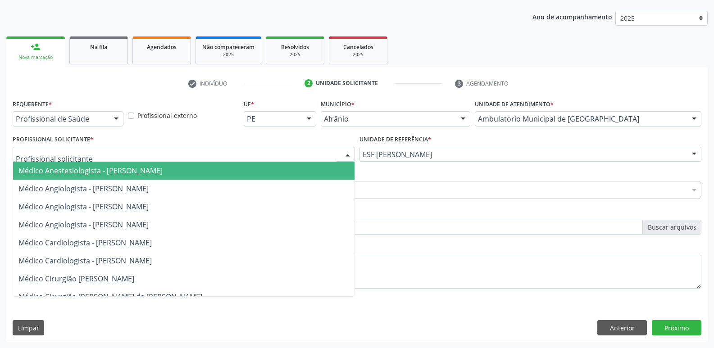
click at [210, 152] on div at bounding box center [184, 154] width 343 height 15
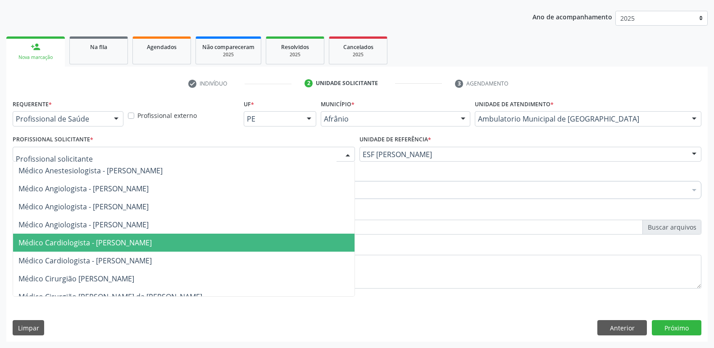
click at [152, 244] on span "Médico Cardiologista - [PERSON_NAME]" at bounding box center [84, 243] width 133 height 10
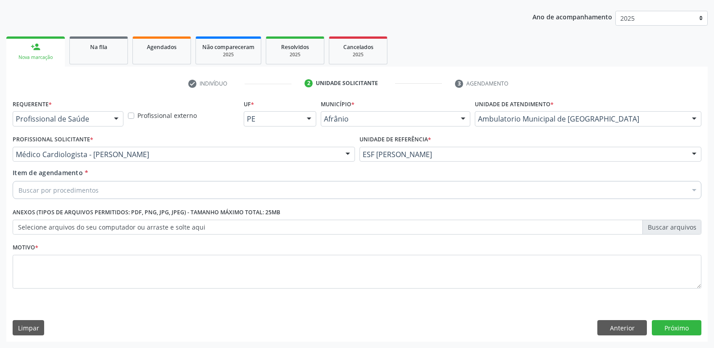
click at [178, 191] on div "Buscar por procedimentos" at bounding box center [357, 190] width 689 height 18
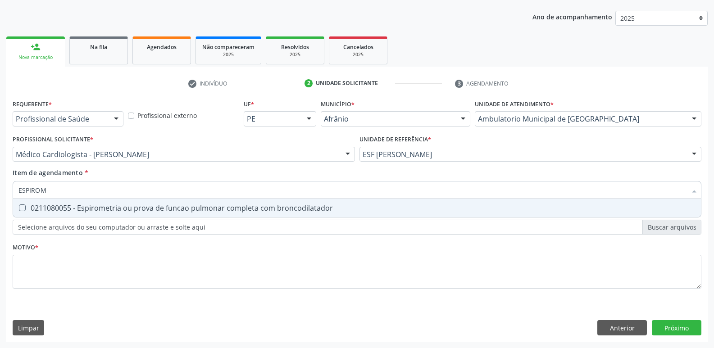
type input "ESPIROME"
click at [181, 207] on div "0211080055 - Espirometria ou prova de funcao pulmonar completa com broncodilata…" at bounding box center [356, 208] width 677 height 7
checkbox broncodilatador "true"
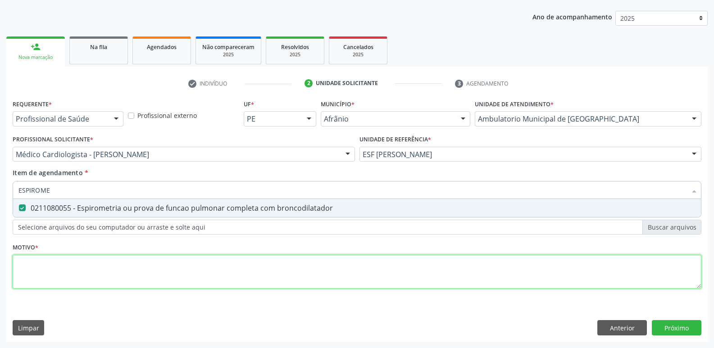
click at [181, 274] on div "Requerente * Profissional de Saúde Profissional de Saúde Paciente Nenhum result…" at bounding box center [357, 199] width 689 height 204
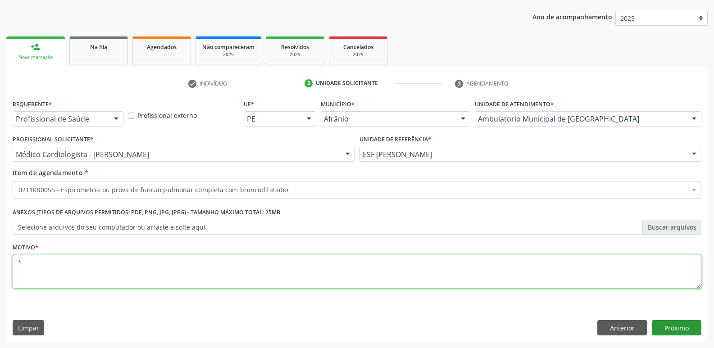
type textarea "*"
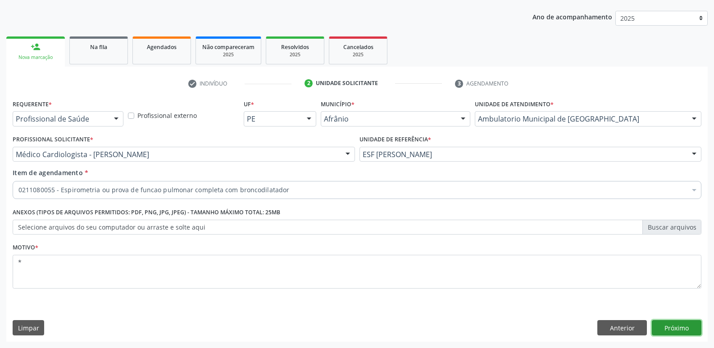
click at [686, 329] on button "Próximo" at bounding box center [677, 327] width 50 height 15
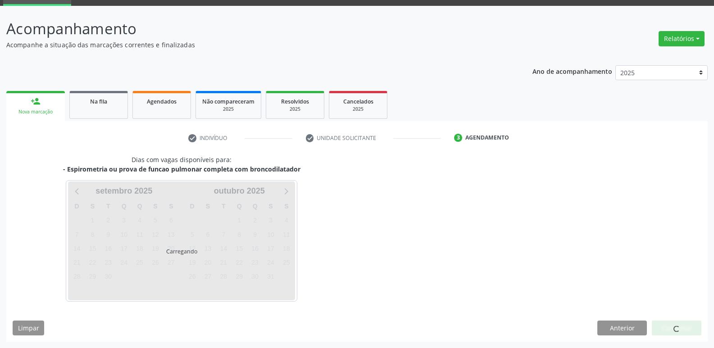
scroll to position [44, 0]
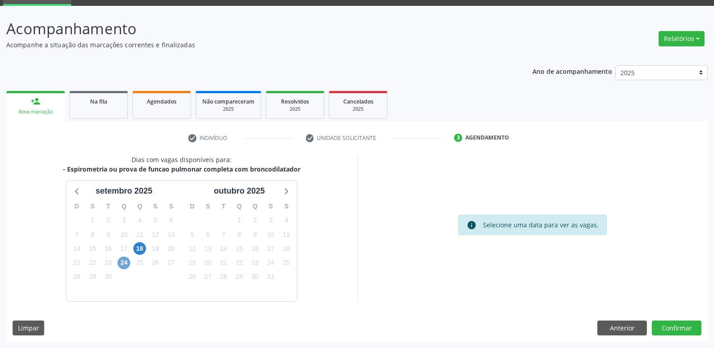
click at [125, 261] on span "24" at bounding box center [124, 263] width 13 height 13
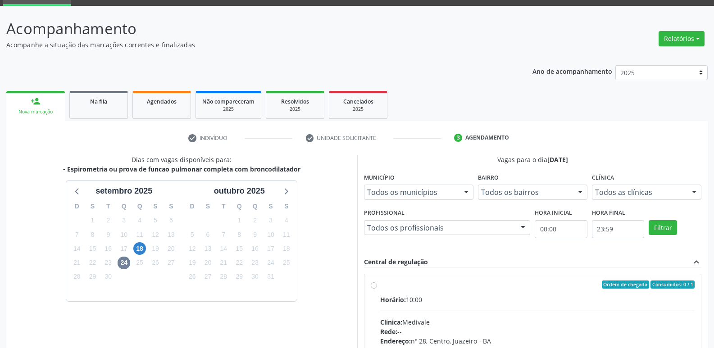
click at [401, 288] on div "Ordem de chegada Consumidos: 0 / 1" at bounding box center [537, 285] width 315 height 8
click at [377, 288] on input "Ordem de chegada Consumidos: 0 / 1 Horário: 10:00 Clínica: Medivale Rede: -- En…" at bounding box center [374, 285] width 6 height 8
radio input "true"
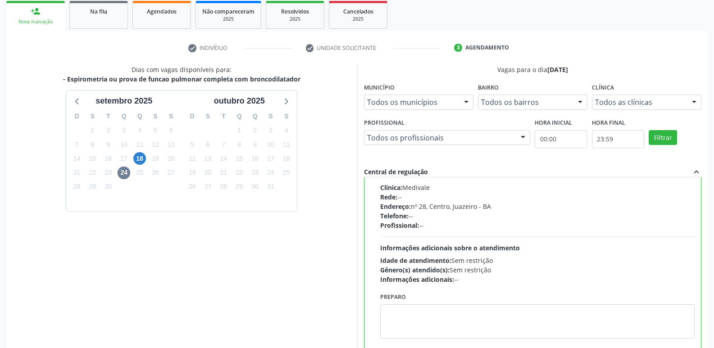
scroll to position [190, 0]
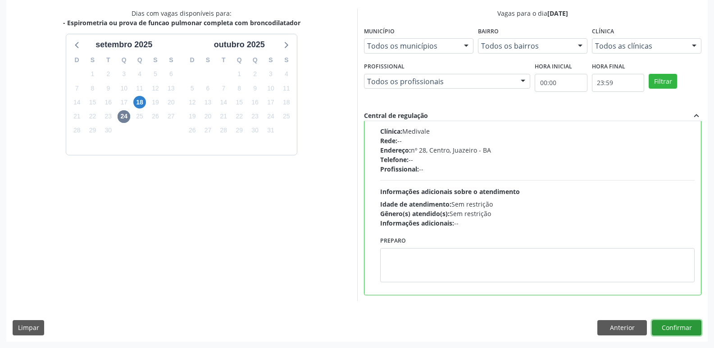
click at [687, 326] on button "Confirmar" at bounding box center [677, 327] width 50 height 15
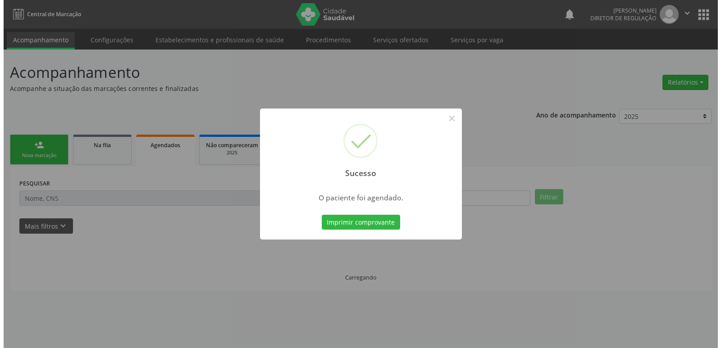
scroll to position [0, 0]
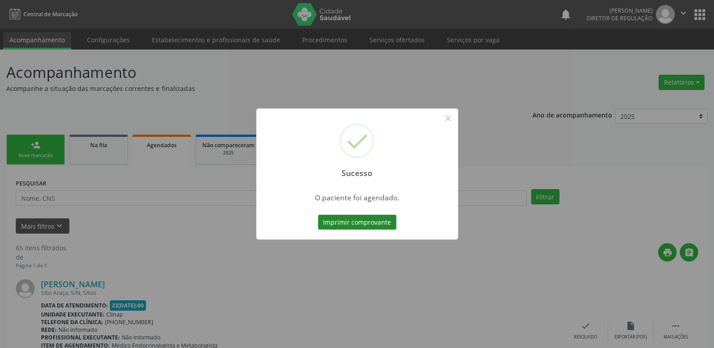
click at [357, 218] on button "Imprimir comprovante" at bounding box center [357, 222] width 78 height 15
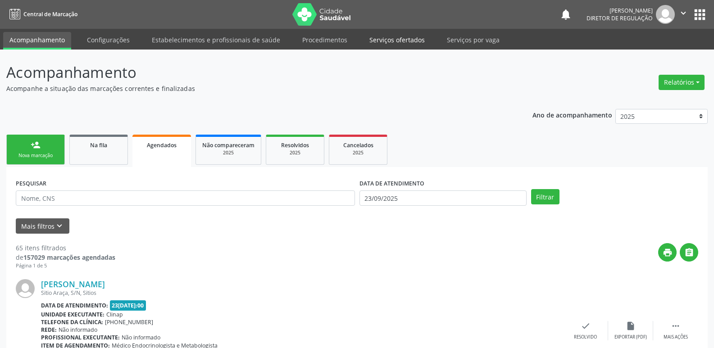
click at [382, 39] on link "Serviços ofertados" at bounding box center [397, 40] width 68 height 16
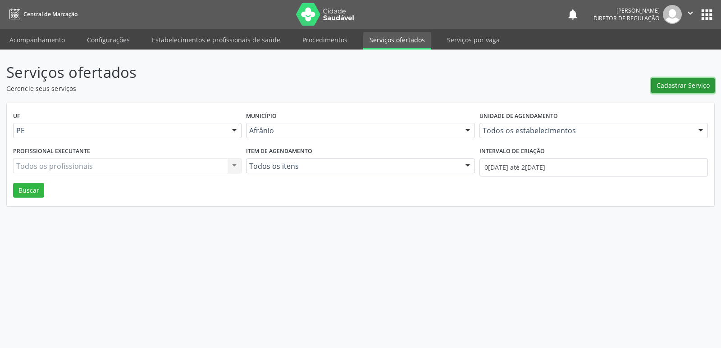
click at [668, 89] on span "Cadastrar Serviço" at bounding box center [683, 85] width 53 height 9
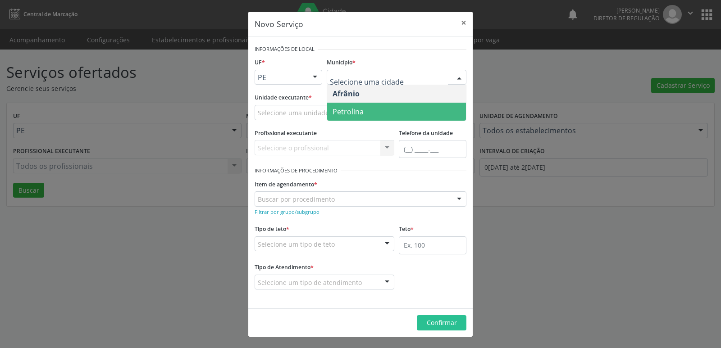
click at [392, 104] on span "Petrolina" at bounding box center [396, 112] width 139 height 18
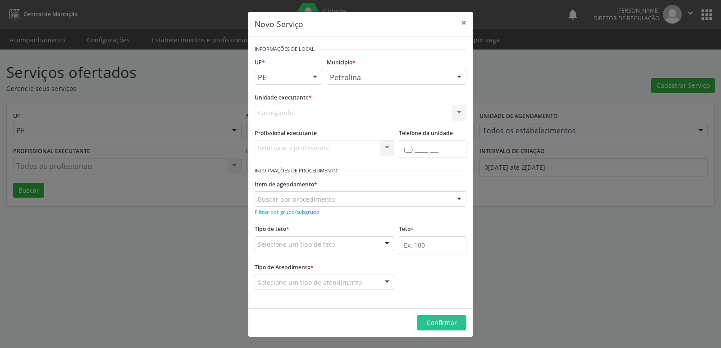
click at [352, 112] on div "Carregando... Academia da Saude de Afranio Academia da Saude do Bairro Roberto …" at bounding box center [361, 112] width 212 height 15
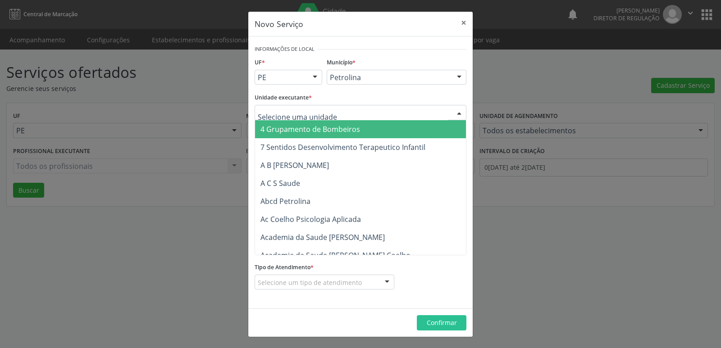
click at [352, 112] on div at bounding box center [361, 112] width 212 height 15
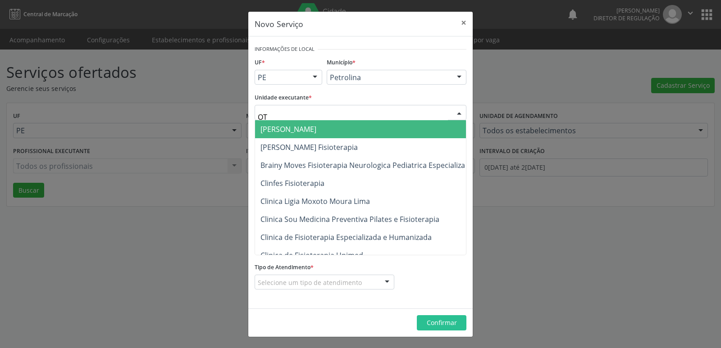
type input "OTO"
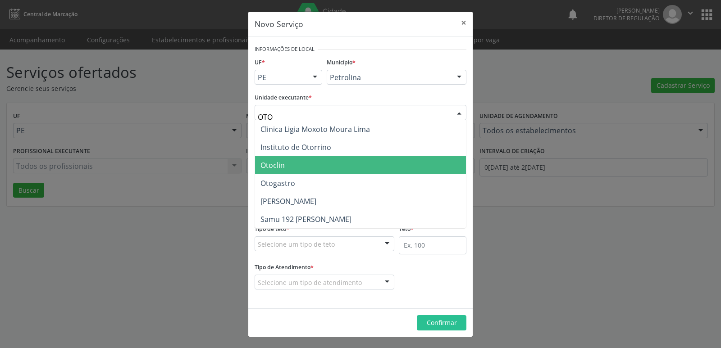
click at [275, 167] on span "Otoclin" at bounding box center [272, 165] width 24 height 10
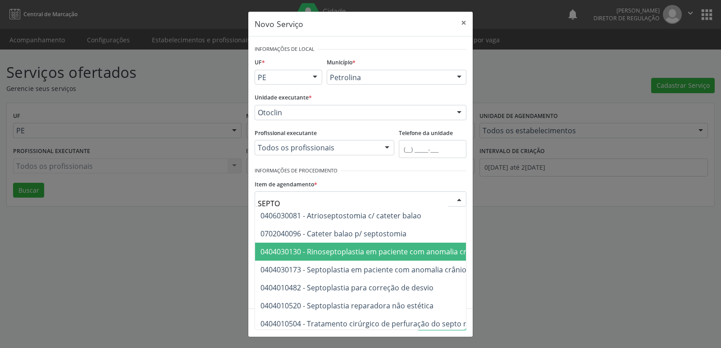
scroll to position [10, 0]
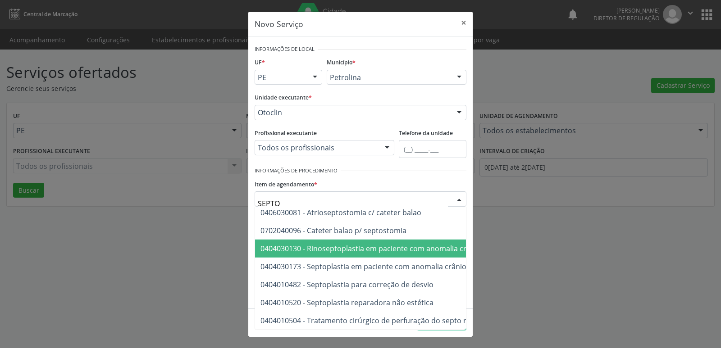
type input "SEPTO"
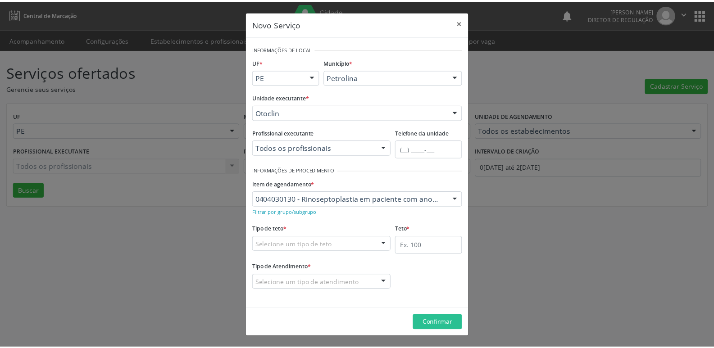
scroll to position [0, 0]
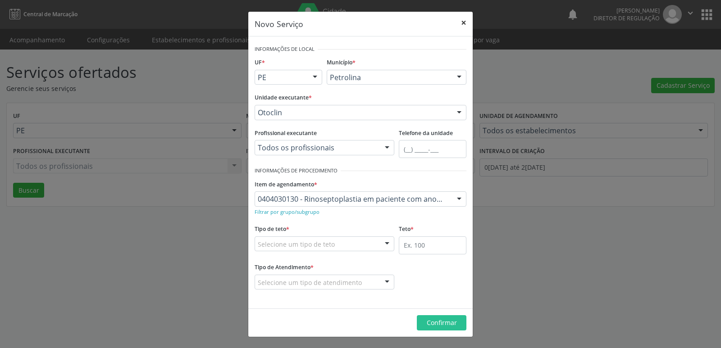
click at [461, 25] on button "×" at bounding box center [464, 23] width 18 height 22
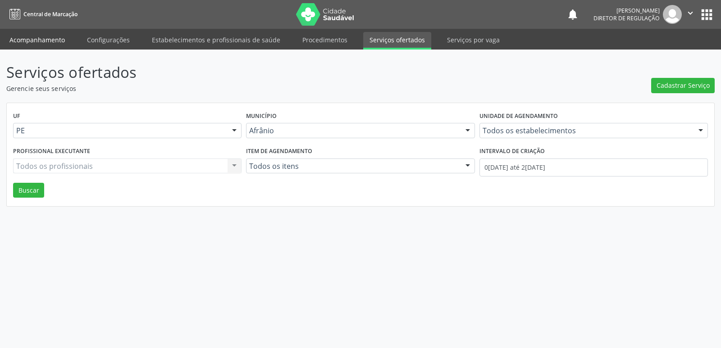
click at [45, 38] on link "Acompanhamento" at bounding box center [37, 40] width 68 height 16
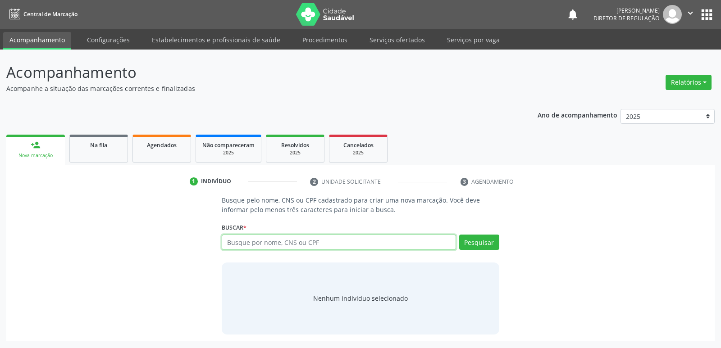
click at [232, 240] on input "text" at bounding box center [339, 242] width 234 height 15
type input "700501368548652"
click at [485, 241] on button "Pesquisar" at bounding box center [479, 242] width 40 height 15
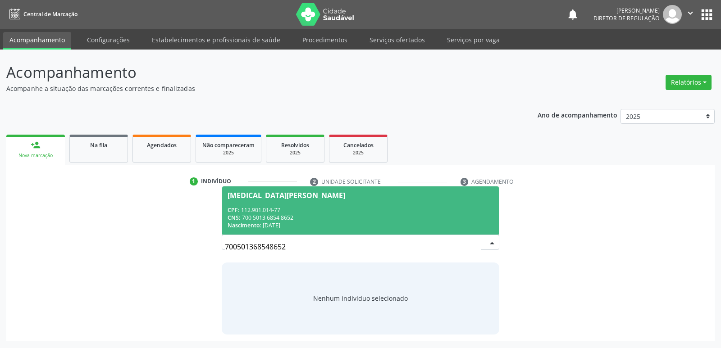
click at [272, 218] on div "CNS: 700 5013 6854 8652" at bounding box center [360, 218] width 265 height 8
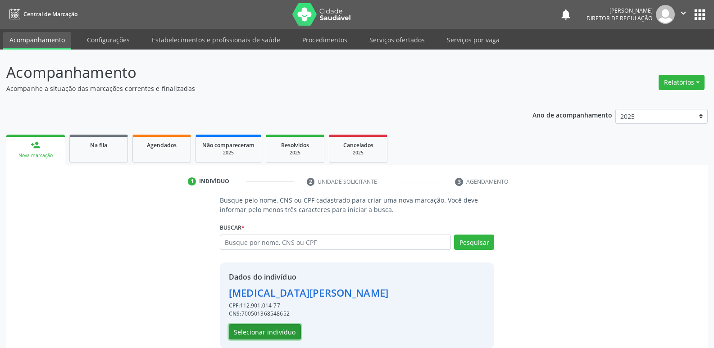
click at [273, 332] on button "Selecionar indivíduo" at bounding box center [265, 331] width 72 height 15
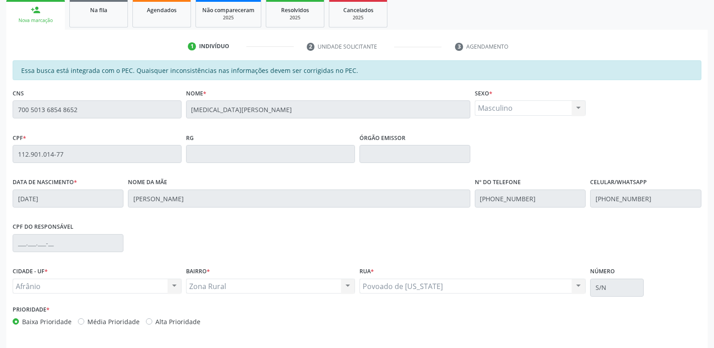
scroll to position [166, 0]
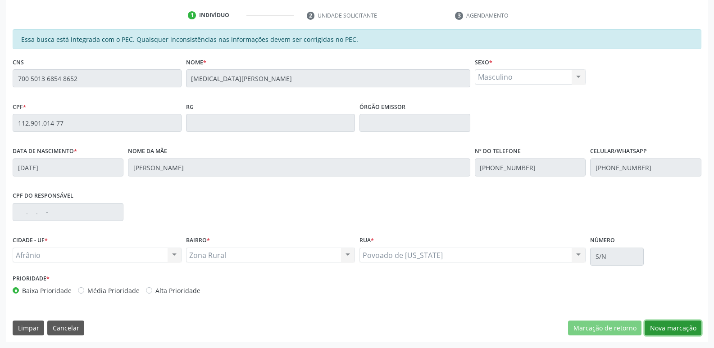
click at [678, 330] on button "Nova marcação" at bounding box center [673, 328] width 57 height 15
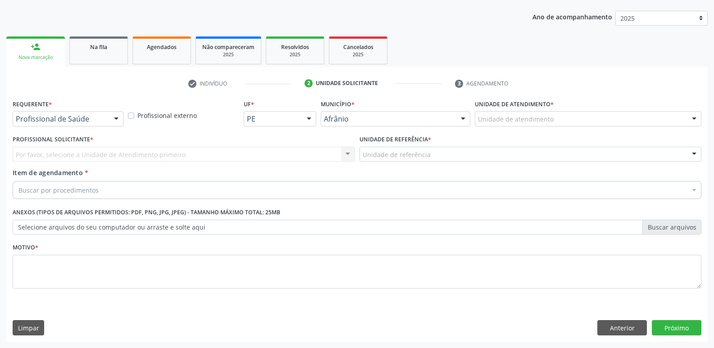
scroll to position [98, 0]
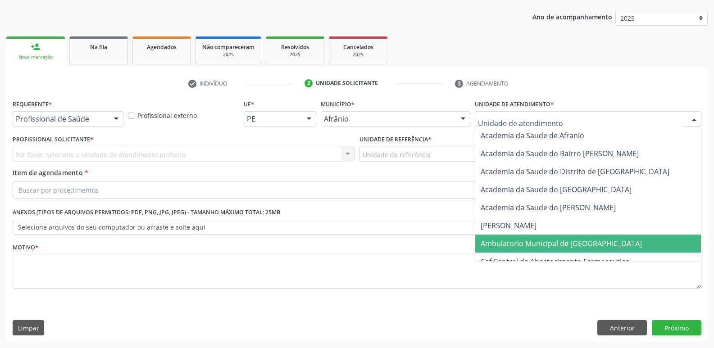
drag, startPoint x: 548, startPoint y: 242, endPoint x: 527, endPoint y: 237, distance: 22.1
click at [548, 242] on span "Ambulatorio Municipal de [GEOGRAPHIC_DATA]" at bounding box center [561, 244] width 161 height 10
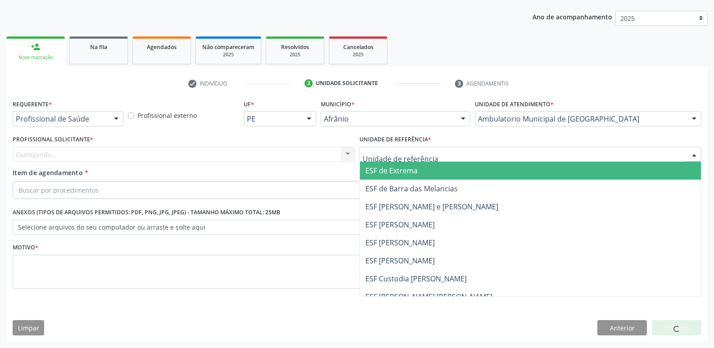
click at [443, 152] on div at bounding box center [531, 154] width 343 height 15
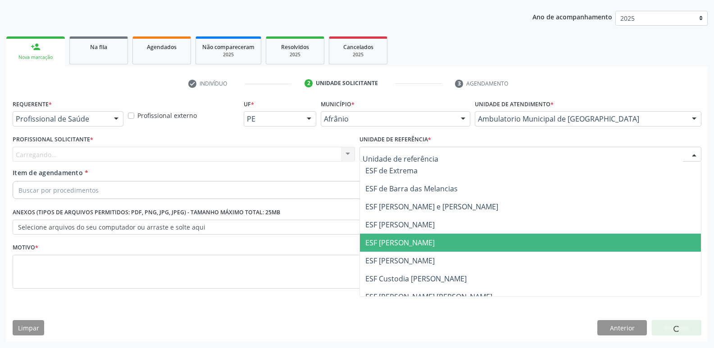
click at [432, 243] on span "ESF [PERSON_NAME]" at bounding box center [531, 243] width 342 height 18
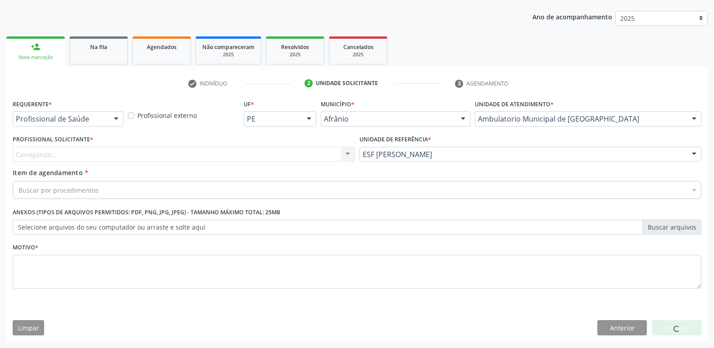
click at [306, 153] on div "Carregando... Nenhum resultado encontrado para: " " Não há nenhuma opção para s…" at bounding box center [184, 154] width 343 height 15
click at [282, 189] on div "Buscar por procedimentos" at bounding box center [357, 190] width 689 height 18
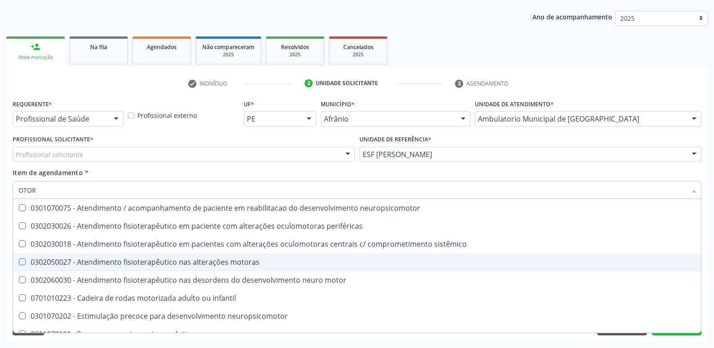
type input "OTORR"
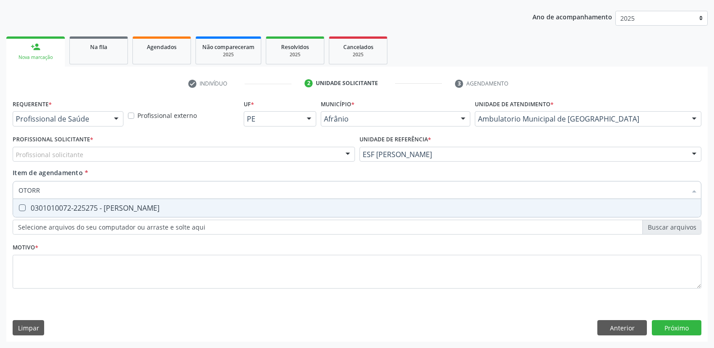
click at [243, 202] on span "0301010072-225275 - Médico Otorrinolaringologista" at bounding box center [357, 208] width 688 height 18
checkbox Otorrinolaringologista "true"
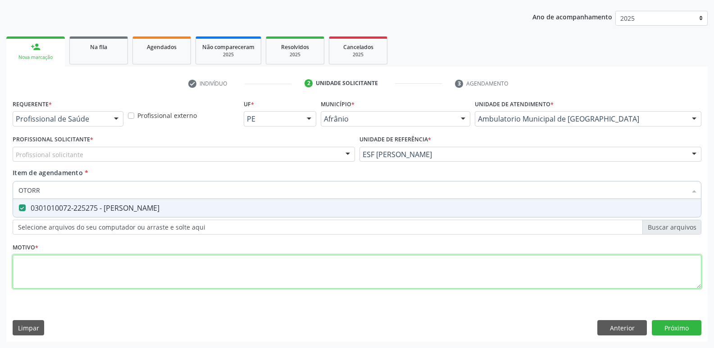
click at [252, 274] on div "Requerente * Profissional de Saúde Profissional de Saúde Paciente Nenhum result…" at bounding box center [357, 199] width 689 height 204
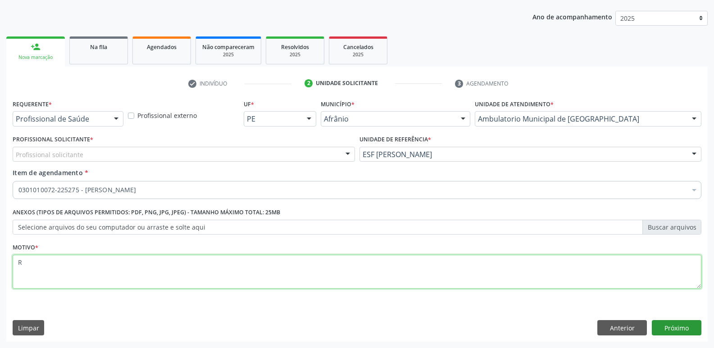
type textarea "R"
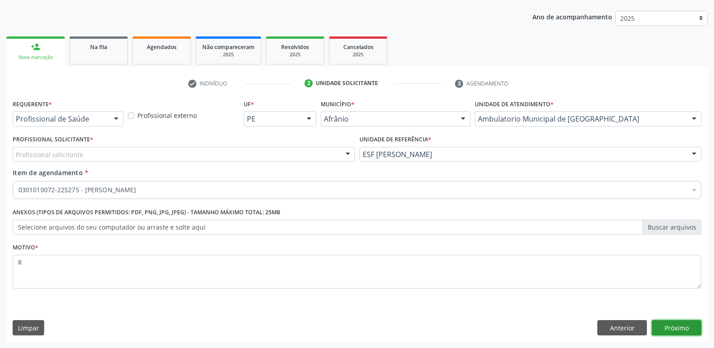
click at [670, 329] on button "Próximo" at bounding box center [677, 327] width 50 height 15
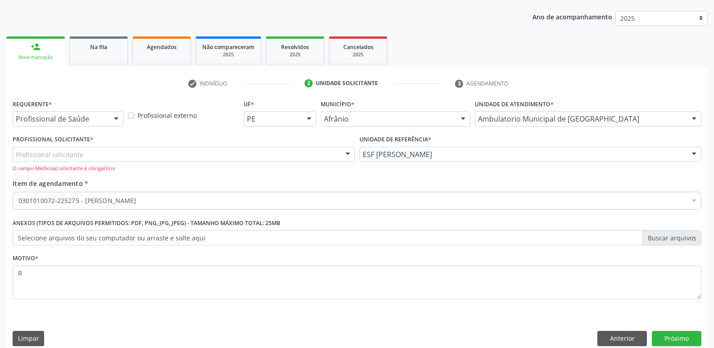
click at [190, 150] on div "Profissional solicitante" at bounding box center [184, 154] width 343 height 15
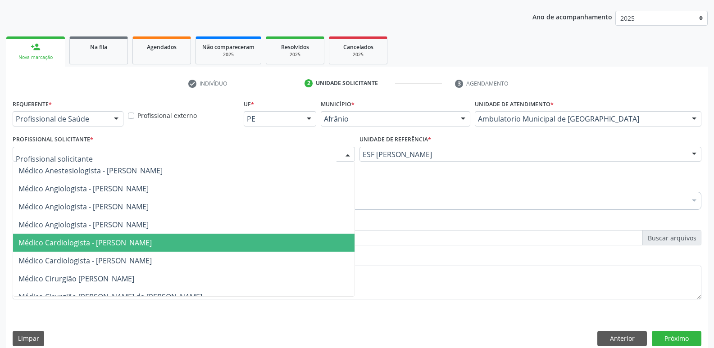
click at [152, 242] on span "Médico Cardiologista - [PERSON_NAME]" at bounding box center [84, 243] width 133 height 10
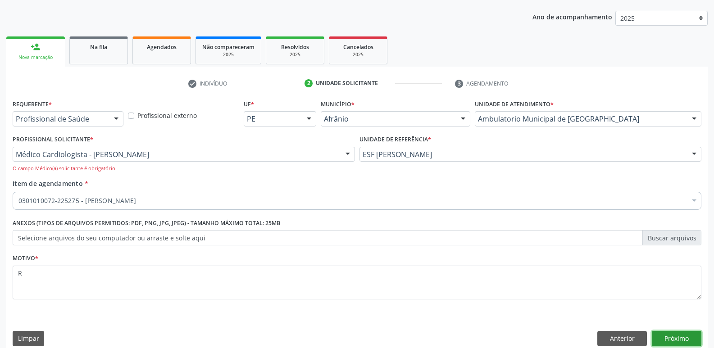
click at [677, 339] on button "Próximo" at bounding box center [677, 338] width 50 height 15
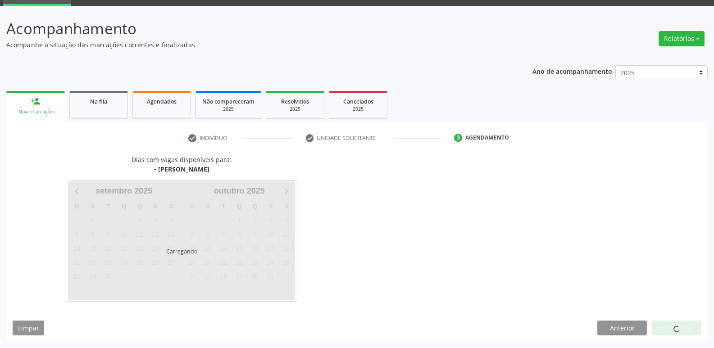
scroll to position [44, 0]
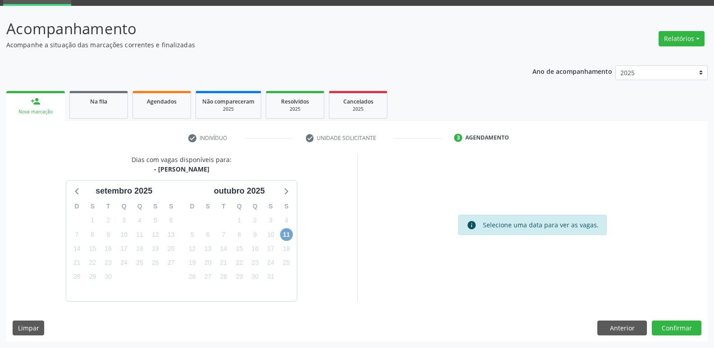
click at [288, 237] on span "11" at bounding box center [286, 234] width 13 height 13
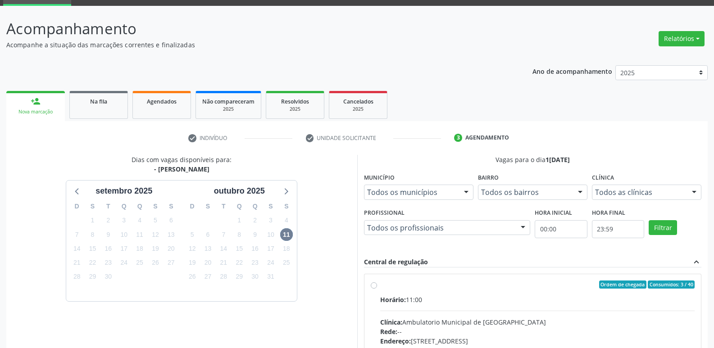
click at [428, 289] on label "Ordem de chegada Consumidos: 3 / 40 Horário: 11:00 Clínica: Ambulatorio Municip…" at bounding box center [537, 350] width 315 height 138
click at [377, 289] on input "Ordem de chegada Consumidos: 3 / 40 Horário: 11:00 Clínica: Ambulatorio Municip…" at bounding box center [374, 285] width 6 height 8
radio input "true"
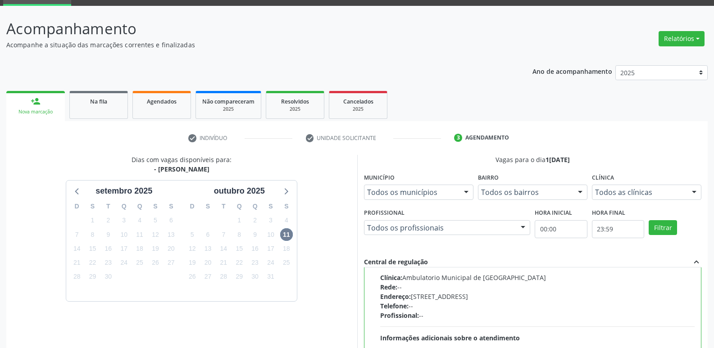
scroll to position [190, 0]
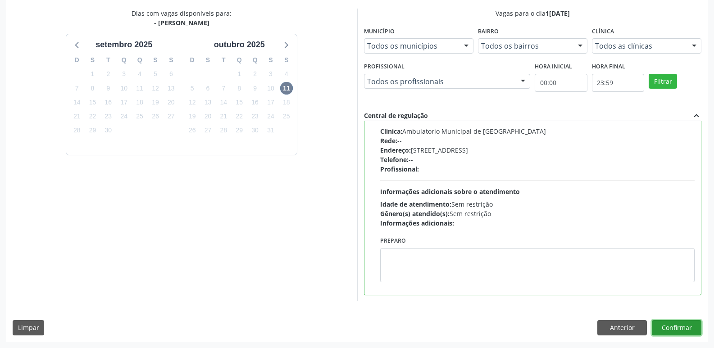
click at [671, 329] on button "Confirmar" at bounding box center [677, 327] width 50 height 15
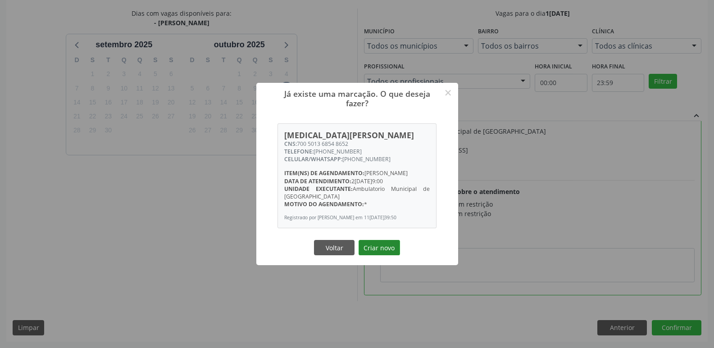
click at [379, 256] on button "Criar novo" at bounding box center [379, 247] width 41 height 15
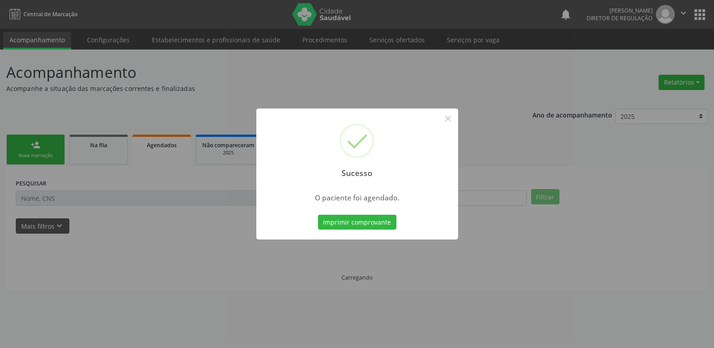
scroll to position [0, 0]
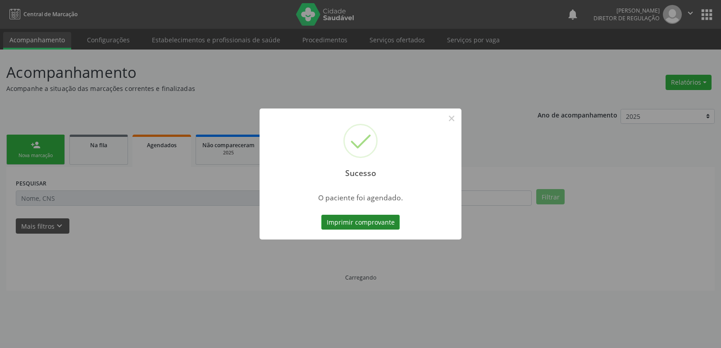
click at [379, 226] on button "Imprimir comprovante" at bounding box center [360, 222] width 78 height 15
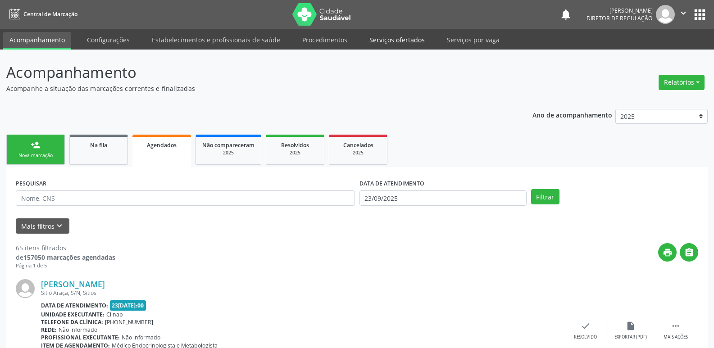
click at [399, 39] on link "Serviços ofertados" at bounding box center [397, 40] width 68 height 16
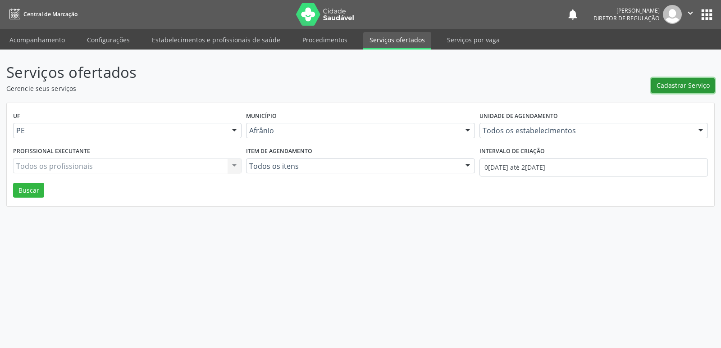
click at [685, 86] on span "Cadastrar Serviço" at bounding box center [683, 85] width 53 height 9
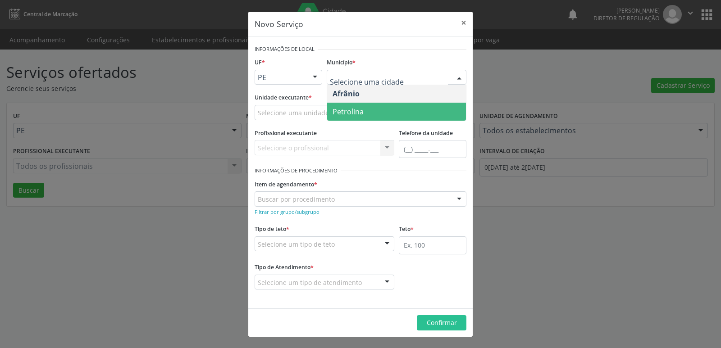
click at [367, 114] on span "Petrolina" at bounding box center [396, 112] width 139 height 18
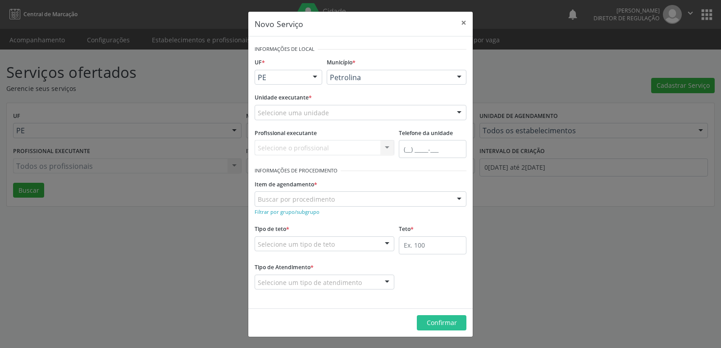
click at [331, 112] on div "Selecione uma unidade" at bounding box center [361, 112] width 212 height 15
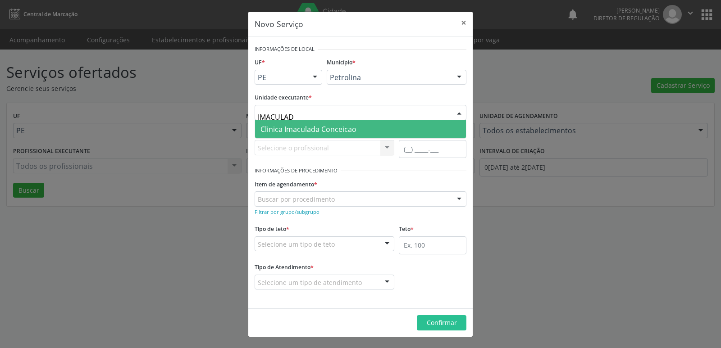
type input "IMACULADA"
click at [329, 131] on span "Clinica Imaculada Conceicao" at bounding box center [308, 129] width 96 height 10
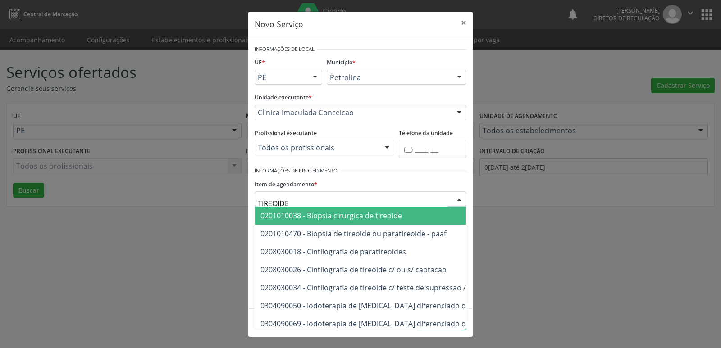
type input "TIREOIDEC"
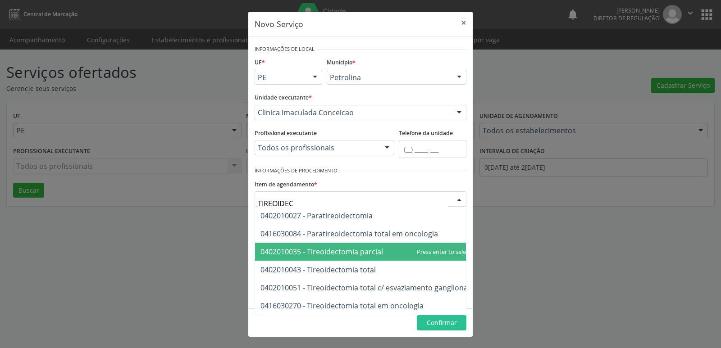
click at [337, 247] on span "0402010035 - Tireoidectomia parcial" at bounding box center [321, 252] width 123 height 10
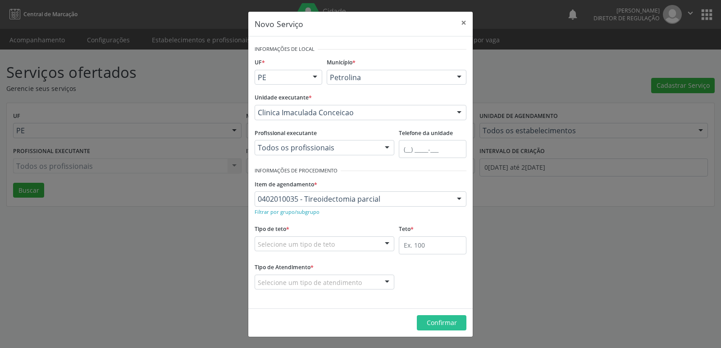
click at [336, 246] on div "Selecione um tipo de teto" at bounding box center [325, 244] width 140 height 15
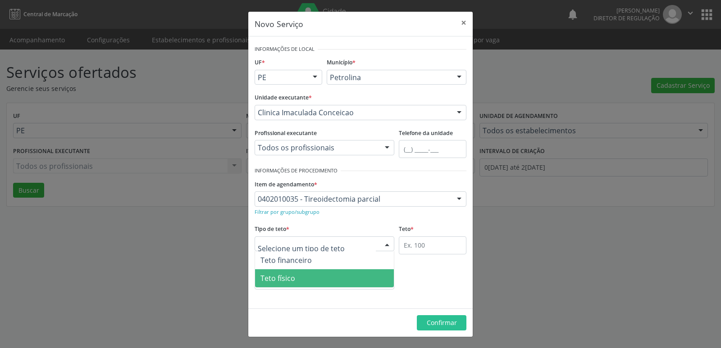
click at [325, 279] on span "Teto físico" at bounding box center [324, 278] width 139 height 18
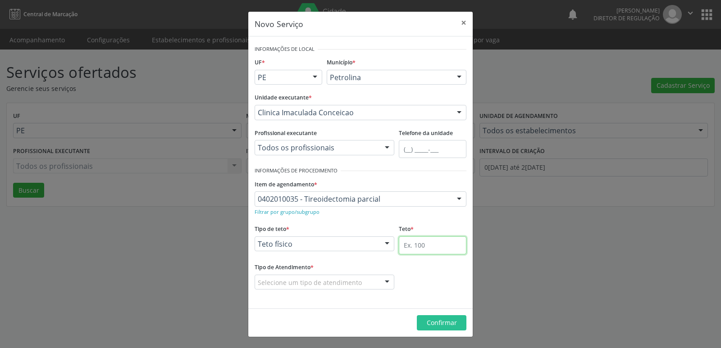
click at [426, 243] on input "text" at bounding box center [433, 246] width 68 height 18
type input "1"
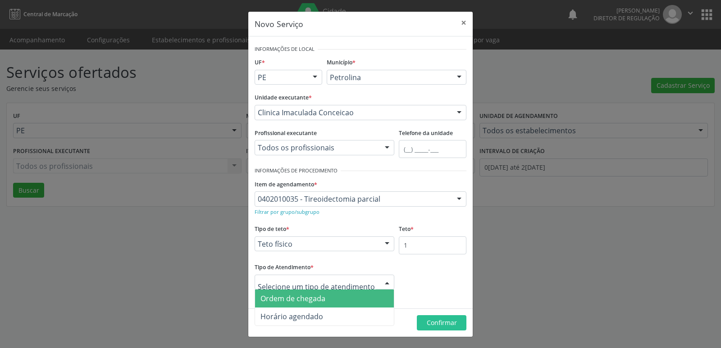
click at [339, 298] on span "Ordem de chegada" at bounding box center [324, 299] width 139 height 18
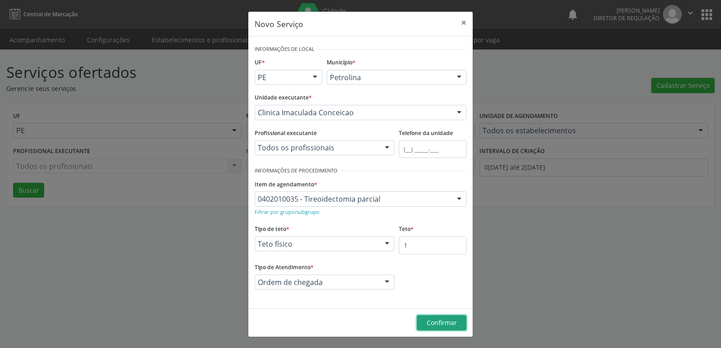
click at [441, 324] on span "Confirmar" at bounding box center [442, 323] width 30 height 9
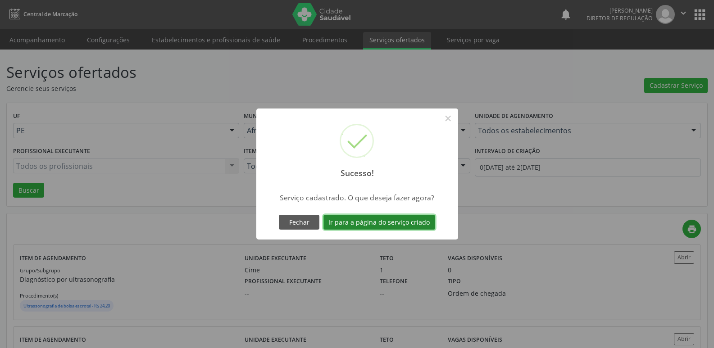
click at [415, 224] on button "Ir para a página do serviço criado" at bounding box center [380, 222] width 112 height 15
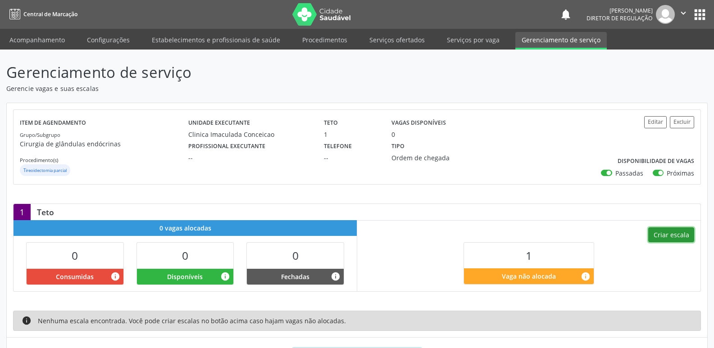
click at [671, 235] on button "Criar escala" at bounding box center [672, 235] width 46 height 15
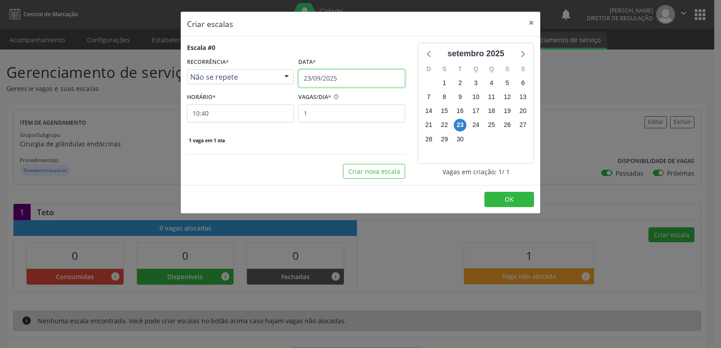
click at [357, 73] on input "23/09/2025" at bounding box center [351, 78] width 107 height 18
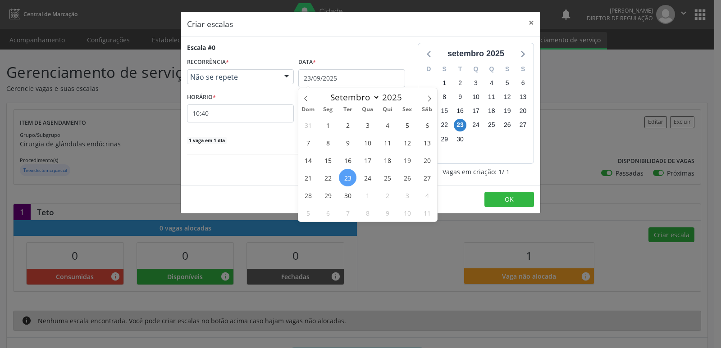
click at [367, 214] on span "8" at bounding box center [368, 213] width 18 height 18
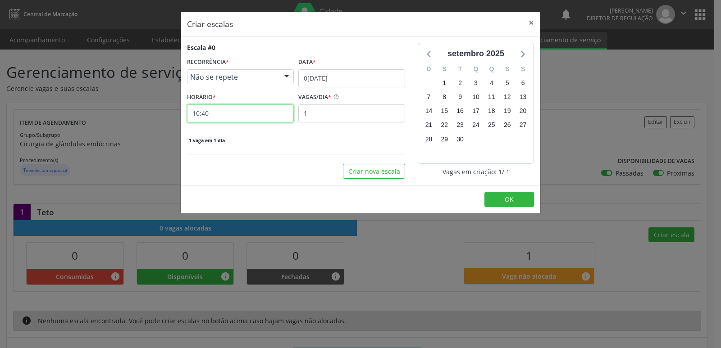
click at [256, 116] on input "10:40" at bounding box center [240, 114] width 107 height 18
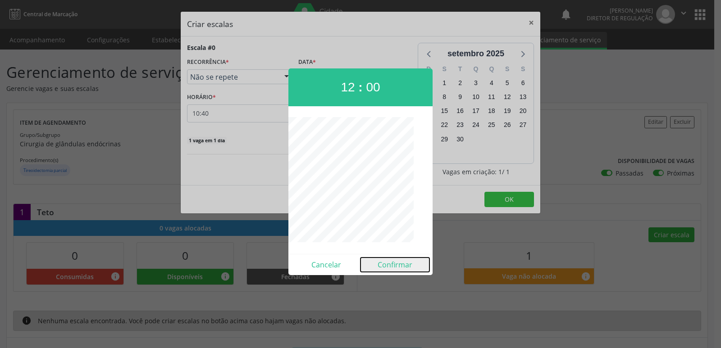
click at [397, 265] on button "Confirmar" at bounding box center [395, 265] width 69 height 14
type input "12:00"
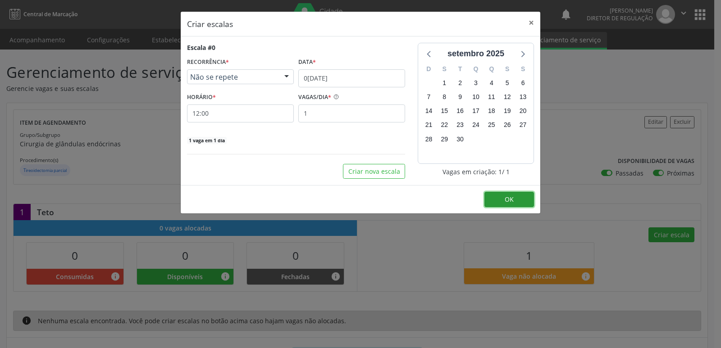
click at [512, 199] on span "OK" at bounding box center [509, 199] width 9 height 9
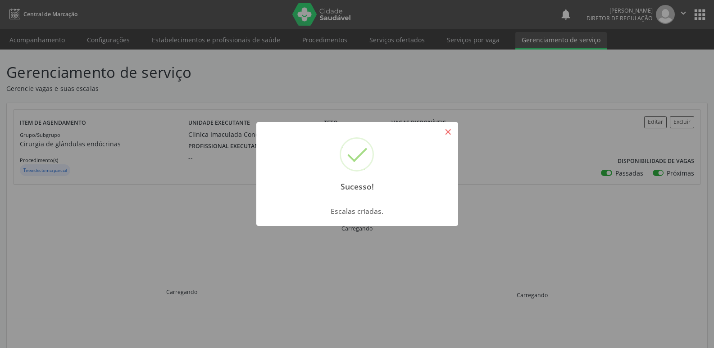
click at [449, 132] on button "×" at bounding box center [448, 131] width 15 height 15
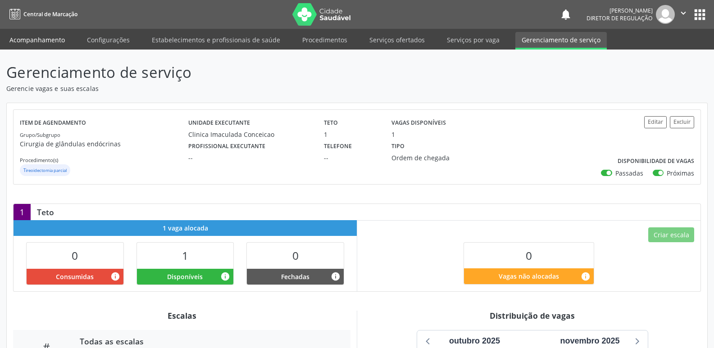
click at [33, 43] on link "Acompanhamento" at bounding box center [37, 40] width 68 height 16
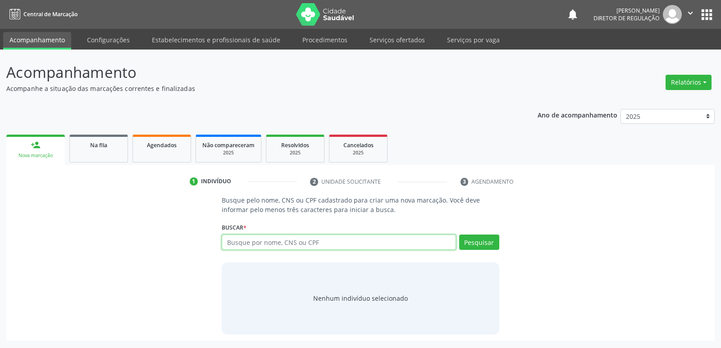
click at [269, 246] on input "text" at bounding box center [339, 242] width 234 height 15
type input "700904970100493"
click at [474, 242] on button "Pesquisar" at bounding box center [479, 242] width 40 height 15
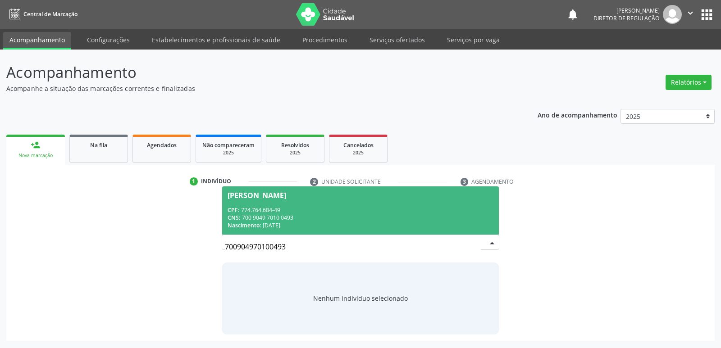
click at [262, 208] on div "CPF: 774.764.684-49" at bounding box center [360, 210] width 265 height 8
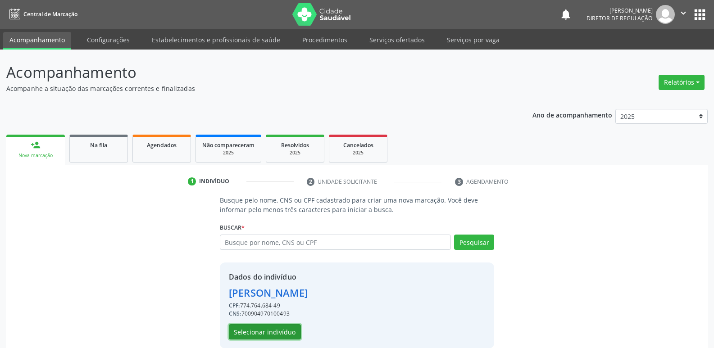
click at [275, 333] on button "Selecionar indivíduo" at bounding box center [265, 331] width 72 height 15
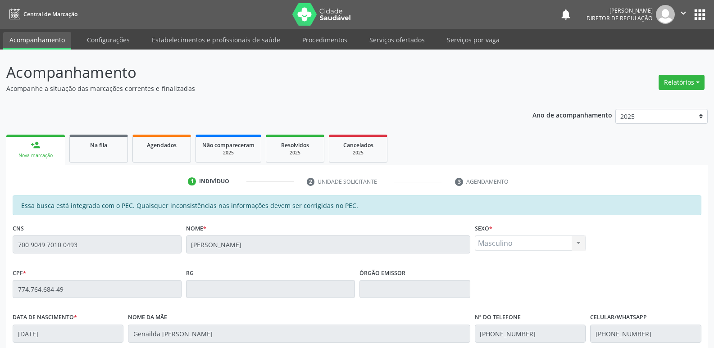
scroll to position [166, 0]
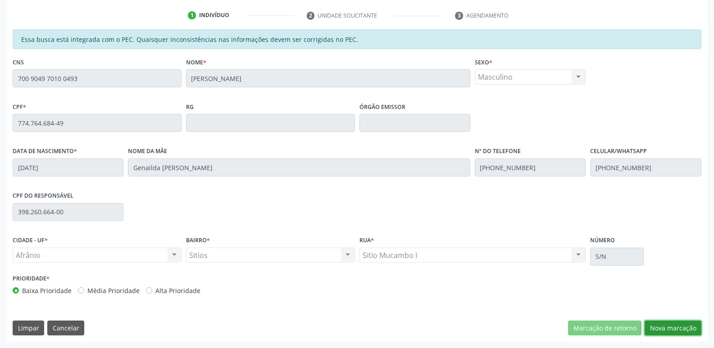
click at [680, 327] on button "Nova marcação" at bounding box center [673, 328] width 57 height 15
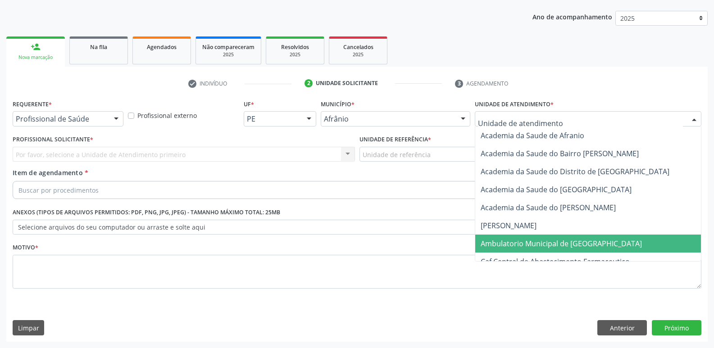
click at [504, 241] on span "Ambulatorio Municipal de [GEOGRAPHIC_DATA]" at bounding box center [561, 244] width 161 height 10
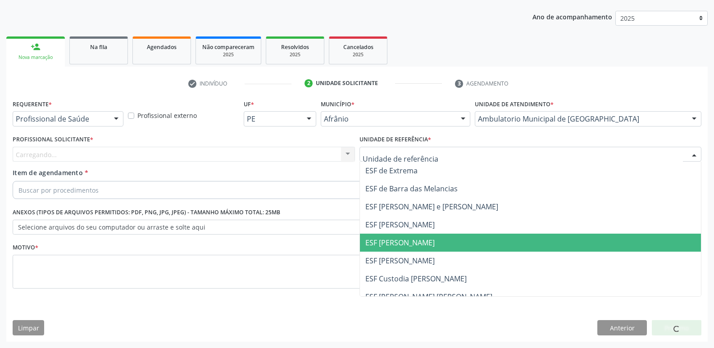
click at [403, 245] on span "ESF [PERSON_NAME]" at bounding box center [399, 243] width 69 height 10
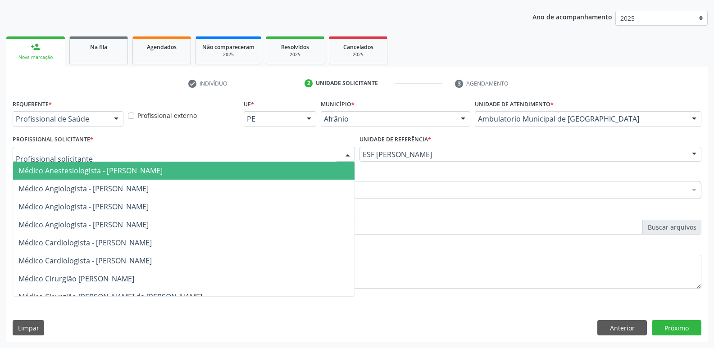
click at [297, 148] on div at bounding box center [184, 154] width 343 height 15
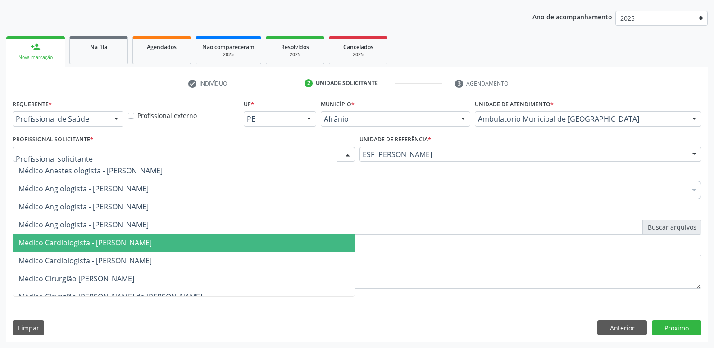
click at [258, 238] on span "Médico Cardiologista - [PERSON_NAME]" at bounding box center [184, 243] width 342 height 18
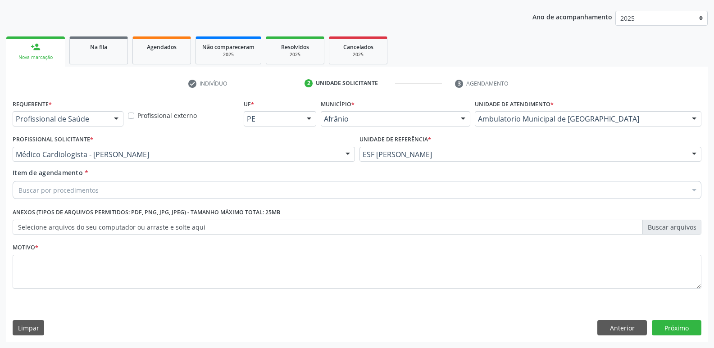
click at [206, 189] on div "Buscar por procedimentos" at bounding box center [357, 190] width 689 height 18
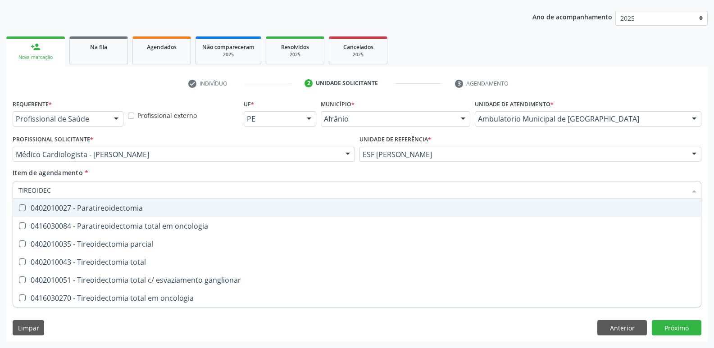
type input "TIREOIDECT"
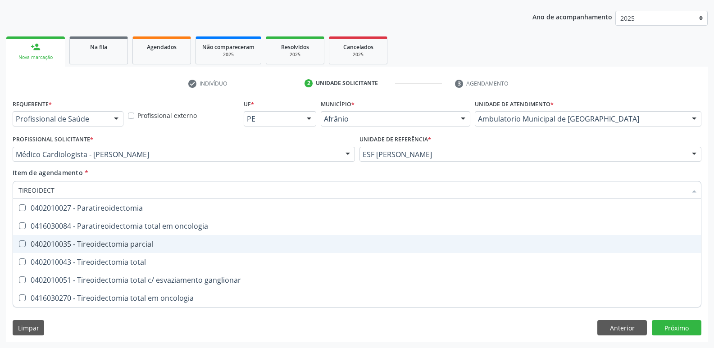
click at [95, 247] on div "0402010035 - Tireoidectomia parcial" at bounding box center [356, 244] width 677 height 7
checkbox parcial "true"
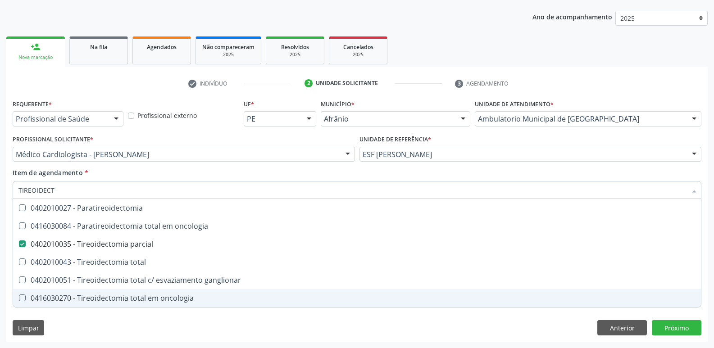
click at [112, 315] on div "Requerente * Profissional de Saúde Profissional de Saúde Paciente Nenhum result…" at bounding box center [357, 219] width 702 height 245
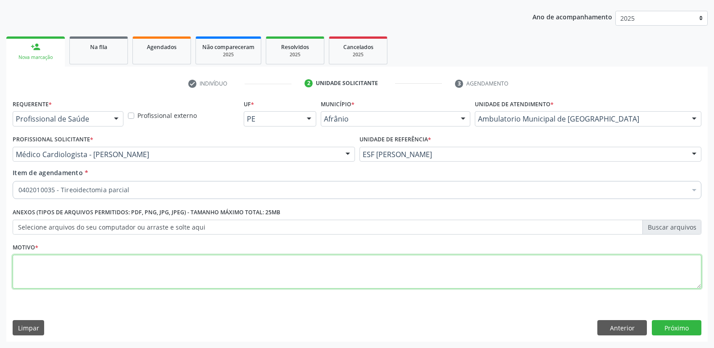
click at [117, 272] on textarea at bounding box center [357, 272] width 689 height 34
type textarea "*"
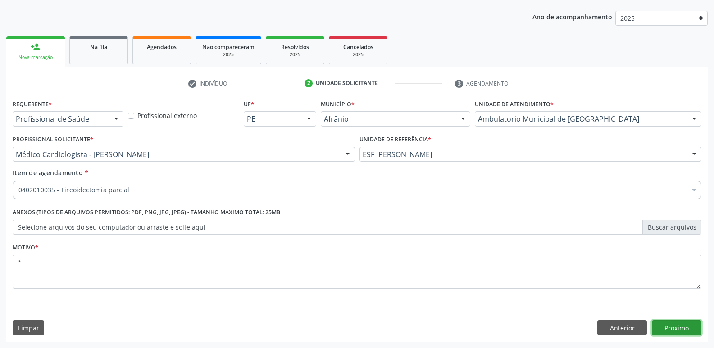
click at [676, 330] on button "Próximo" at bounding box center [677, 327] width 50 height 15
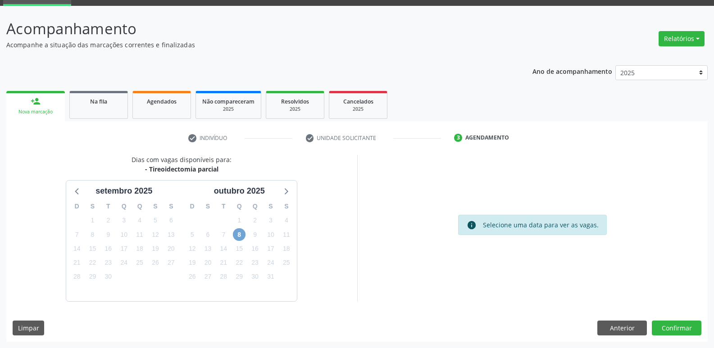
click at [242, 234] on span "8" at bounding box center [239, 234] width 13 height 13
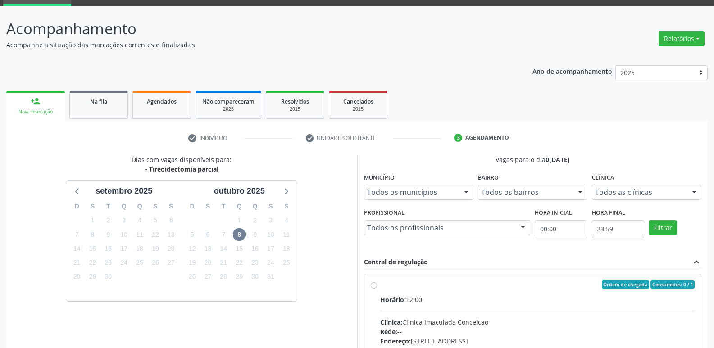
click at [398, 288] on div "Ordem de chegada Consumidos: 0 / 1" at bounding box center [537, 285] width 315 height 8
click at [377, 288] on input "Ordem de chegada Consumidos: 0 / 1 Horário: 12:00 Clínica: Clinica Imaculada Co…" at bounding box center [374, 285] width 6 height 8
radio input "true"
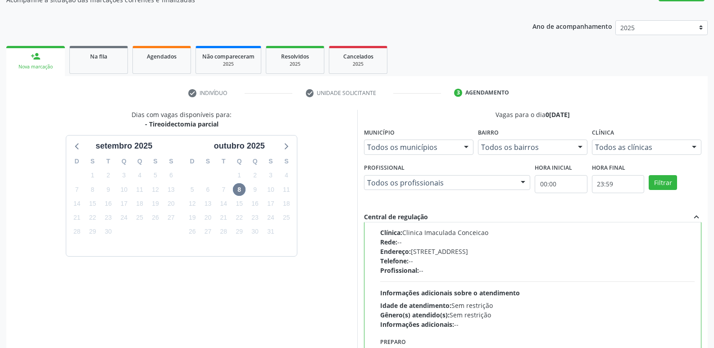
scroll to position [190, 0]
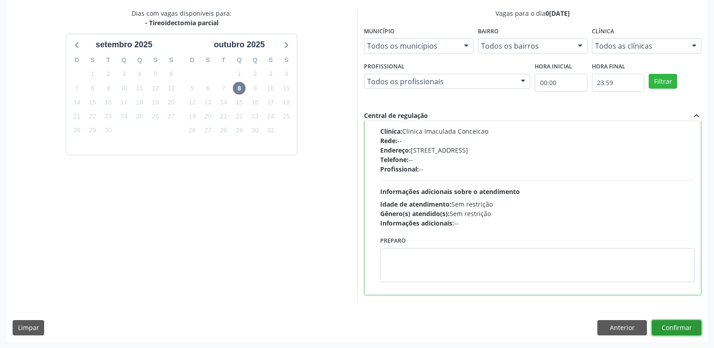
click at [680, 326] on button "Confirmar" at bounding box center [677, 327] width 50 height 15
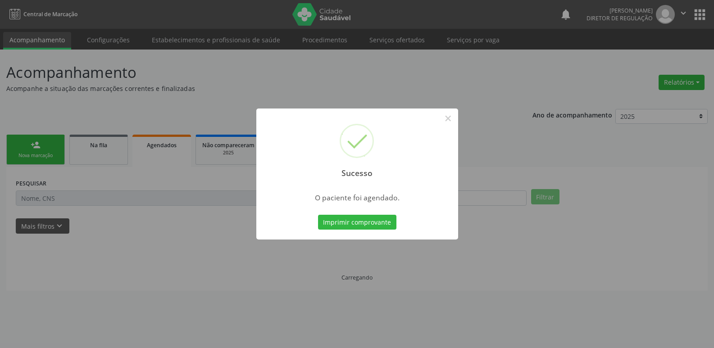
scroll to position [0, 0]
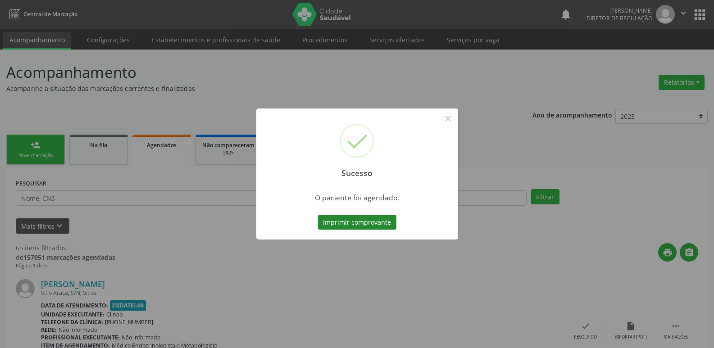
click at [388, 220] on button "Imprimir comprovante" at bounding box center [357, 222] width 78 height 15
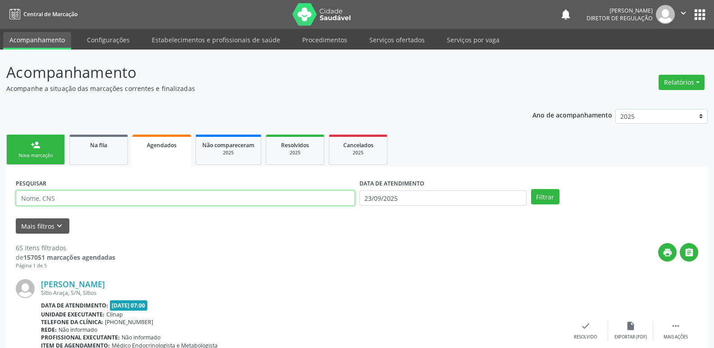
click at [96, 199] on input "text" at bounding box center [185, 198] width 339 height 15
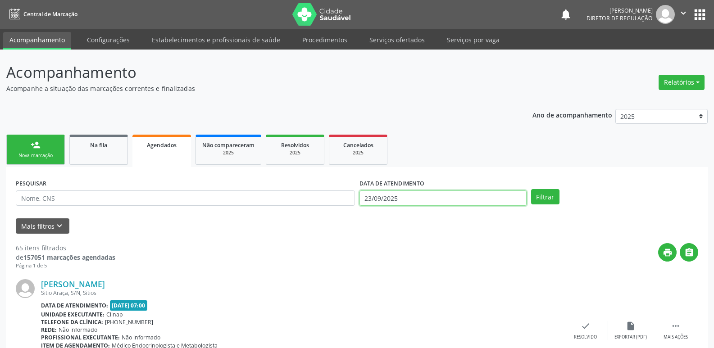
click at [408, 197] on input "23/09/2025" at bounding box center [443, 198] width 167 height 15
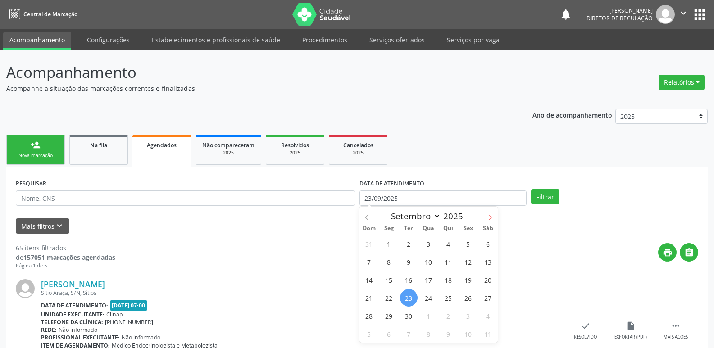
click at [491, 219] on icon at bounding box center [490, 218] width 3 height 6
select select "9"
click at [470, 263] on span "10" at bounding box center [469, 262] width 18 height 18
type input "1[DATE]"
click at [470, 263] on span "10" at bounding box center [469, 262] width 18 height 18
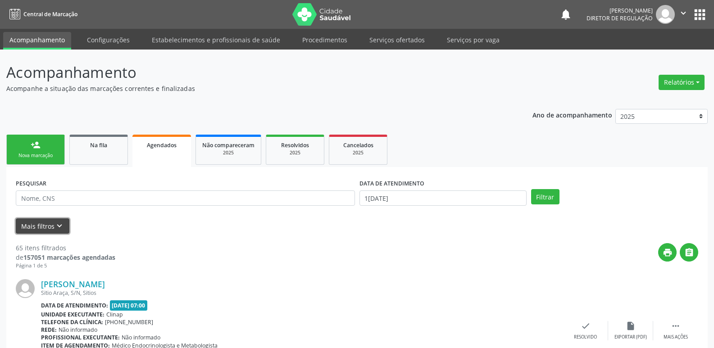
click at [61, 225] on icon "keyboard_arrow_down" at bounding box center [60, 226] width 10 height 10
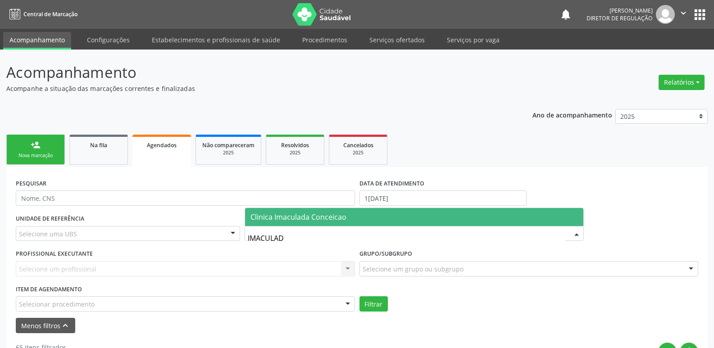
type input "IMACULADA"
click at [305, 220] on span "Clinica Imaculada Conceicao" at bounding box center [299, 217] width 96 height 10
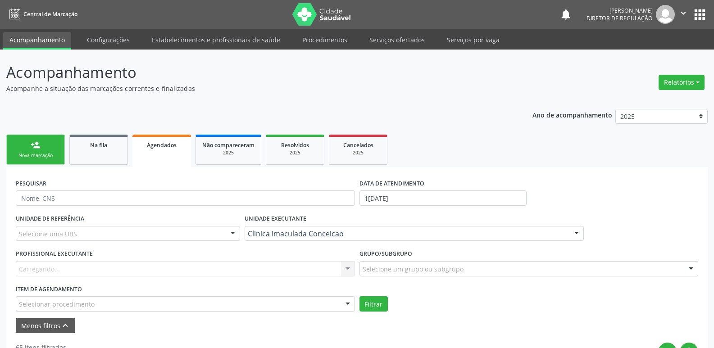
scroll to position [90, 0]
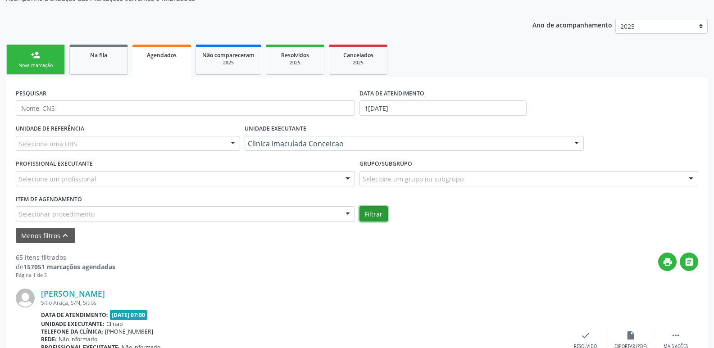
click at [375, 219] on button "Filtrar" at bounding box center [374, 213] width 28 height 15
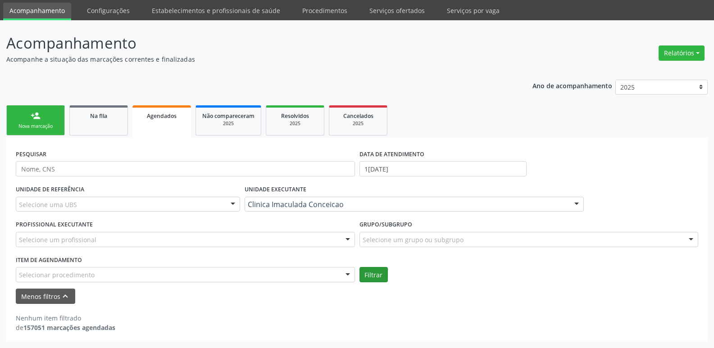
scroll to position [29, 0]
click at [372, 275] on button "Filtrar" at bounding box center [374, 274] width 28 height 15
click at [372, 280] on button "Filtrar" at bounding box center [374, 274] width 28 height 15
click at [158, 270] on div "Selecionar procedimento" at bounding box center [185, 274] width 339 height 15
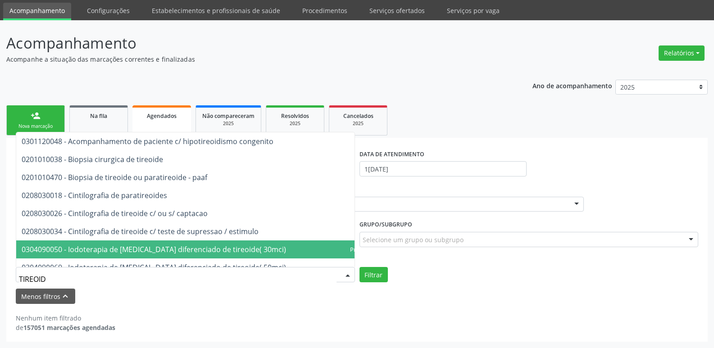
type input "TIREOIDE"
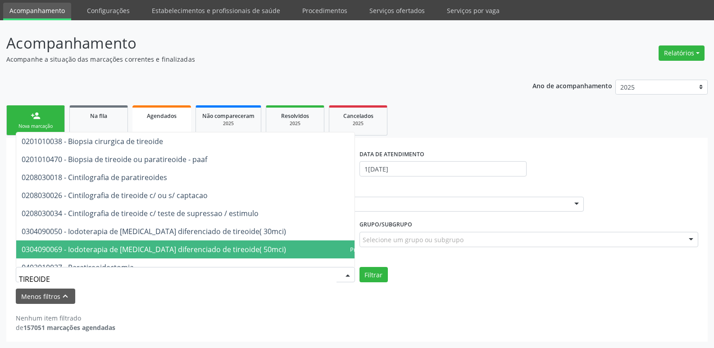
scroll to position [90, 0]
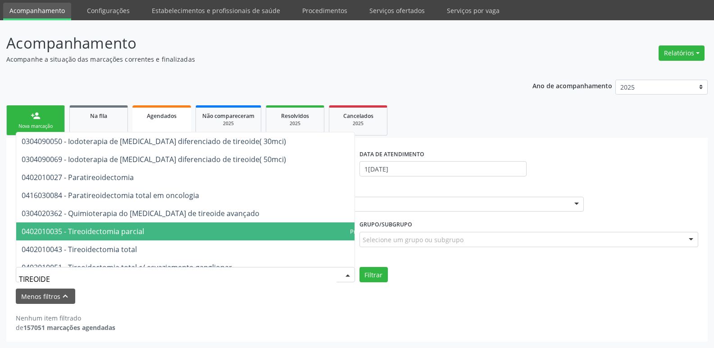
click at [174, 232] on span "0402010035 - Tireoidectomia parcial" at bounding box center [212, 232] width 393 height 18
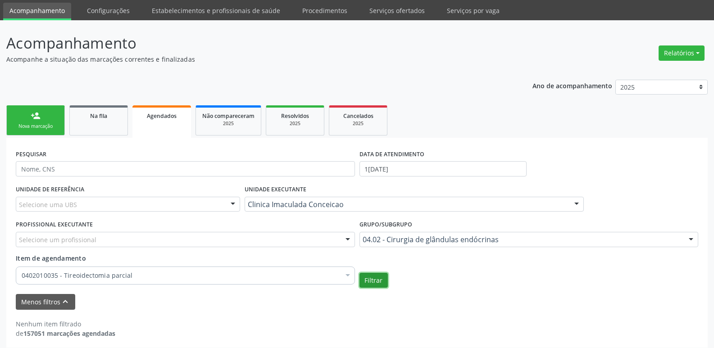
click at [379, 279] on button "Filtrar" at bounding box center [374, 280] width 28 height 15
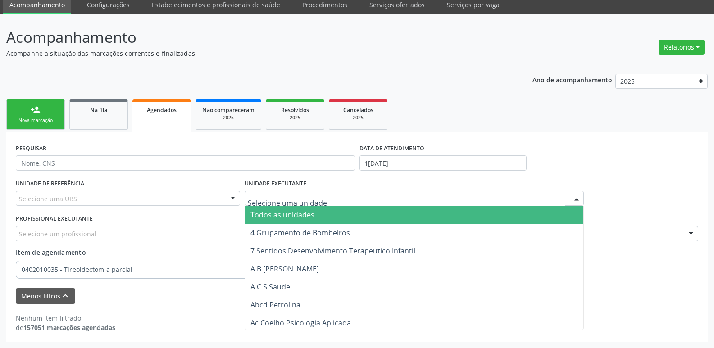
click at [312, 220] on span "Todos as unidades" at bounding box center [283, 215] width 64 height 10
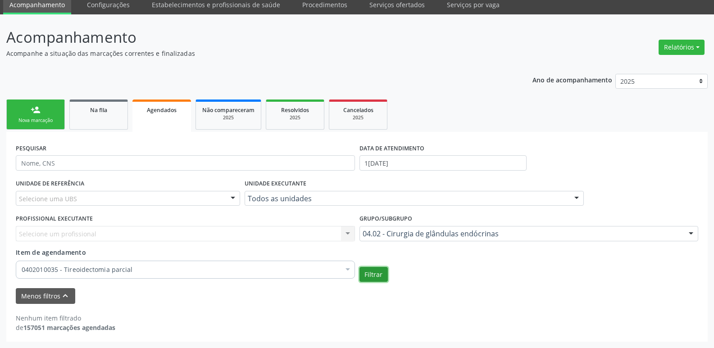
click at [369, 270] on button "Filtrar" at bounding box center [374, 274] width 28 height 15
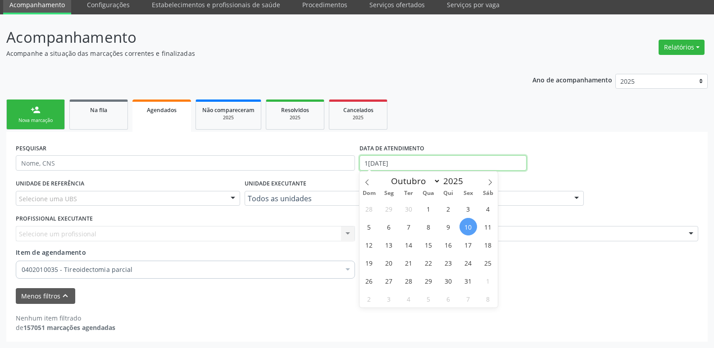
click at [398, 163] on input "1[DATE]" at bounding box center [443, 162] width 167 height 15
click at [427, 227] on span "8" at bounding box center [429, 227] width 18 height 18
type input "0[DATE]"
click at [427, 227] on span "8" at bounding box center [429, 227] width 18 height 18
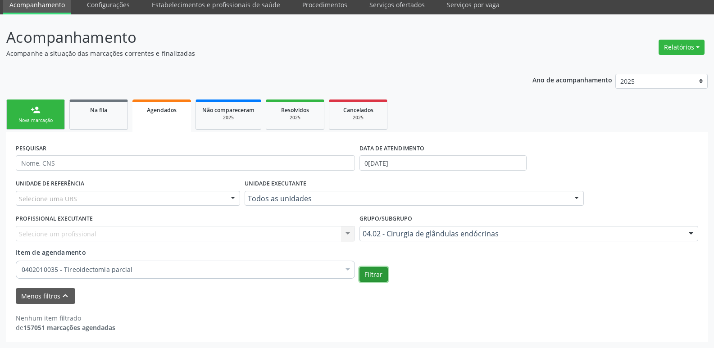
click at [383, 275] on button "Filtrar" at bounding box center [374, 274] width 28 height 15
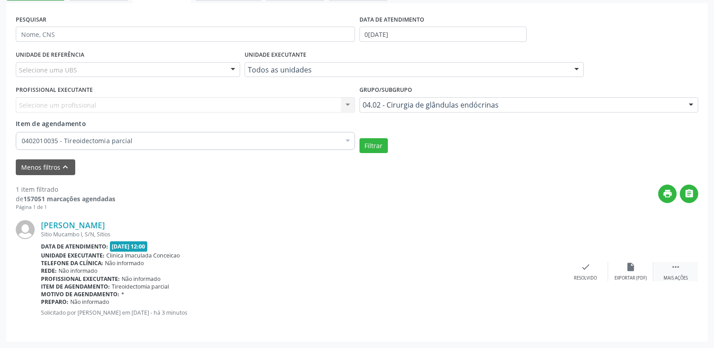
click at [678, 266] on icon "" at bounding box center [676, 267] width 10 height 10
click at [494, 267] on icon "print" at bounding box center [496, 267] width 10 height 10
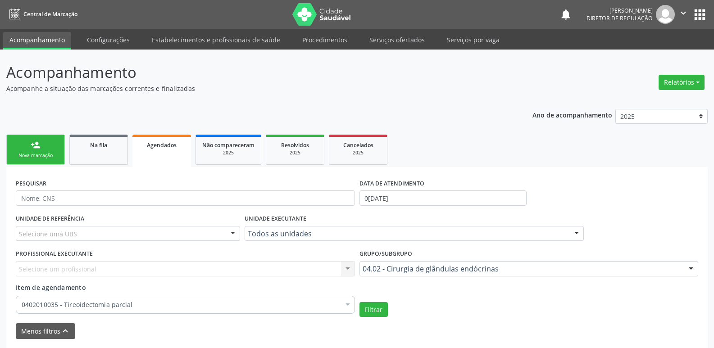
click at [54, 146] on link "person_add Nova marcação" at bounding box center [35, 150] width 59 height 30
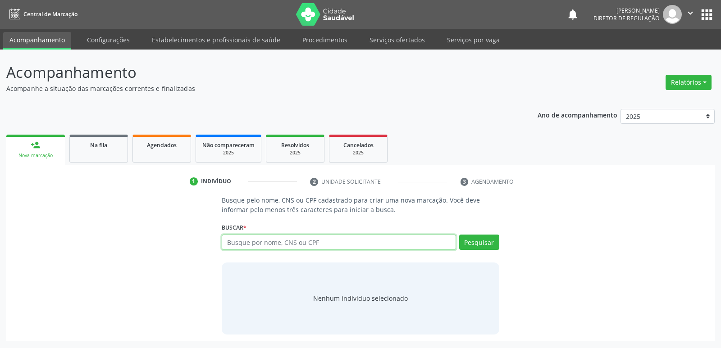
click at [346, 243] on input "text" at bounding box center [339, 242] width 234 height 15
type input "03283487405"
click at [489, 244] on button "Pesquisar" at bounding box center [479, 242] width 40 height 15
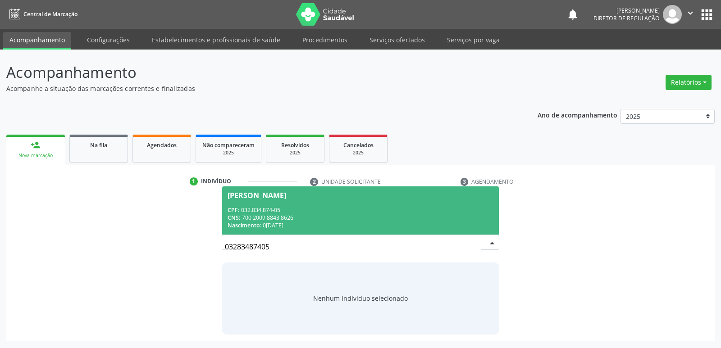
click at [267, 219] on div "CNS: 700 2009 8843 8626" at bounding box center [360, 218] width 265 height 8
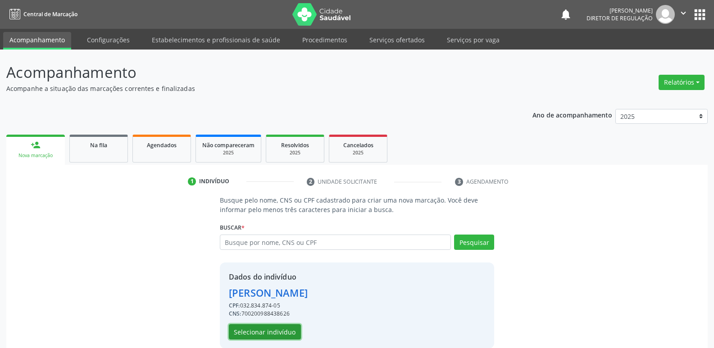
click at [266, 331] on button "Selecionar indivíduo" at bounding box center [265, 331] width 72 height 15
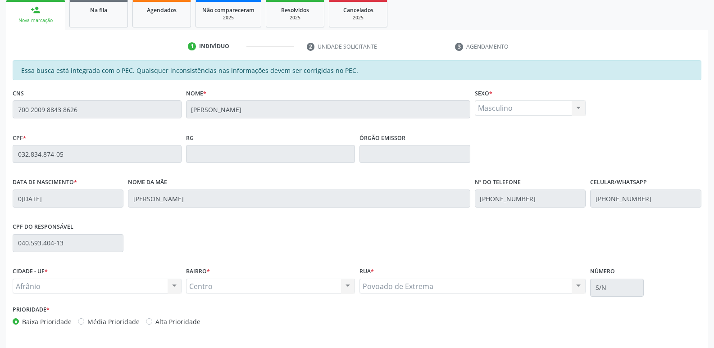
scroll to position [166, 0]
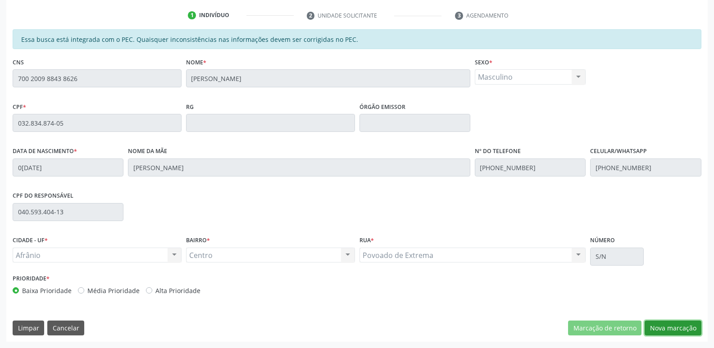
click at [669, 329] on button "Nova marcação" at bounding box center [673, 328] width 57 height 15
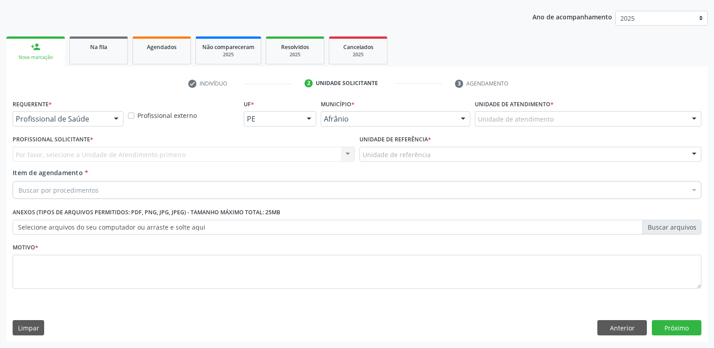
click at [595, 119] on div "Unidade de atendimento" at bounding box center [588, 118] width 227 height 15
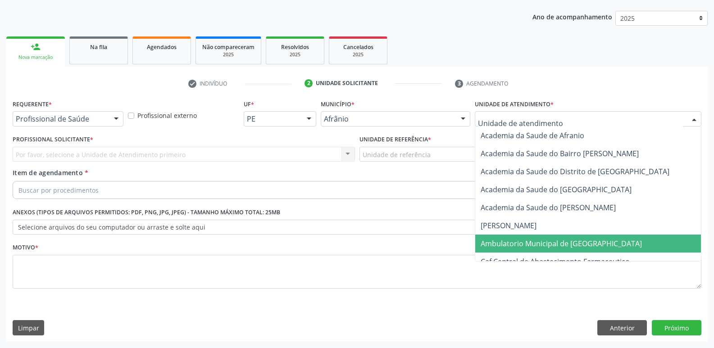
click at [596, 245] on span "Ambulatorio Municipal de [GEOGRAPHIC_DATA]" at bounding box center [588, 244] width 226 height 18
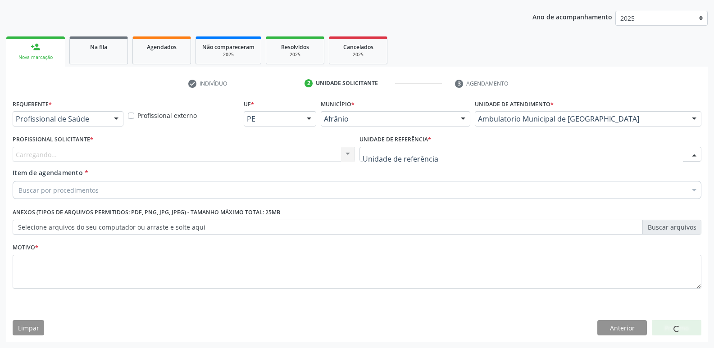
click at [493, 155] on div at bounding box center [531, 154] width 343 height 15
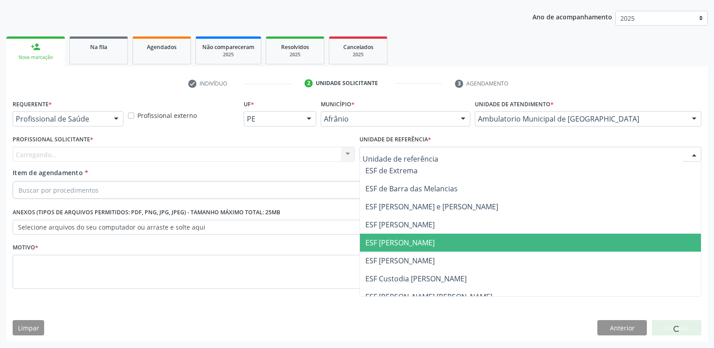
click at [495, 242] on span "ESF [PERSON_NAME]" at bounding box center [531, 243] width 342 height 18
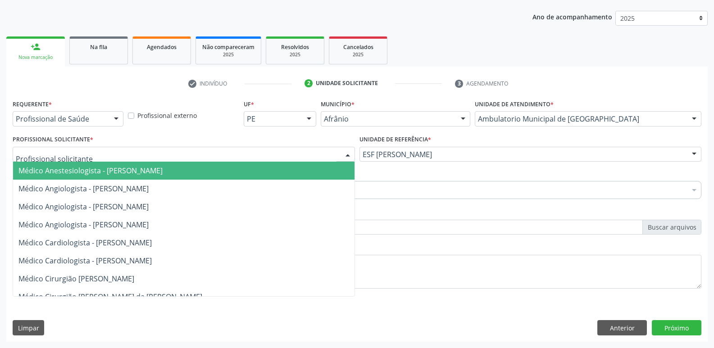
click at [181, 151] on div at bounding box center [184, 154] width 343 height 15
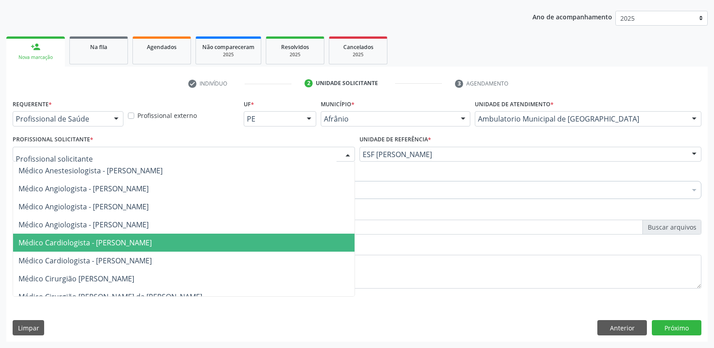
click at [152, 242] on span "Médico Cardiologista - [PERSON_NAME]" at bounding box center [84, 243] width 133 height 10
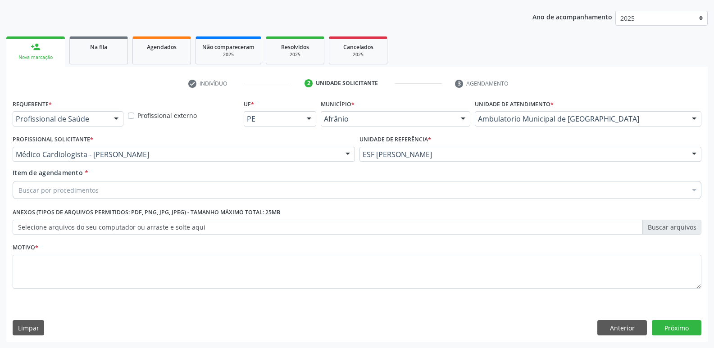
click at [172, 188] on div "Buscar por procedimentos" at bounding box center [357, 190] width 689 height 18
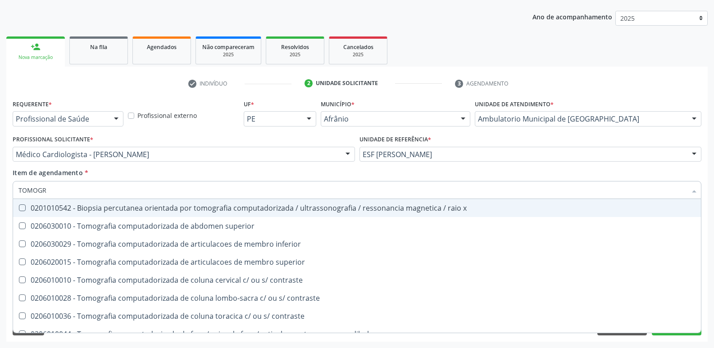
type input "TOMOGRA"
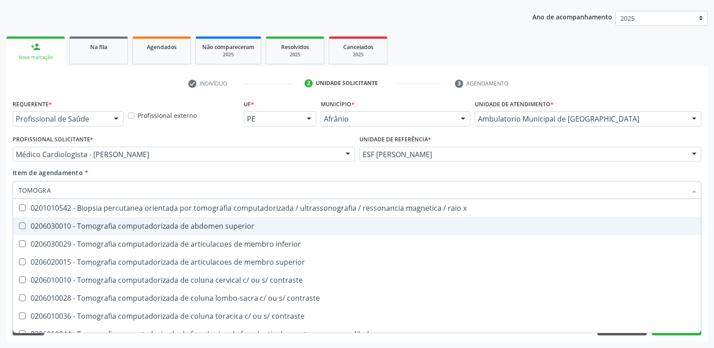
click at [217, 227] on div "0206030010 - Tomografia computadorizada de abdomen superior" at bounding box center [356, 226] width 677 height 7
checkbox superior "true"
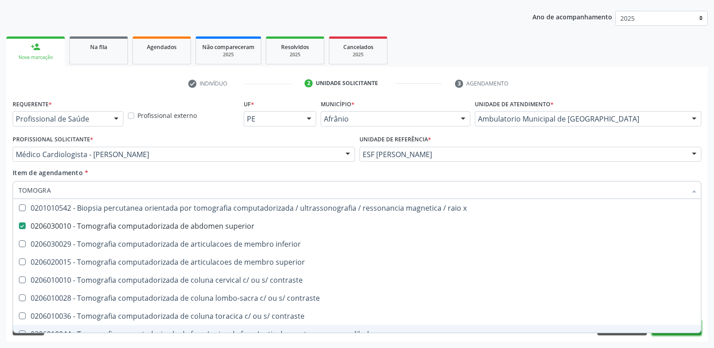
click at [659, 334] on button "Próximo" at bounding box center [677, 327] width 50 height 15
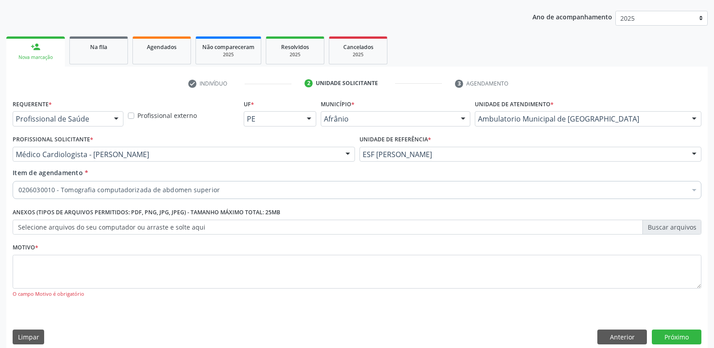
click at [495, 293] on div "O campo Motivo é obrigatório" at bounding box center [357, 295] width 689 height 8
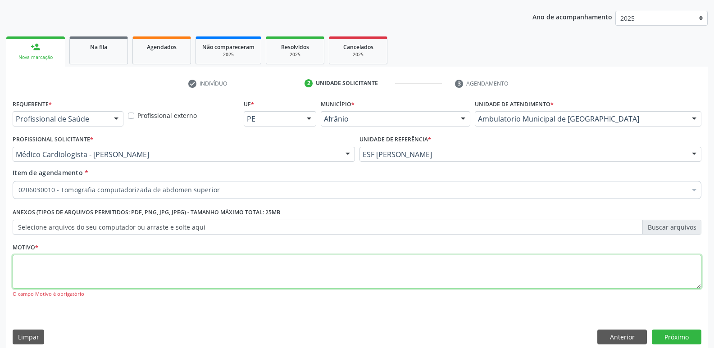
click at [465, 275] on textarea at bounding box center [357, 272] width 689 height 34
type textarea "*"
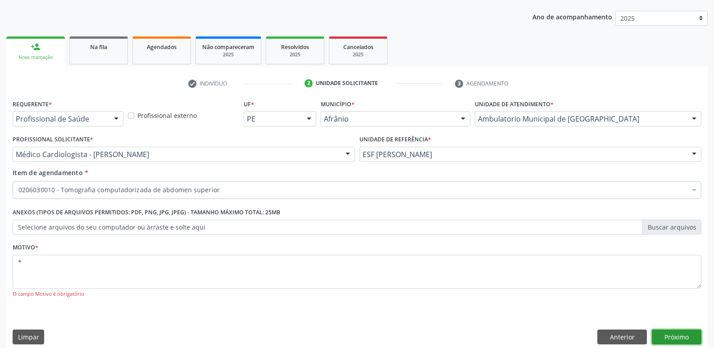
click at [680, 330] on button "Próximo" at bounding box center [677, 337] width 50 height 15
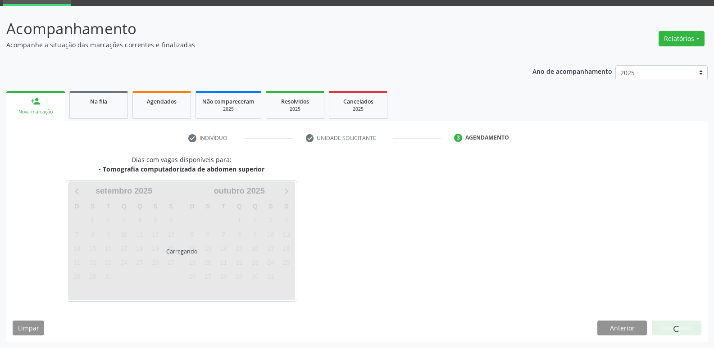
scroll to position [44, 0]
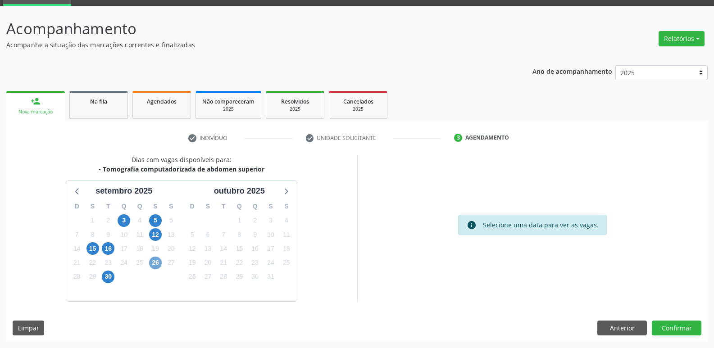
click at [156, 263] on span "26" at bounding box center [155, 263] width 13 height 13
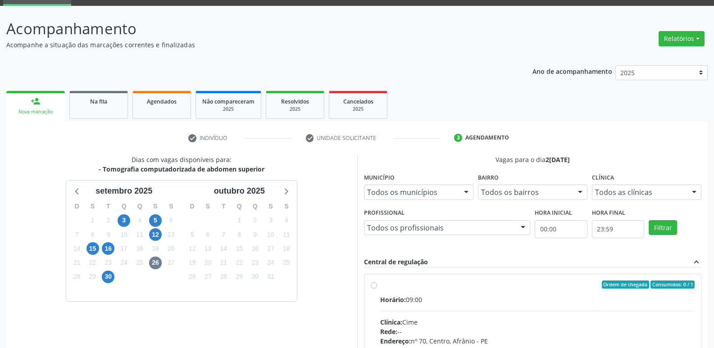
click at [429, 296] on div "Horário: 09:00" at bounding box center [537, 299] width 315 height 9
click at [377, 289] on input "Ordem de chegada Consumidos: 0 / 1 Horário: 09:00 Clínica: Cime Rede: -- Endere…" at bounding box center [374, 285] width 6 height 8
radio input "true"
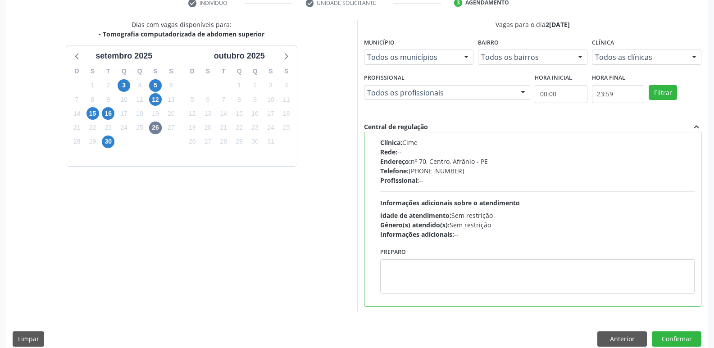
scroll to position [190, 0]
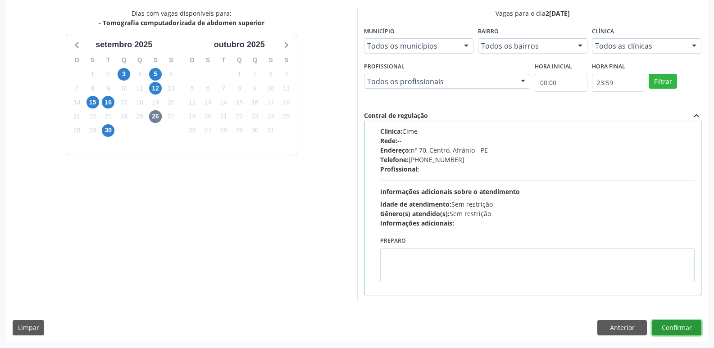
click at [681, 328] on button "Confirmar" at bounding box center [677, 327] width 50 height 15
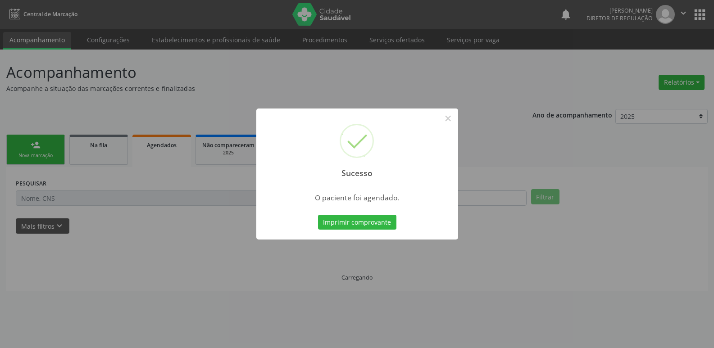
scroll to position [0, 0]
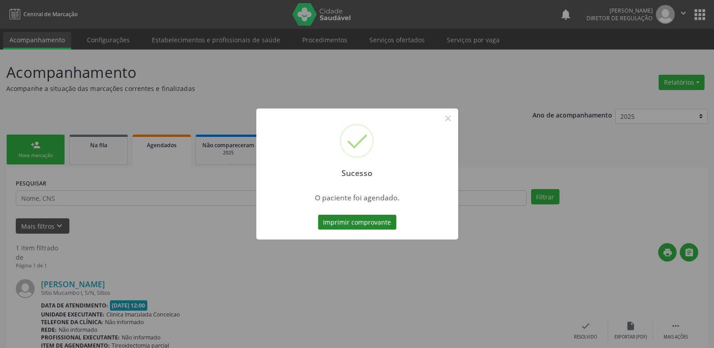
click at [384, 220] on button "Imprimir comprovante" at bounding box center [357, 222] width 78 height 15
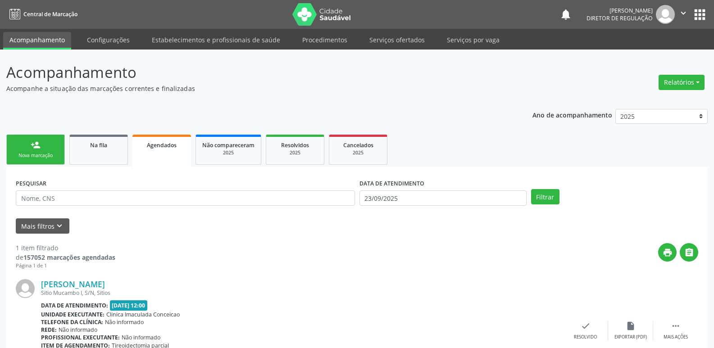
click at [51, 148] on link "person_add Nova marcação" at bounding box center [35, 150] width 59 height 30
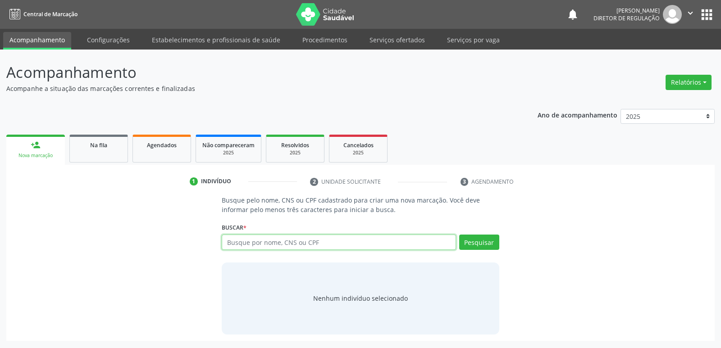
click at [240, 242] on input "text" at bounding box center [339, 242] width 234 height 15
type input "700200988438626"
click at [485, 244] on button "Pesquisar" at bounding box center [479, 242] width 40 height 15
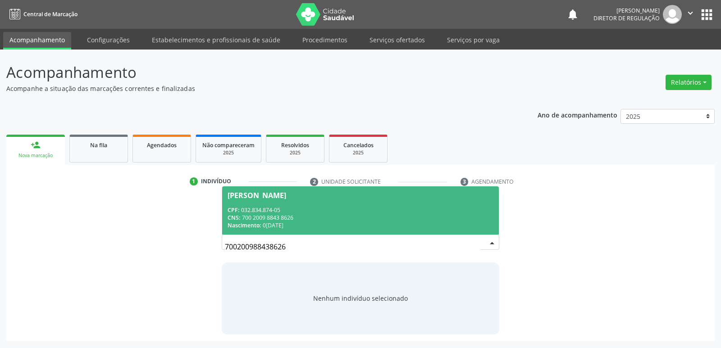
click at [286, 216] on div "CNS: 700 2009 8843 8626" at bounding box center [360, 218] width 265 height 8
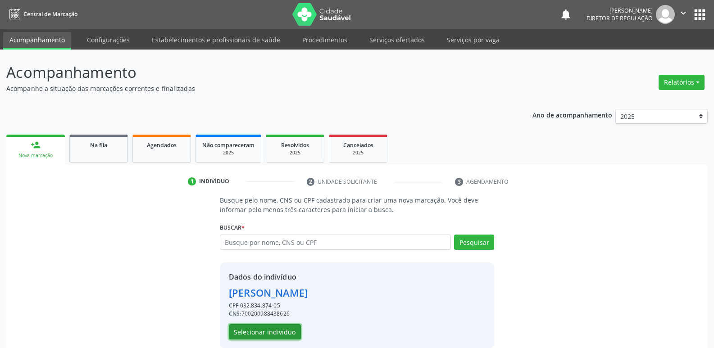
click at [291, 332] on button "Selecionar indivíduo" at bounding box center [265, 331] width 72 height 15
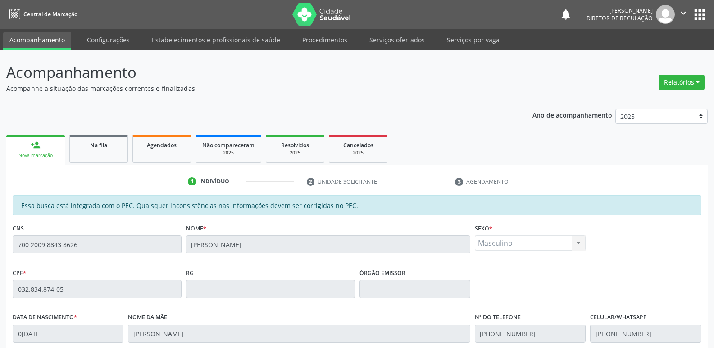
scroll to position [166, 0]
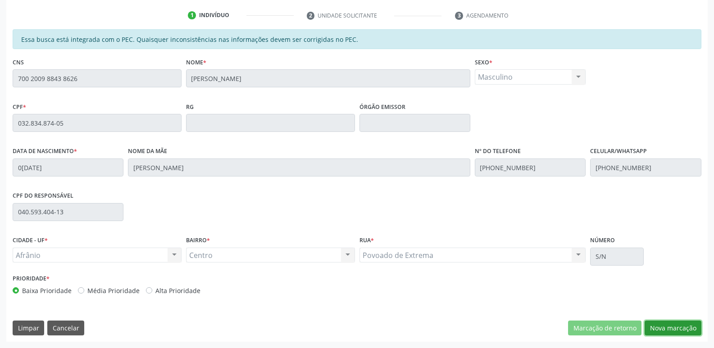
click at [665, 328] on button "Nova marcação" at bounding box center [673, 328] width 57 height 15
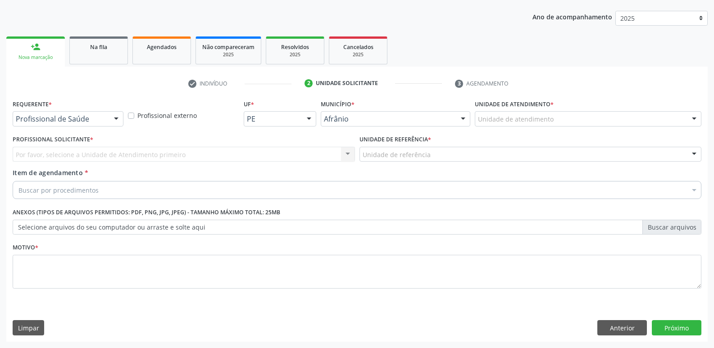
scroll to position [98, 0]
click at [538, 114] on div "Unidade de atendimento" at bounding box center [588, 118] width 227 height 15
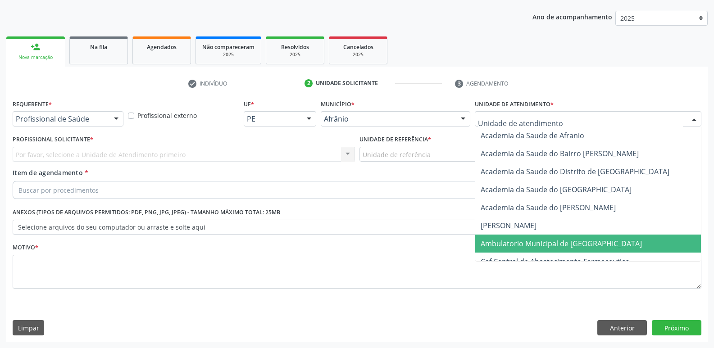
click at [547, 243] on span "Ambulatorio Municipal de [GEOGRAPHIC_DATA]" at bounding box center [561, 244] width 161 height 10
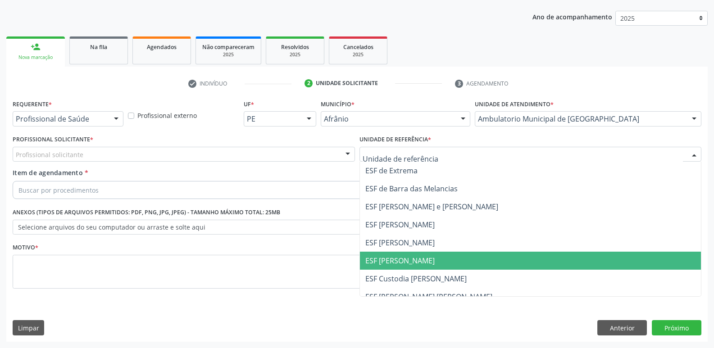
click at [424, 264] on span "ESF [PERSON_NAME]" at bounding box center [531, 261] width 342 height 18
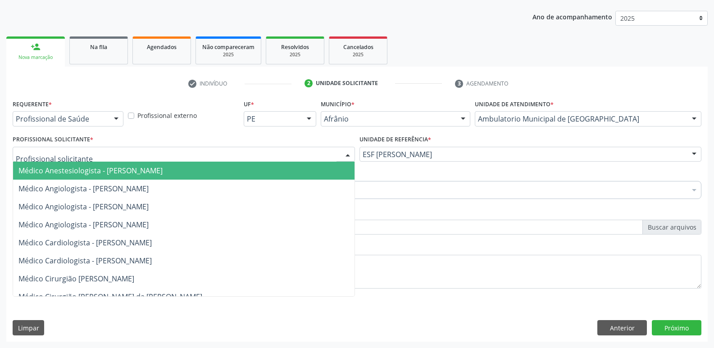
click at [265, 151] on div at bounding box center [184, 154] width 343 height 15
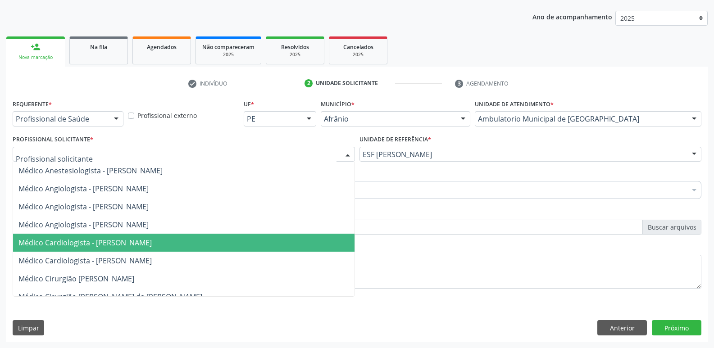
click at [251, 243] on span "Médico Cardiologista - [PERSON_NAME]" at bounding box center [184, 243] width 342 height 18
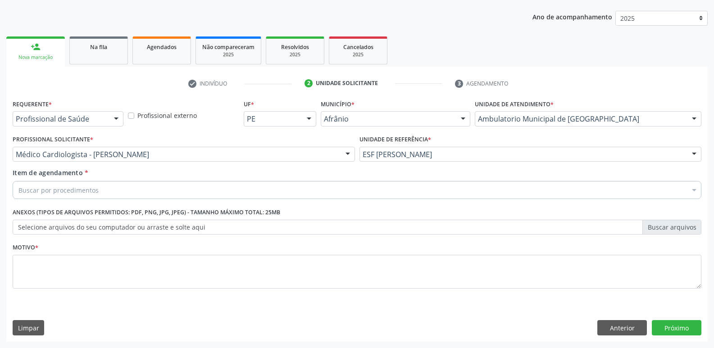
click at [206, 187] on div "Buscar por procedimentos" at bounding box center [357, 190] width 689 height 18
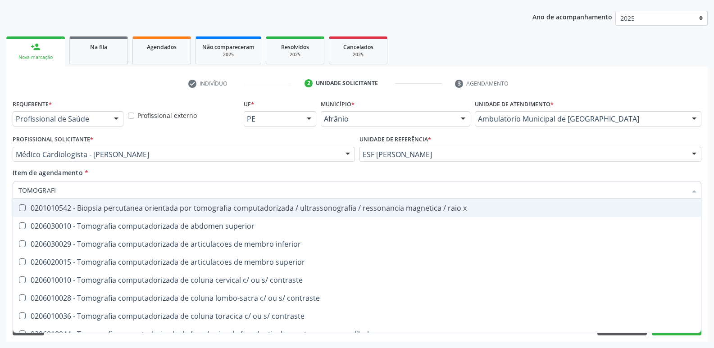
type input "TOMOGRAFIA"
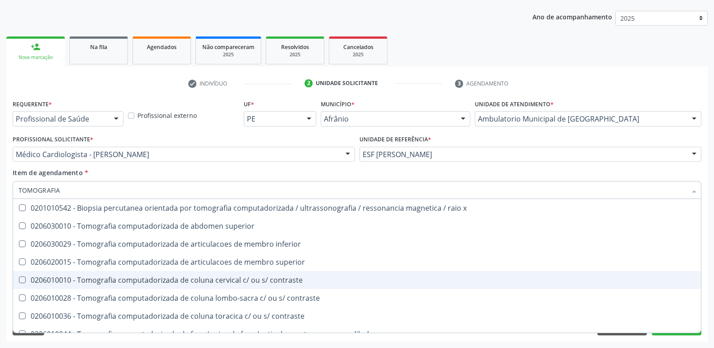
scroll to position [45, 0]
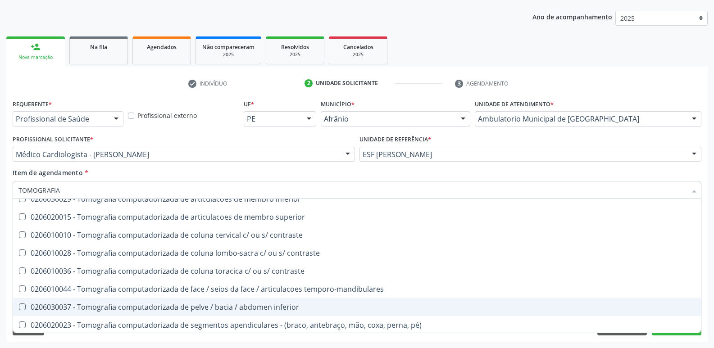
click at [218, 304] on div "0206030037 - Tomografia computadorizada de pelve / bacia / abdomen inferior" at bounding box center [356, 307] width 677 height 7
checkbox inferior "true"
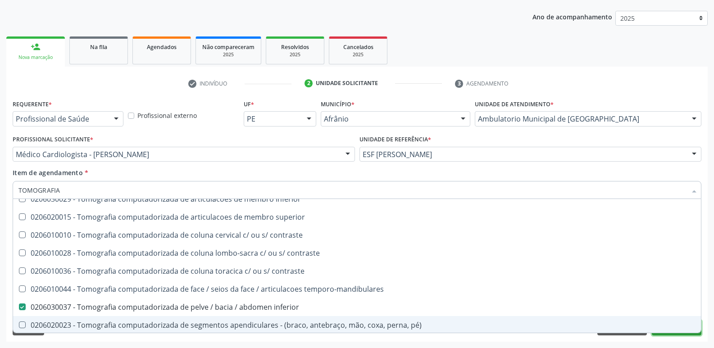
click at [671, 335] on button "Próximo" at bounding box center [677, 327] width 50 height 15
checkbox superior "true"
checkbox inferior "false"
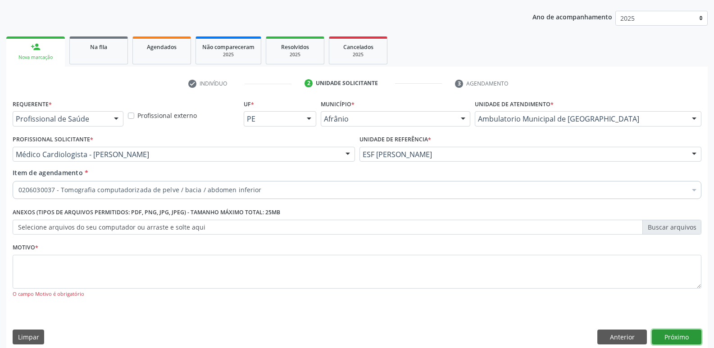
scroll to position [0, 0]
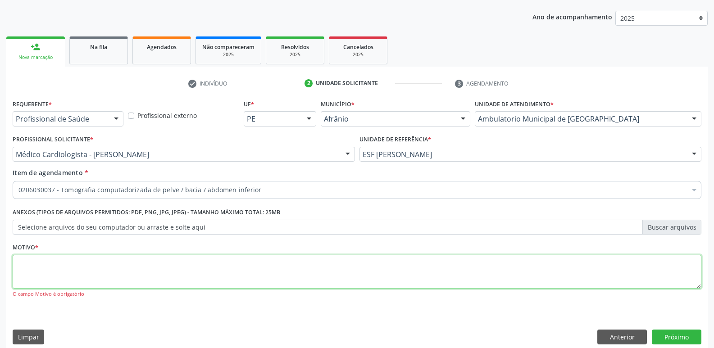
click at [504, 271] on textarea at bounding box center [357, 272] width 689 height 34
type textarea "*"
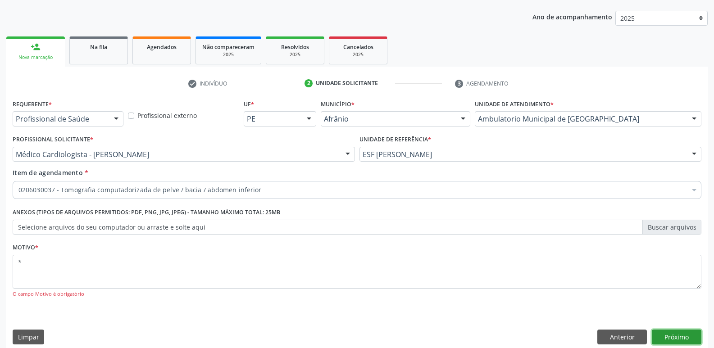
click at [680, 339] on button "Próximo" at bounding box center [677, 337] width 50 height 15
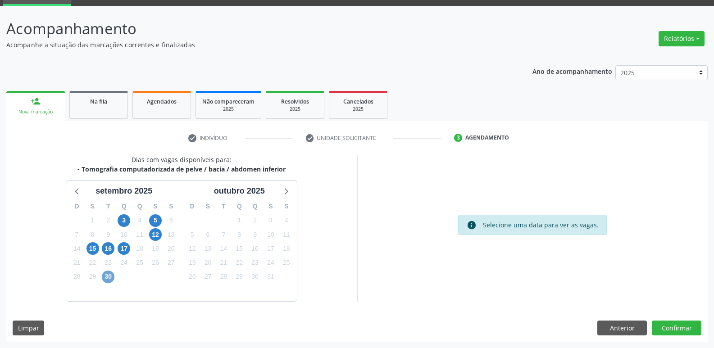
click at [108, 278] on span "30" at bounding box center [108, 277] width 13 height 13
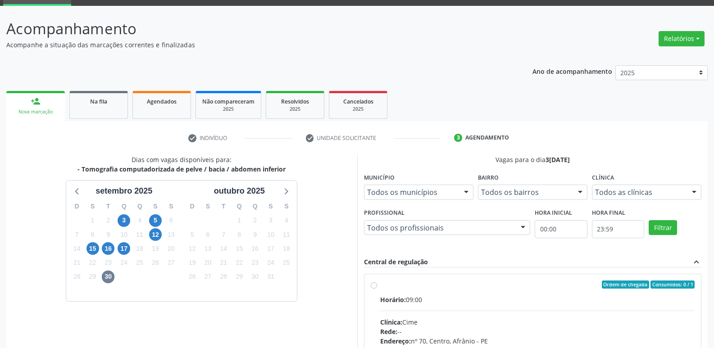
click at [406, 287] on div "Ordem de chegada Consumidos: 0 / 1" at bounding box center [537, 285] width 315 height 8
click at [377, 287] on input "Ordem de chegada Consumidos: 0 / 1 Horário: 09:00 Clínica: Cime Rede: -- Endere…" at bounding box center [374, 285] width 6 height 8
radio input "true"
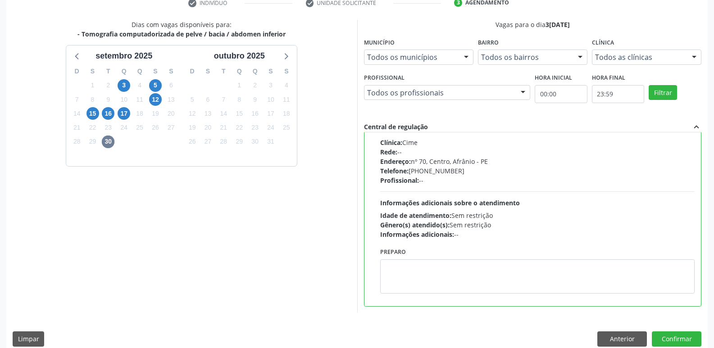
scroll to position [190, 0]
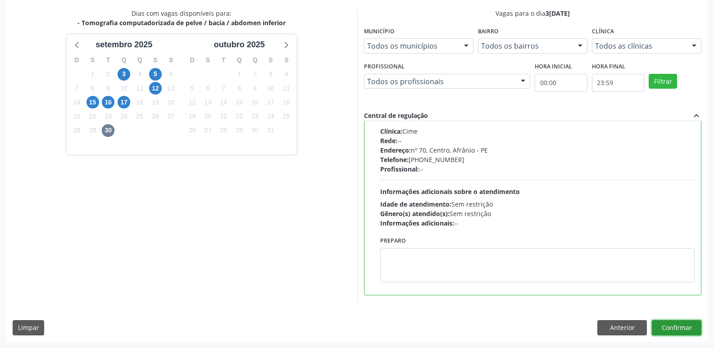
click at [670, 326] on button "Confirmar" at bounding box center [677, 327] width 50 height 15
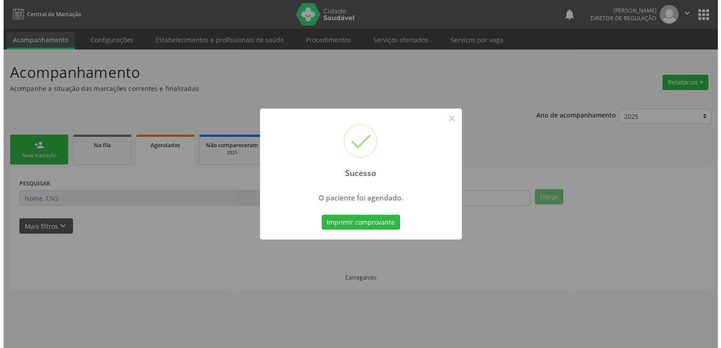
scroll to position [0, 0]
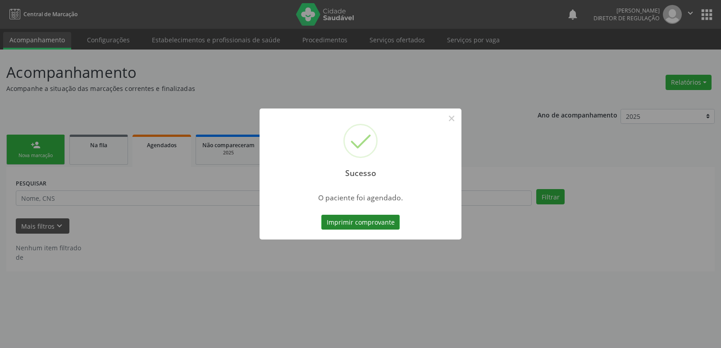
click at [374, 222] on button "Imprimir comprovante" at bounding box center [360, 222] width 78 height 15
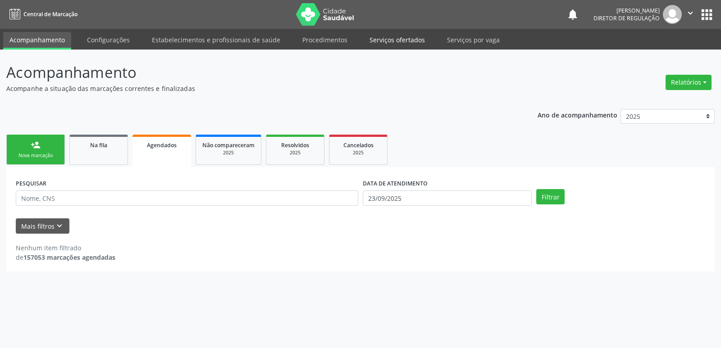
click at [405, 41] on link "Serviços ofertados" at bounding box center [397, 40] width 68 height 16
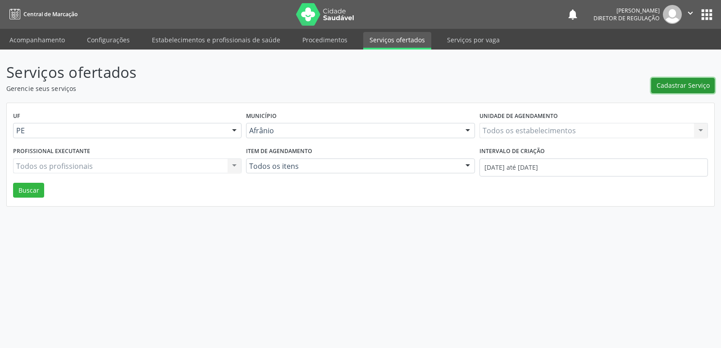
click at [689, 83] on span "Cadastrar Serviço" at bounding box center [683, 85] width 53 height 9
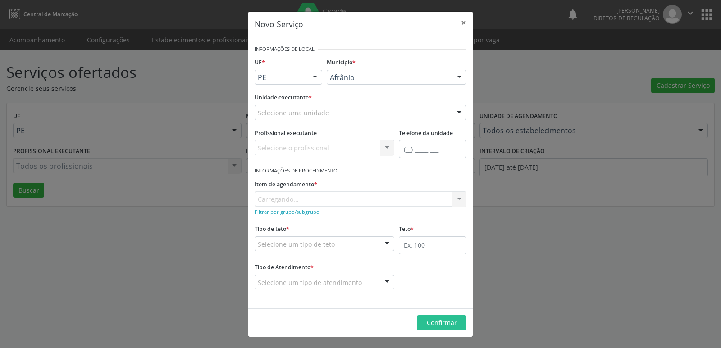
click at [367, 111] on div "Selecione uma unidade" at bounding box center [361, 112] width 212 height 15
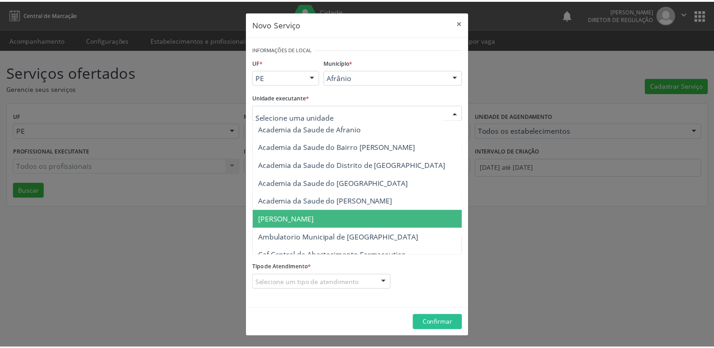
scroll to position [90, 0]
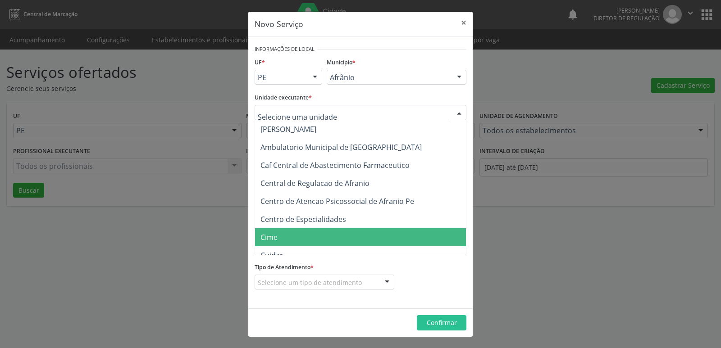
click at [303, 232] on span "Cime" at bounding box center [365, 237] width 220 height 18
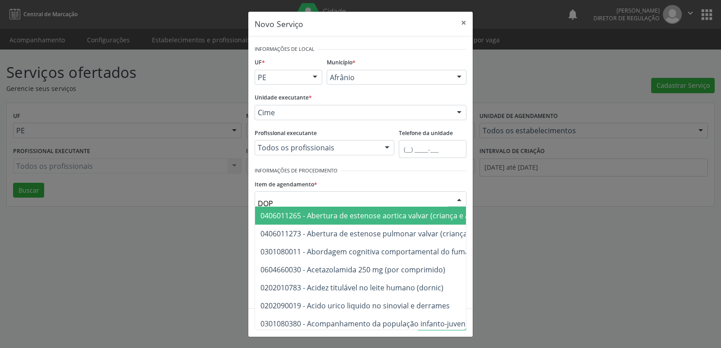
type input "DOPP"
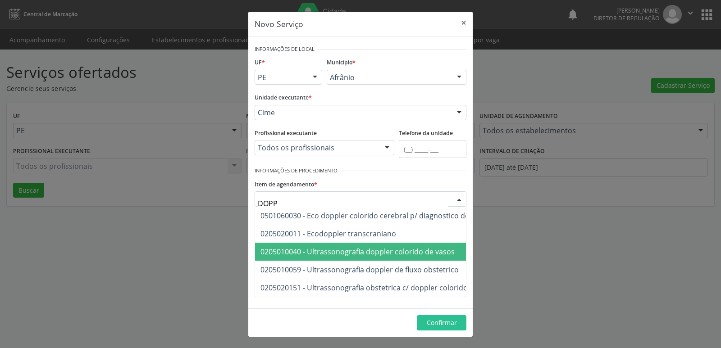
click at [379, 251] on span "0205010040 - Ultrassonografia doppler colorido de vasos" at bounding box center [357, 252] width 194 height 10
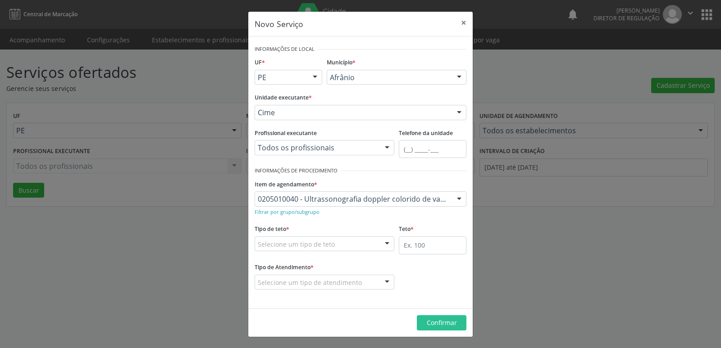
click at [358, 243] on div "Selecione um tipo de teto" at bounding box center [325, 244] width 140 height 15
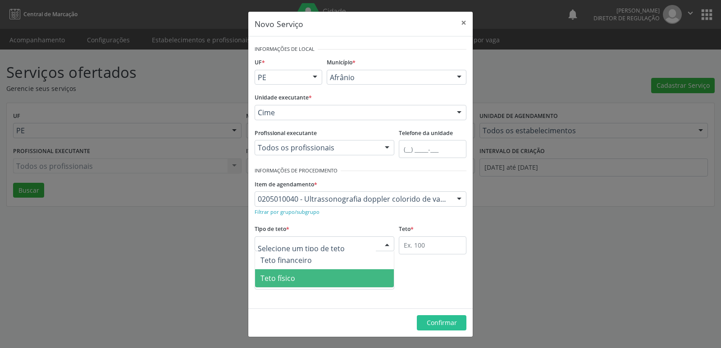
click at [318, 277] on span "Teto físico" at bounding box center [324, 278] width 139 height 18
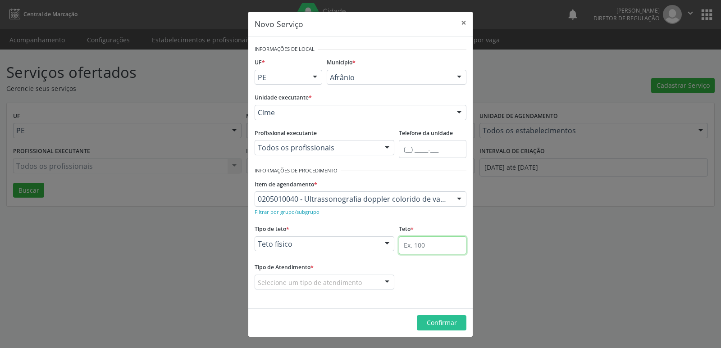
click at [429, 249] on input "text" at bounding box center [433, 246] width 68 height 18
type input "1"
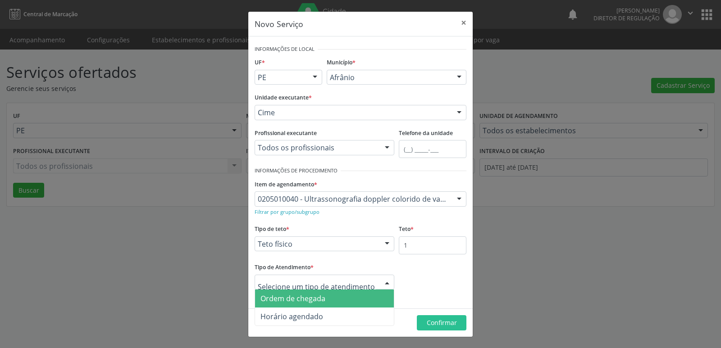
click at [325, 298] on span "Ordem de chegada" at bounding box center [324, 299] width 139 height 18
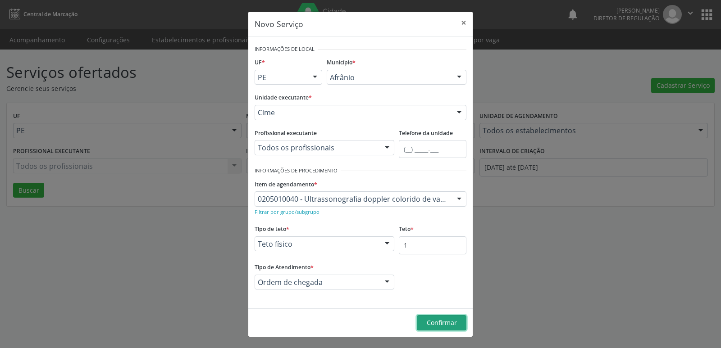
click at [443, 320] on span "Confirmar" at bounding box center [442, 323] width 30 height 9
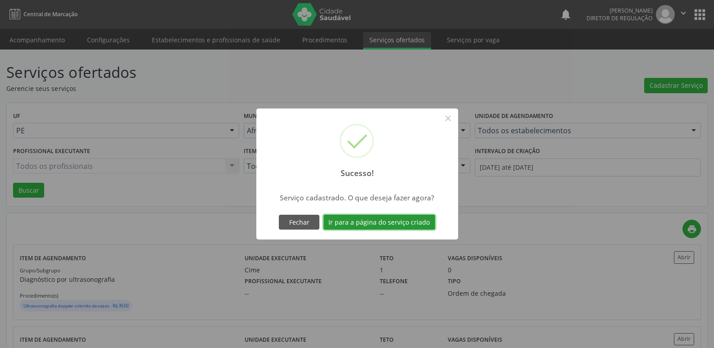
drag, startPoint x: 414, startPoint y: 226, endPoint x: 474, endPoint y: 241, distance: 61.9
click at [414, 225] on button "Ir para a página do serviço criado" at bounding box center [380, 222] width 112 height 15
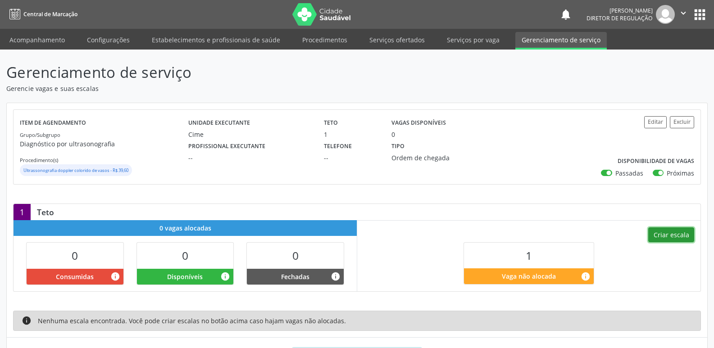
click at [680, 233] on button "Criar escala" at bounding box center [672, 235] width 46 height 15
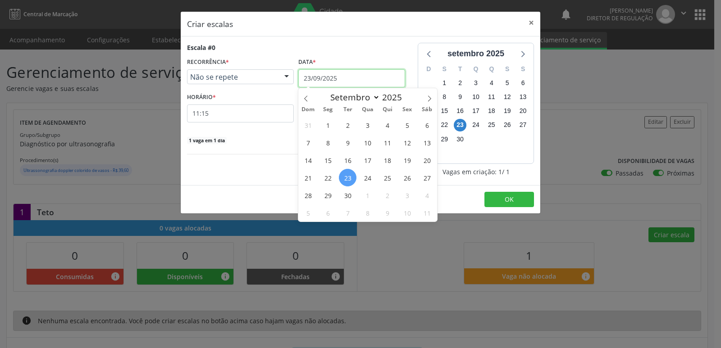
click at [384, 78] on input "23/09/2025" at bounding box center [351, 78] width 107 height 18
click at [425, 178] on span "27" at bounding box center [427, 178] width 18 height 18
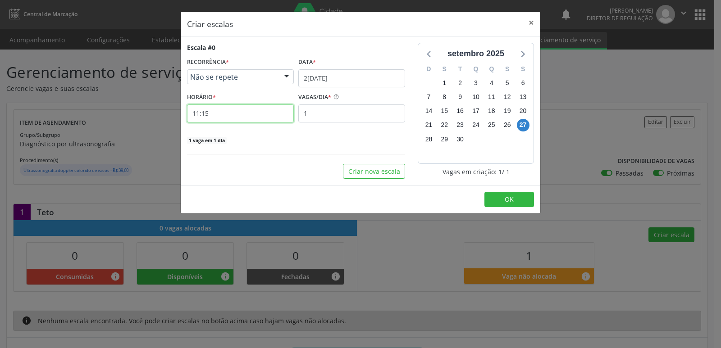
click at [272, 111] on input "11:15" at bounding box center [240, 114] width 107 height 18
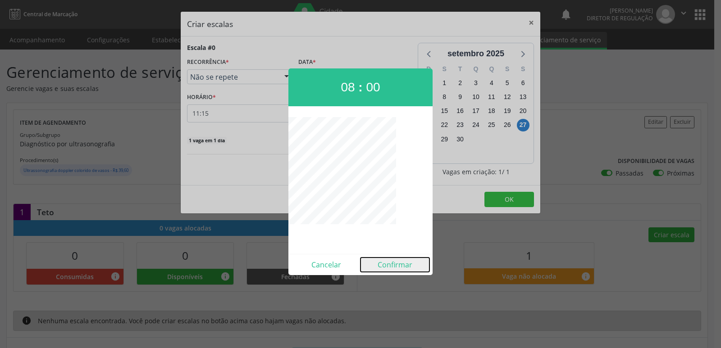
click at [392, 266] on button "Confirmar" at bounding box center [395, 265] width 69 height 14
type input "08:00"
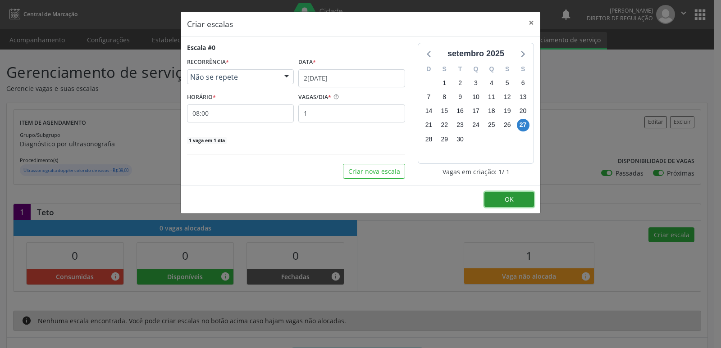
click at [511, 200] on span "OK" at bounding box center [509, 199] width 9 height 9
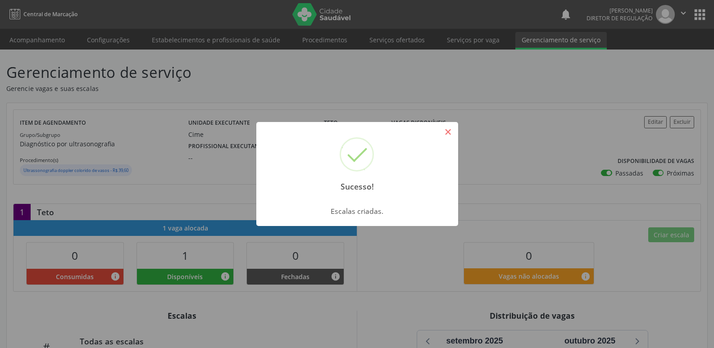
click at [451, 133] on button "×" at bounding box center [448, 131] width 15 height 15
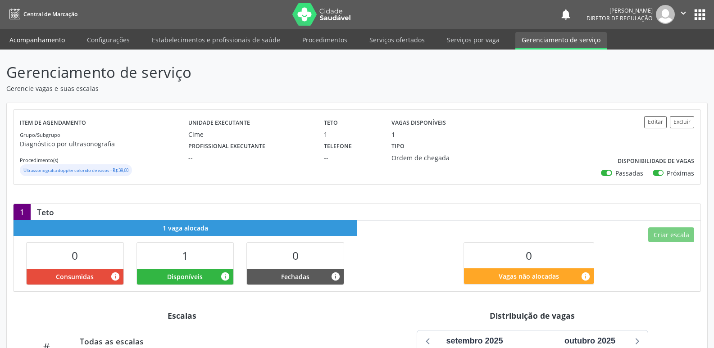
click at [41, 39] on link "Acompanhamento" at bounding box center [37, 40] width 68 height 16
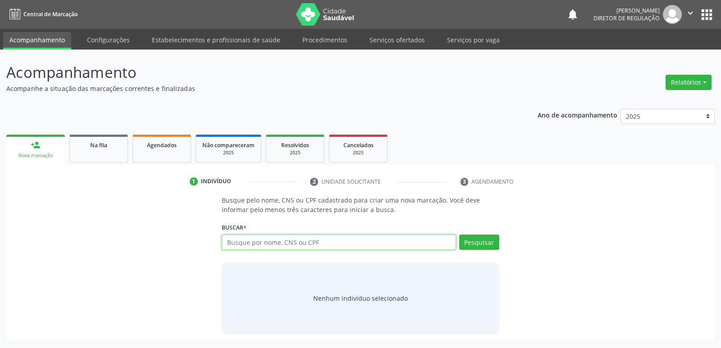
click at [254, 246] on input "text" at bounding box center [339, 242] width 234 height 15
type input "IONETE"
click at [478, 242] on button "Pesquisar" at bounding box center [479, 242] width 40 height 15
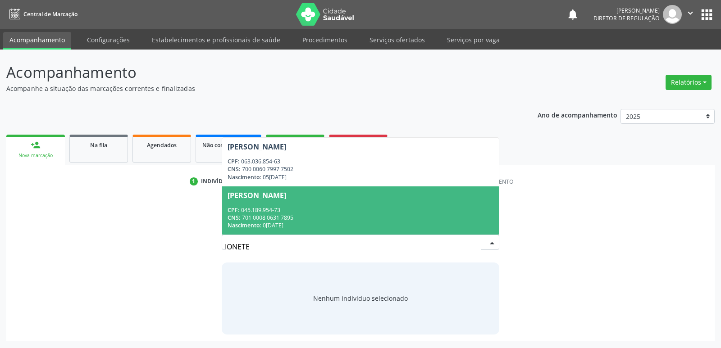
click at [342, 203] on span "[PERSON_NAME] CPF: 045.189.954-73 CNS: 701 0008 0631 7895 Nascimento: 0[DATE]" at bounding box center [360, 211] width 276 height 48
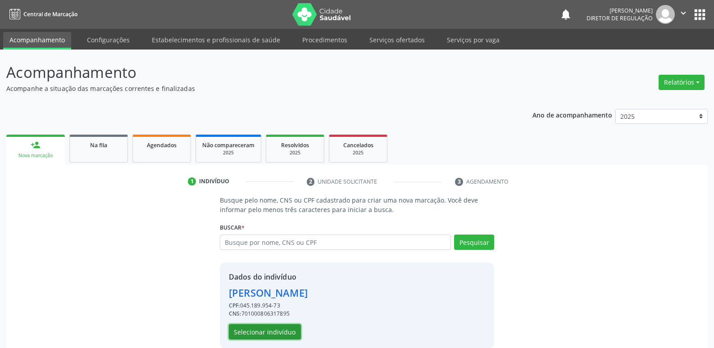
click at [275, 331] on button "Selecionar indivíduo" at bounding box center [265, 331] width 72 height 15
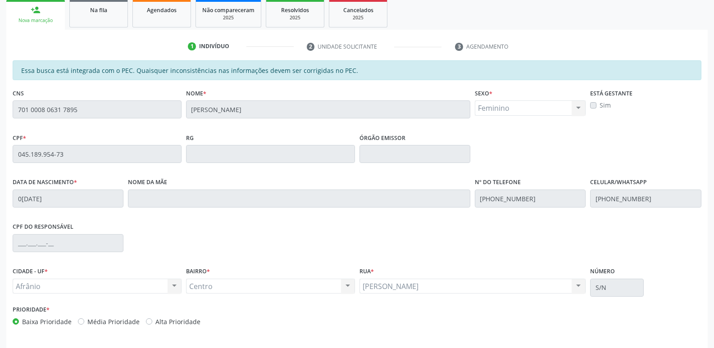
scroll to position [166, 0]
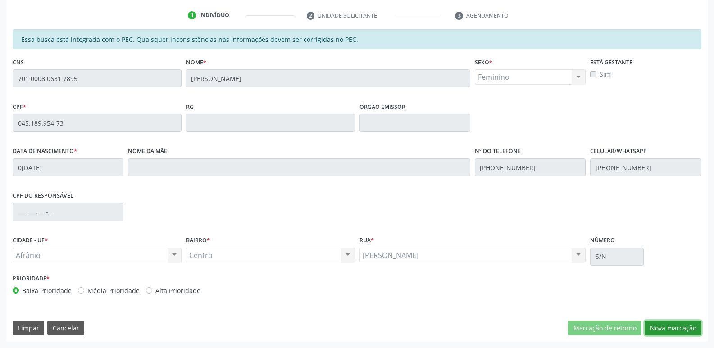
click at [678, 329] on button "Nova marcação" at bounding box center [673, 328] width 57 height 15
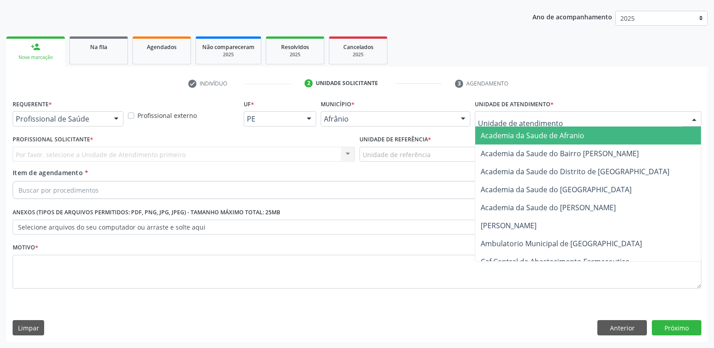
click at [617, 119] on div at bounding box center [588, 118] width 227 height 15
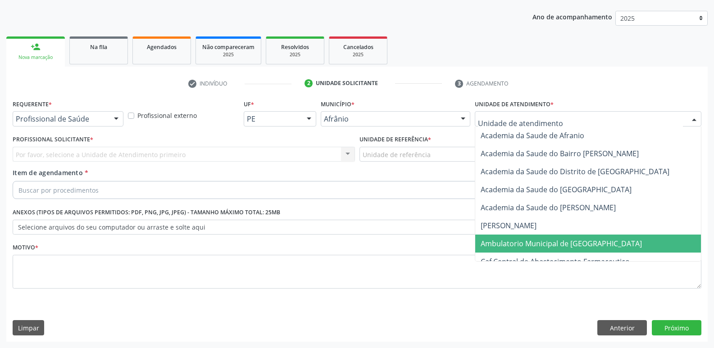
click at [581, 242] on span "Ambulatorio Municipal de [GEOGRAPHIC_DATA]" at bounding box center [561, 244] width 161 height 10
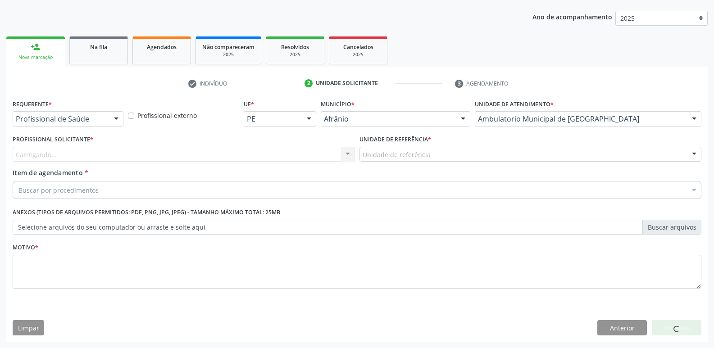
click at [464, 151] on div "Unidade de referência" at bounding box center [531, 154] width 343 height 15
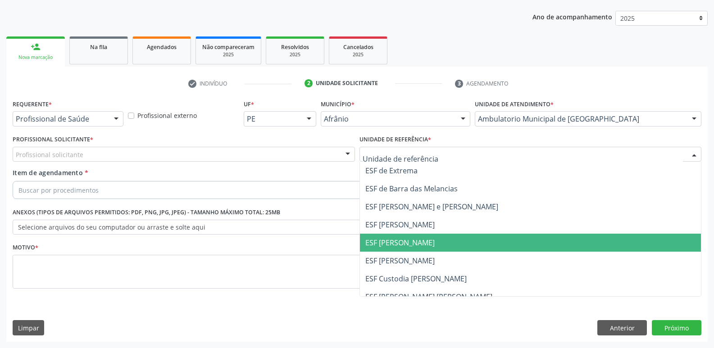
click at [446, 244] on span "ESF [PERSON_NAME]" at bounding box center [531, 243] width 342 height 18
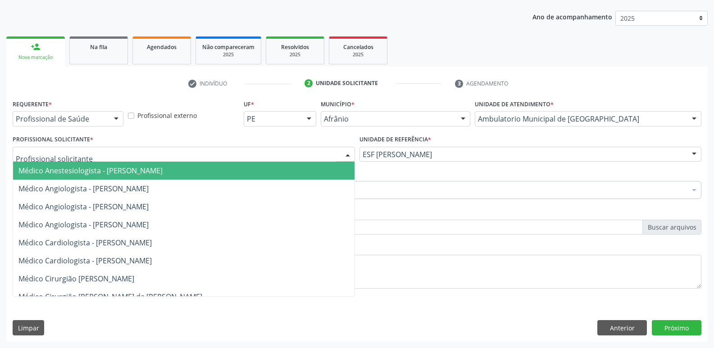
click at [295, 153] on div at bounding box center [184, 154] width 343 height 15
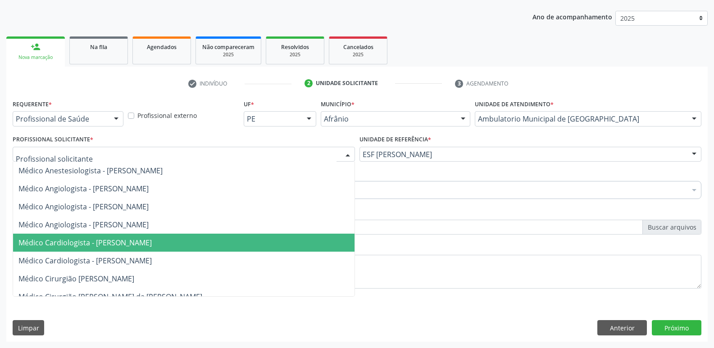
click at [275, 246] on span "Médico Cardiologista - [PERSON_NAME]" at bounding box center [184, 243] width 342 height 18
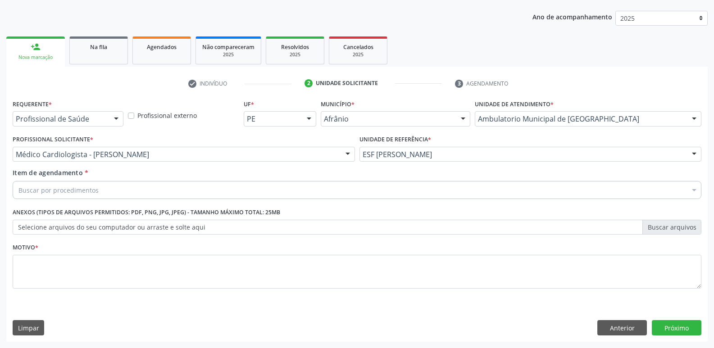
drag, startPoint x: 238, startPoint y: 186, endPoint x: 235, endPoint y: 181, distance: 5.6
click at [237, 184] on div "Buscar por procedimentos" at bounding box center [357, 190] width 689 height 18
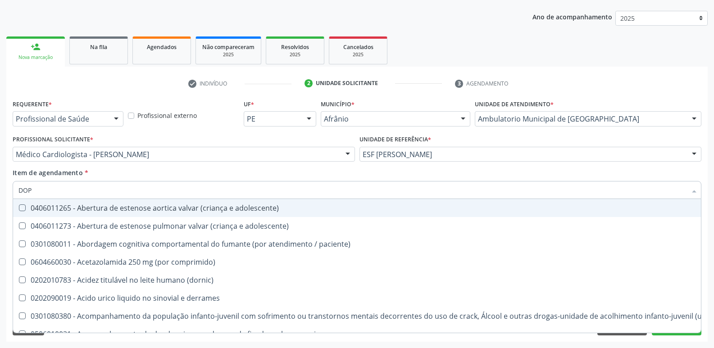
type input "DOPP"
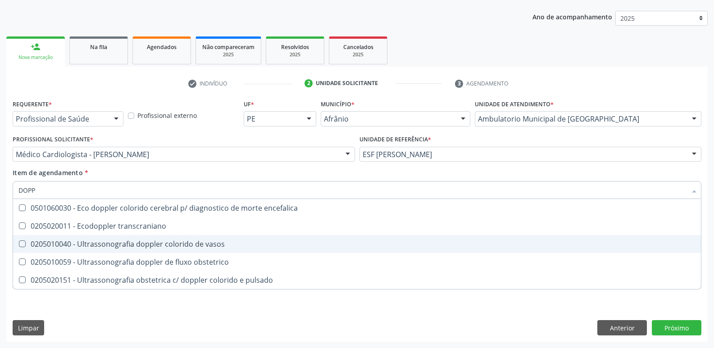
click at [214, 244] on div "0205010040 - Ultrassonografia doppler colorido de vasos" at bounding box center [356, 244] width 677 height 7
checkbox vasos "true"
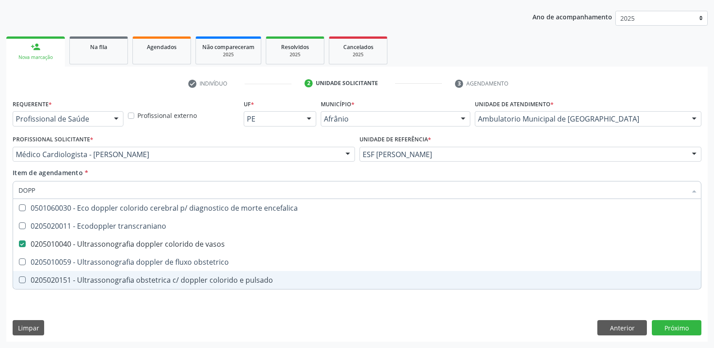
click at [371, 298] on div "Requerente * Profissional de Saúde Profissional de Saúde Paciente Nenhum result…" at bounding box center [357, 199] width 689 height 204
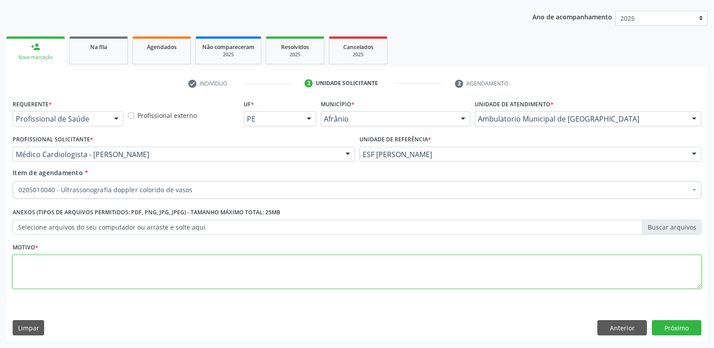
click at [338, 266] on textarea at bounding box center [357, 272] width 689 height 34
type textarea "*"
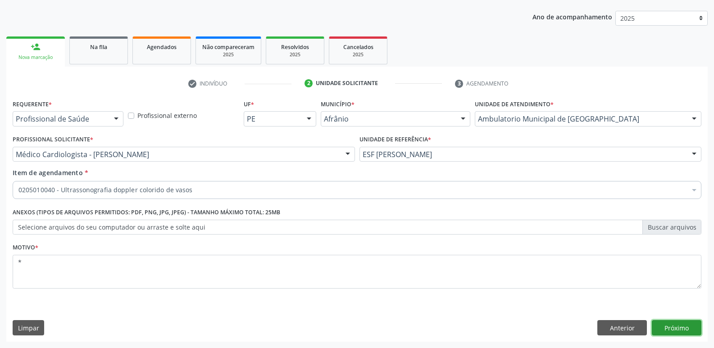
click at [671, 329] on button "Próximo" at bounding box center [677, 327] width 50 height 15
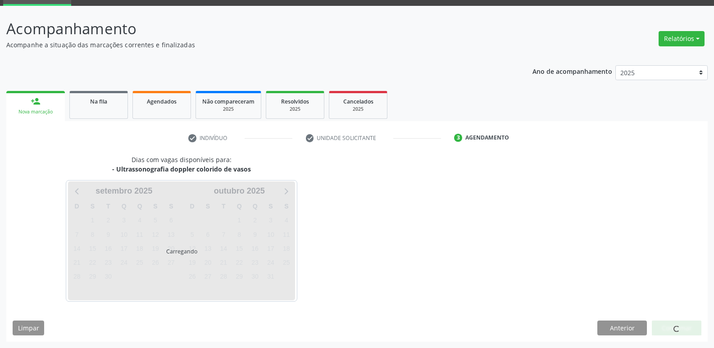
scroll to position [44, 0]
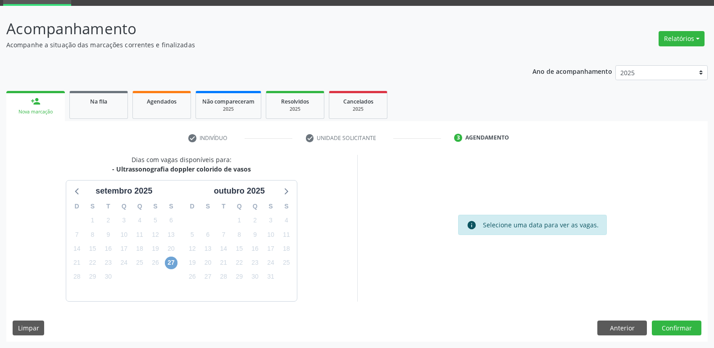
click at [171, 260] on span "27" at bounding box center [171, 263] width 13 height 13
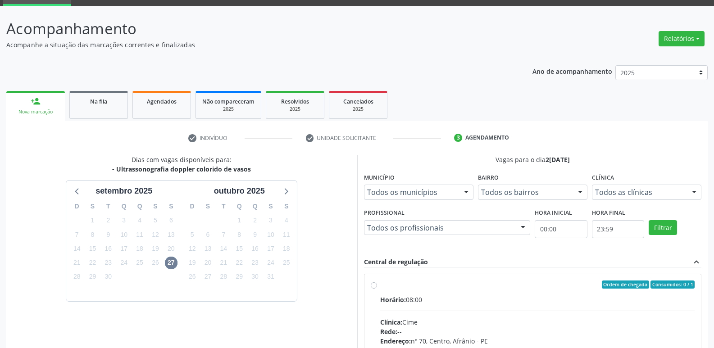
click at [404, 285] on div "Ordem de chegada Consumidos: 0 / 1" at bounding box center [537, 285] width 315 height 8
click at [377, 285] on input "Ordem de chegada Consumidos: 0 / 1 Horário: 08:00 Clínica: Cime Rede: -- Endere…" at bounding box center [374, 285] width 6 height 8
radio input "true"
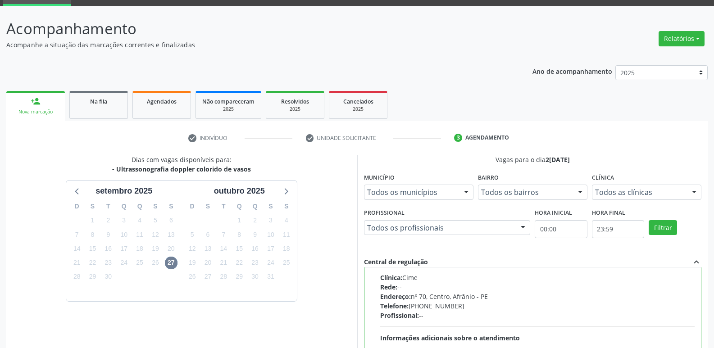
scroll to position [190, 0]
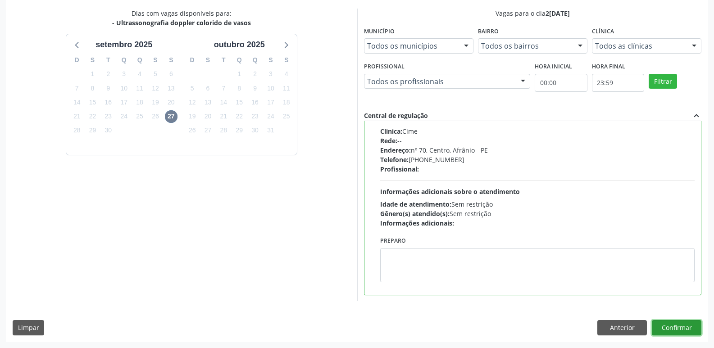
click at [677, 335] on button "Confirmar" at bounding box center [677, 327] width 50 height 15
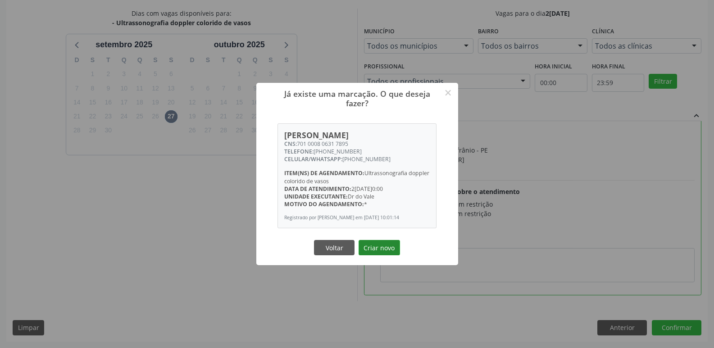
click at [392, 252] on button "Criar novo" at bounding box center [379, 247] width 41 height 15
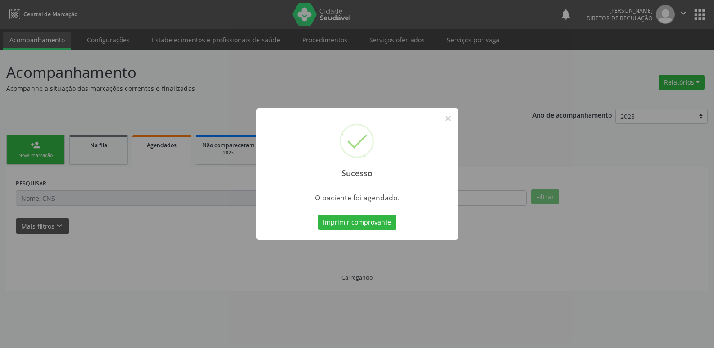
scroll to position [0, 0]
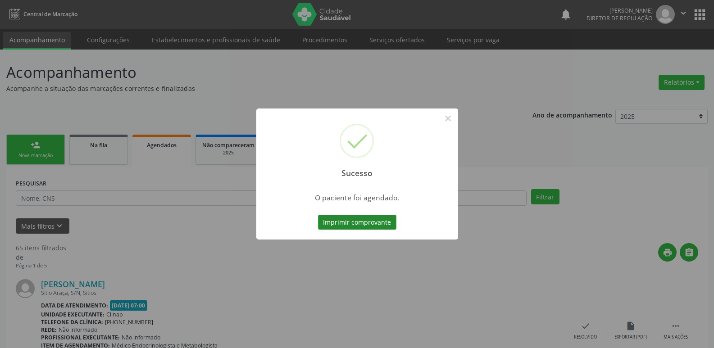
click at [387, 224] on button "Imprimir comprovante" at bounding box center [357, 222] width 78 height 15
